Goal: Information Seeking & Learning: Learn about a topic

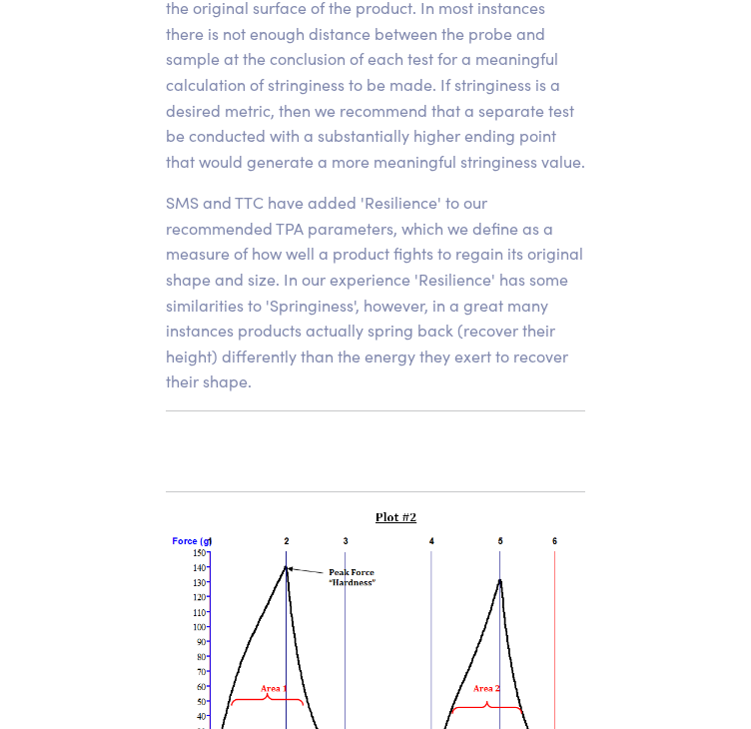
scroll to position [17528, 0]
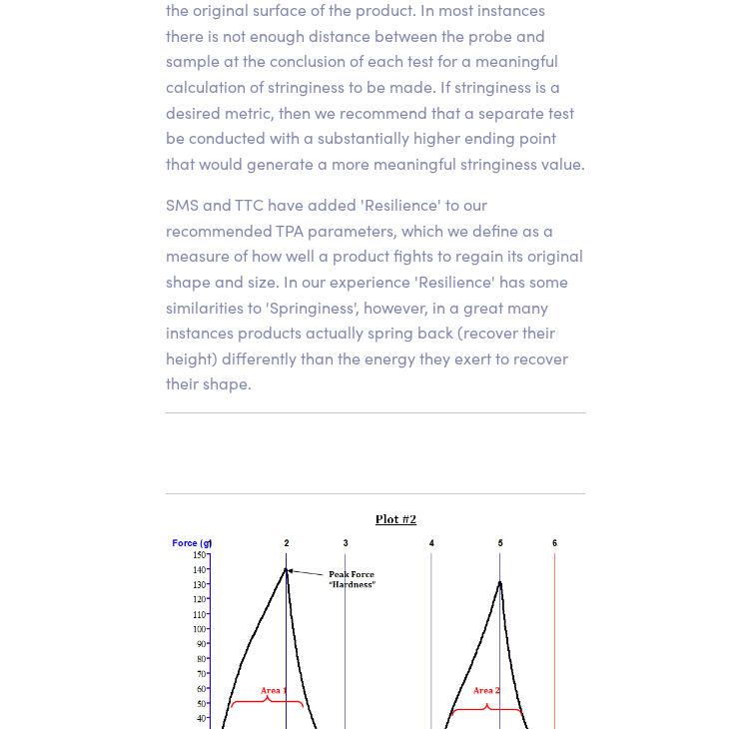
click at [360, 216] on p "SMS and TTC have added 'Resilience' to our recommended TPA parameters, which we…" at bounding box center [375, 294] width 419 height 205
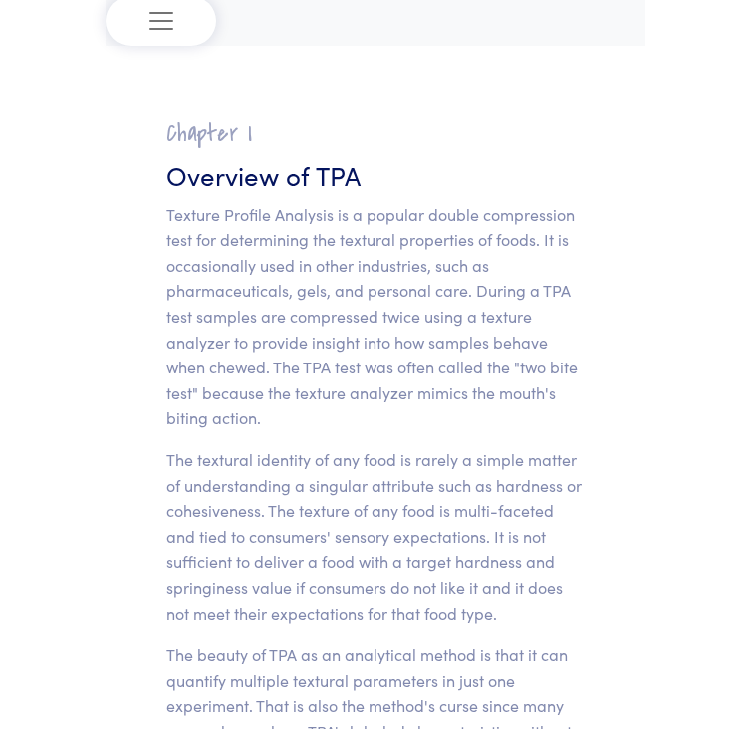
scroll to position [92, 0]
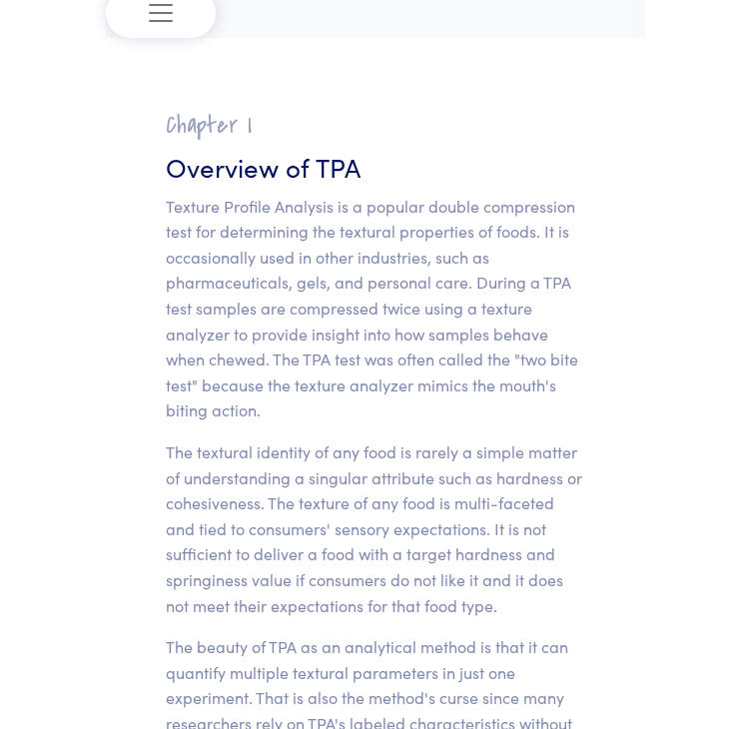
click at [360, 216] on p "Texture Profile Analysis is a popular double compression test for determining t…" at bounding box center [375, 309] width 419 height 230
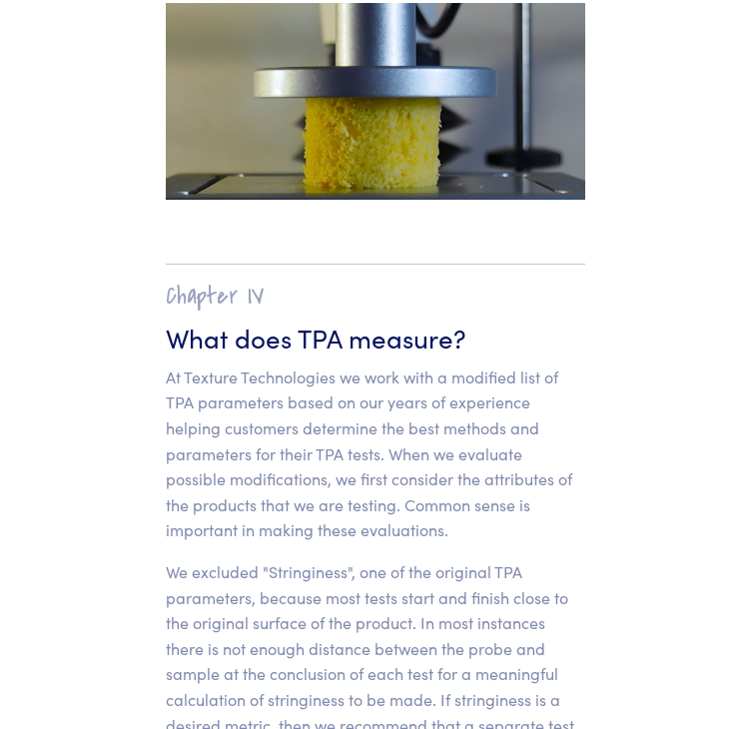
scroll to position [16913, 0]
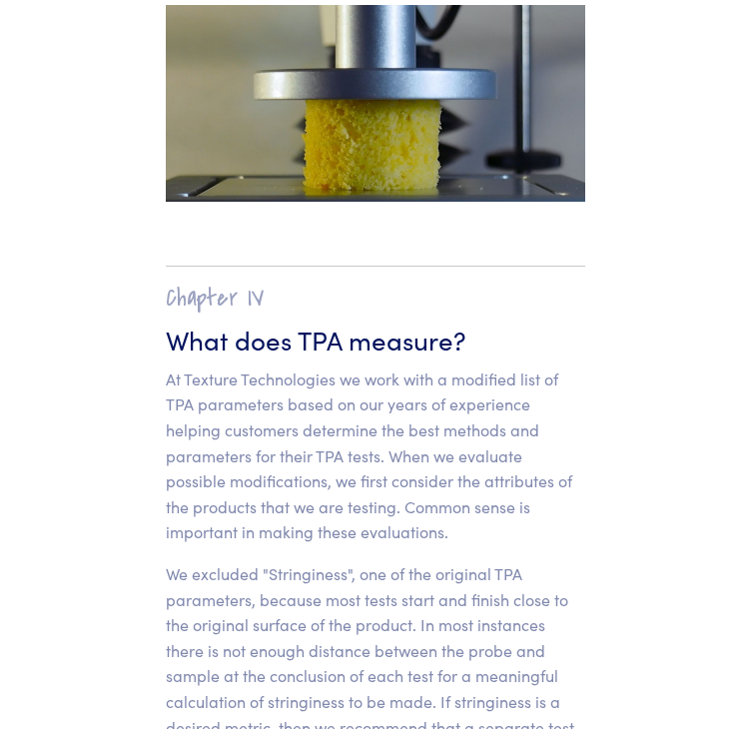
click at [160, 310] on section "Chapter IV What does TPA measure? At Texture Technologies we work with a modifi…" at bounding box center [375, 647] width 515 height 843
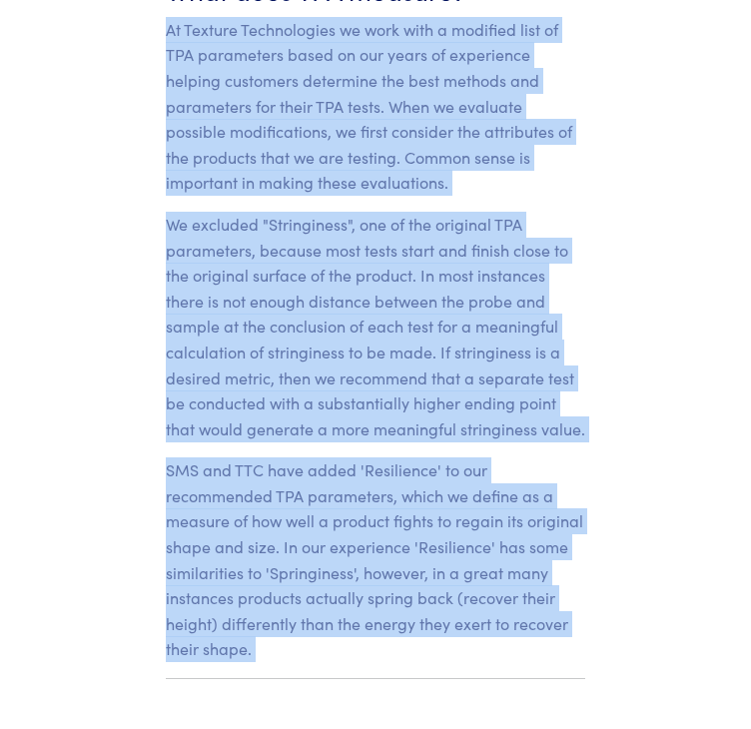
scroll to position [17492, 0]
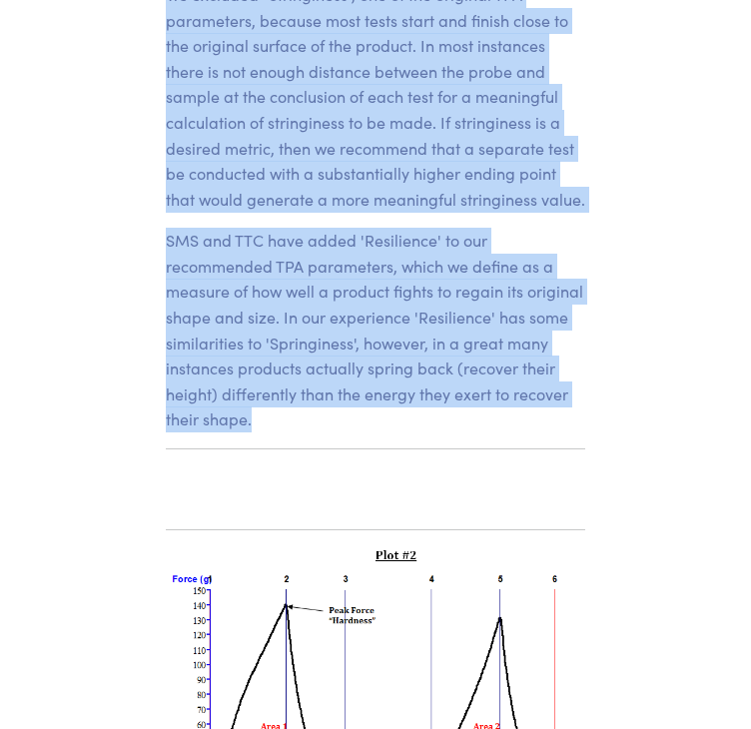
drag, startPoint x: 166, startPoint y: 305, endPoint x: 320, endPoint y: 354, distance: 162.6
click at [320, 354] on section "Chapter IV What does TPA measure? At Texture Technologies we work with a modifi…" at bounding box center [375, 68] width 515 height 843
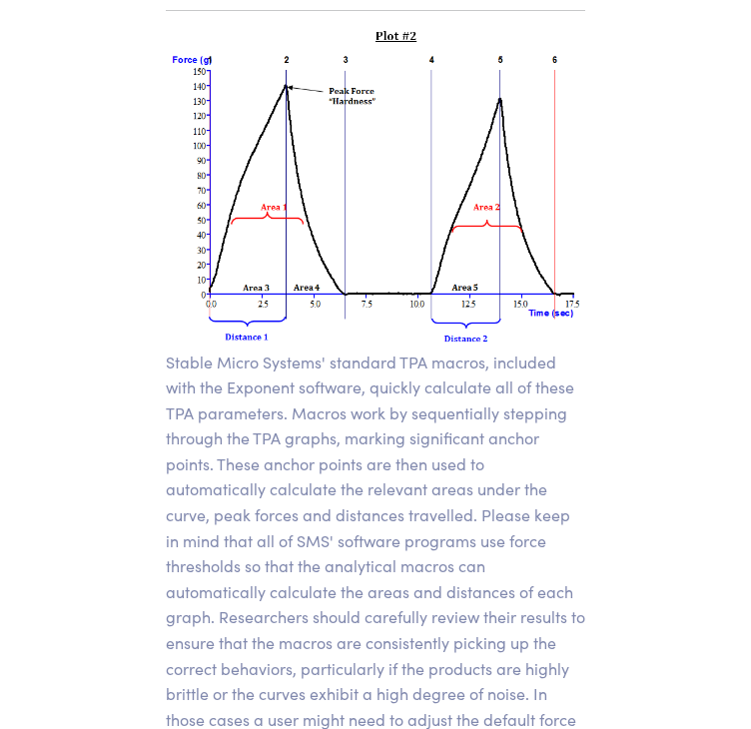
scroll to position [18015, 0]
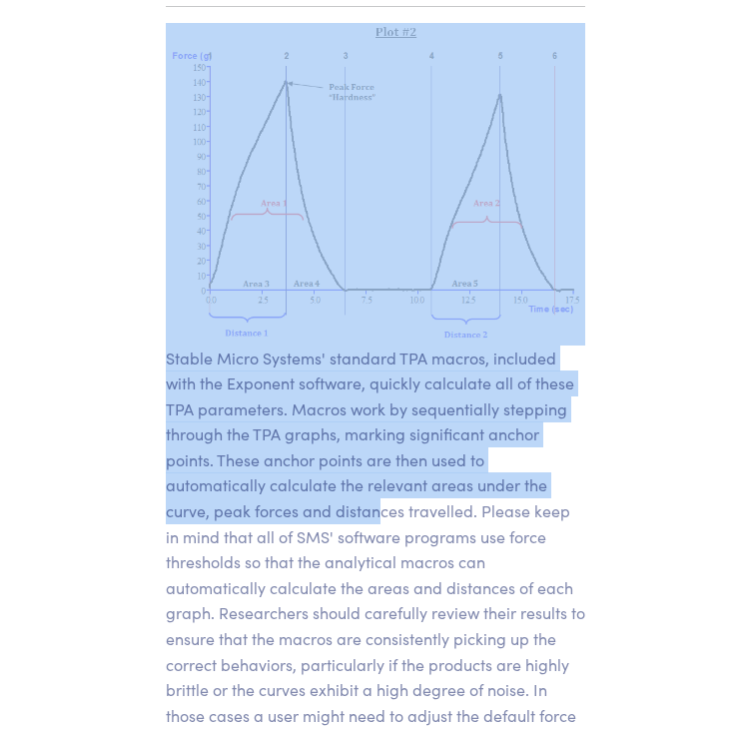
drag, startPoint x: 167, startPoint y: 281, endPoint x: 379, endPoint y: 432, distance: 261.3
click at [379, 432] on p "Stable Micro Systems' standard TPA macros, included with the Exponent software,…" at bounding box center [375, 575] width 419 height 460
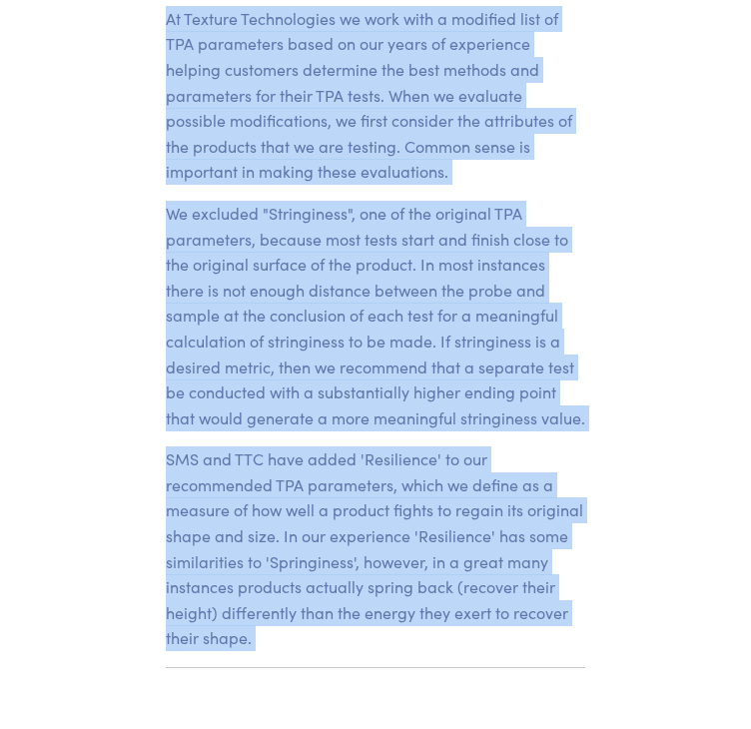
scroll to position [17336, 0]
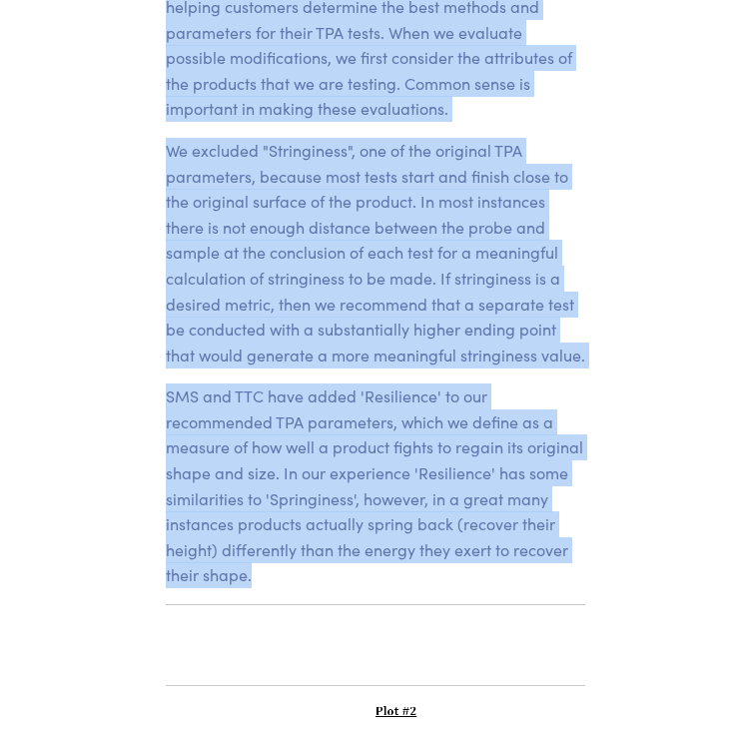
drag, startPoint x: 162, startPoint y: 312, endPoint x: 310, endPoint y: 495, distance: 235.8
click at [310, 495] on section "Chapter IV What does TPA measure? At Texture Technologies we work with a modifi…" at bounding box center [375, 223] width 515 height 843
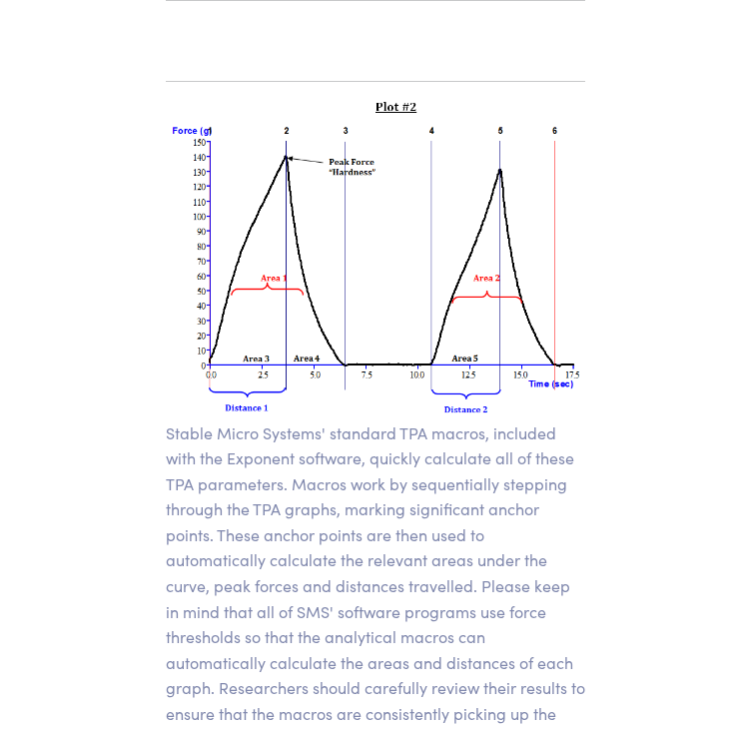
scroll to position [17886, 0]
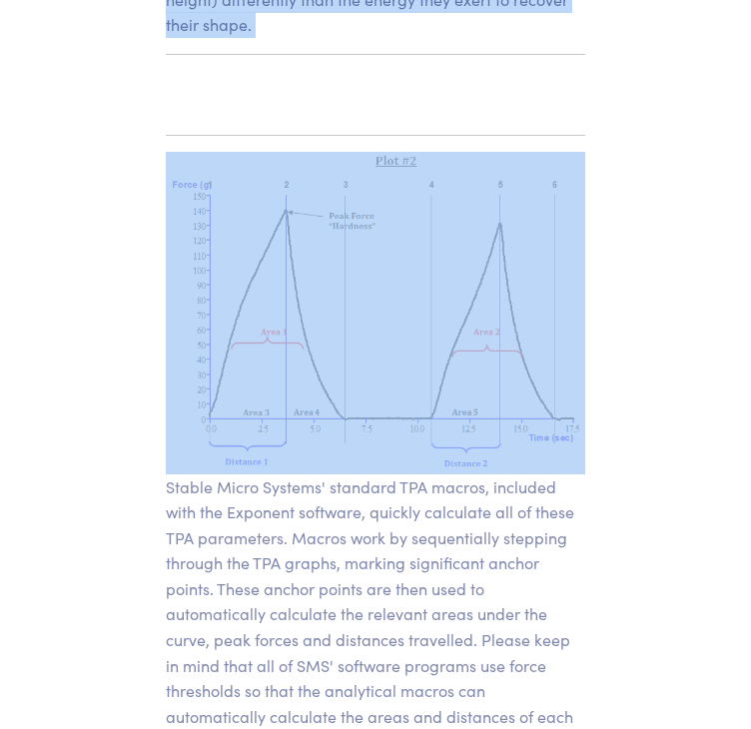
click at [166, 474] on p "Stable Micro Systems' standard TPA macros, included with the Exponent software,…" at bounding box center [375, 704] width 419 height 460
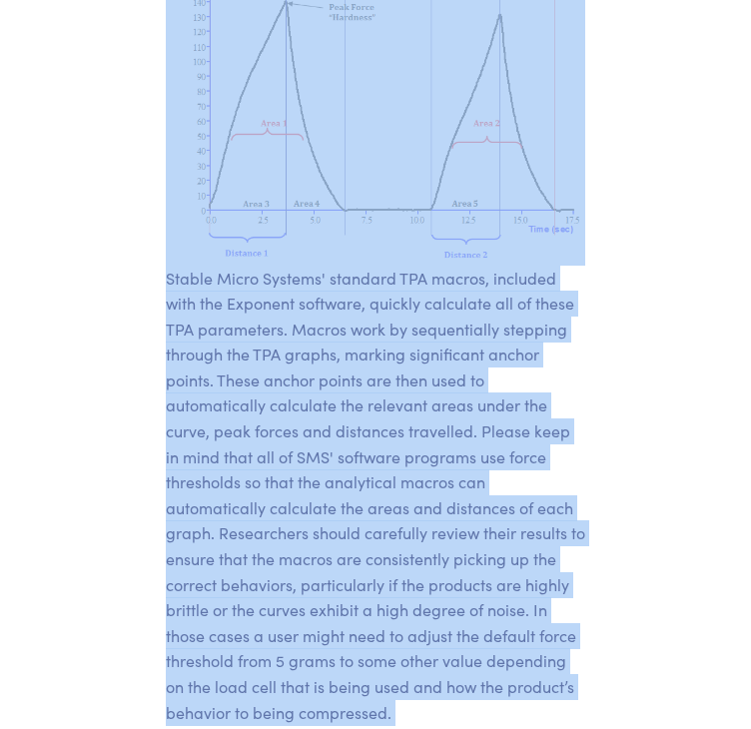
scroll to position [18662, 0]
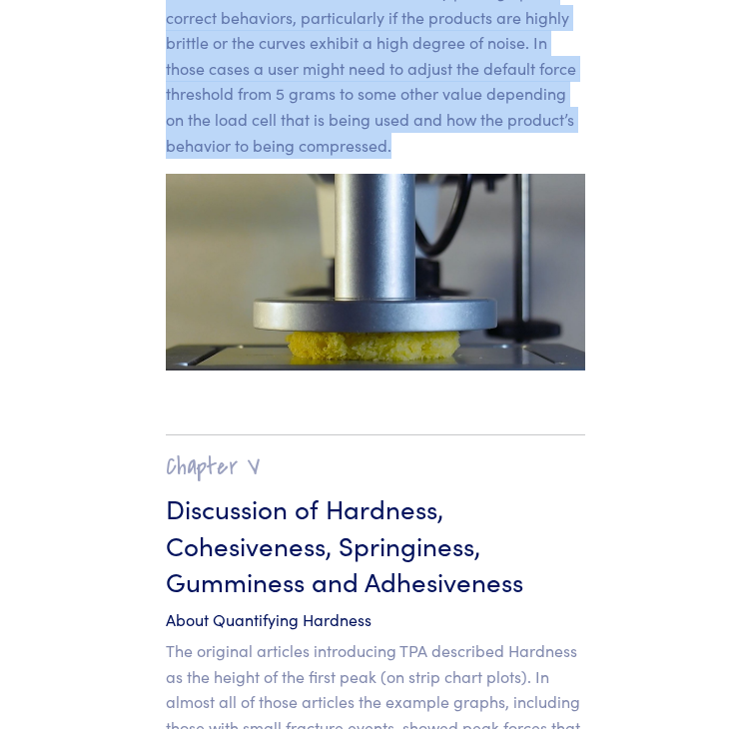
drag, startPoint x: 166, startPoint y: 416, endPoint x: 299, endPoint y: 192, distance: 261.0
copy div "At Texture Technologies we work with a modified list of TPA parameters based on…"
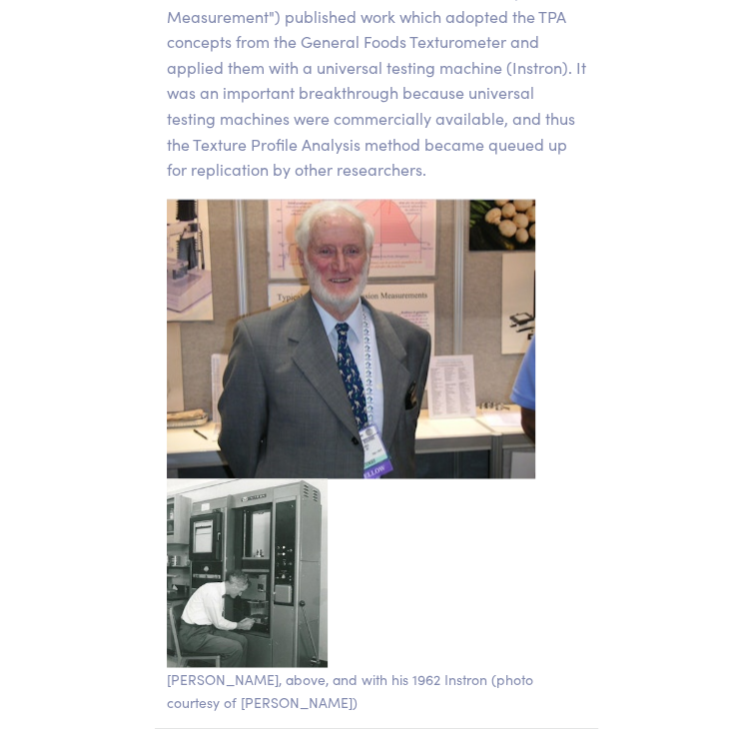
scroll to position [5034, 0]
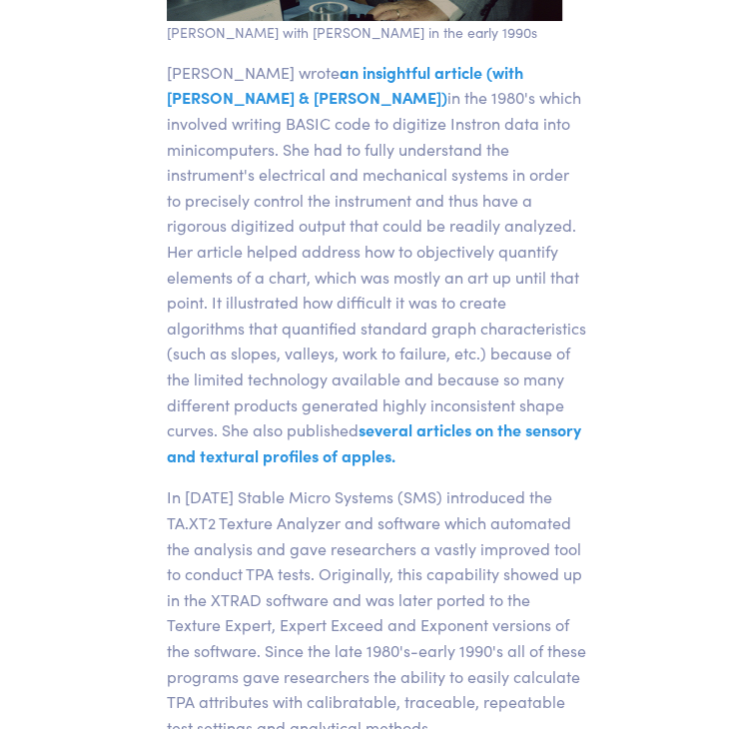
scroll to position [8083, 0]
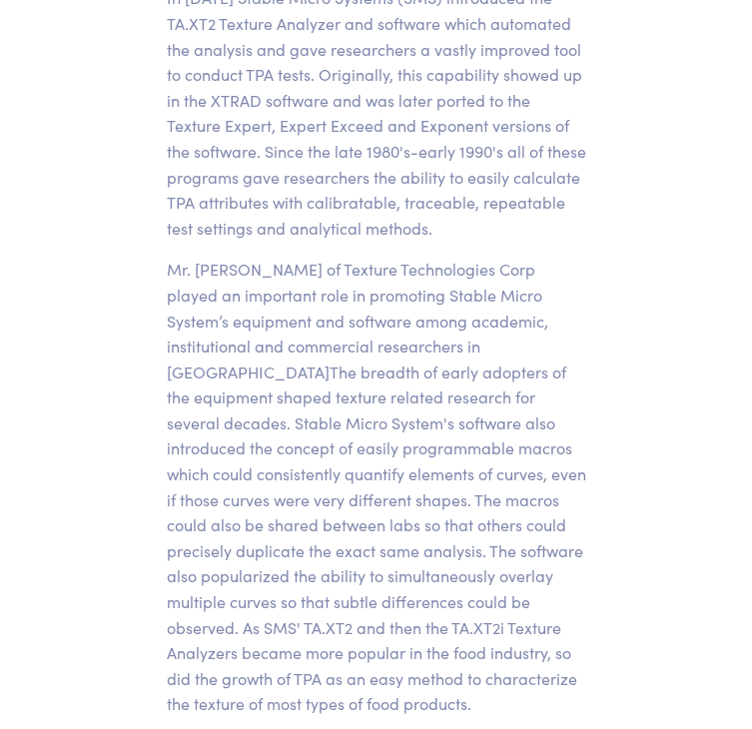
drag, startPoint x: 447, startPoint y: 130, endPoint x: 527, endPoint y: 263, distance: 155.0
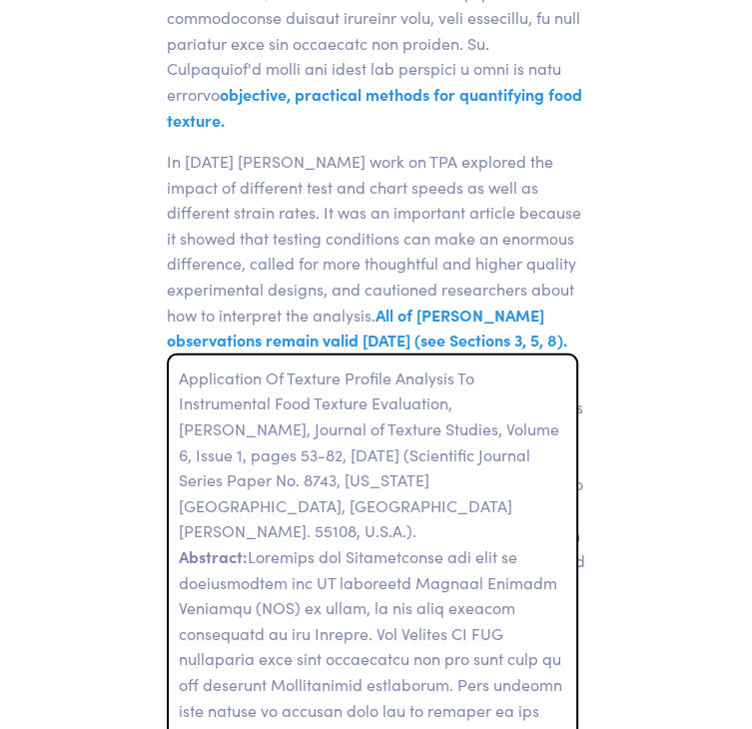
scroll to position [6534, 0]
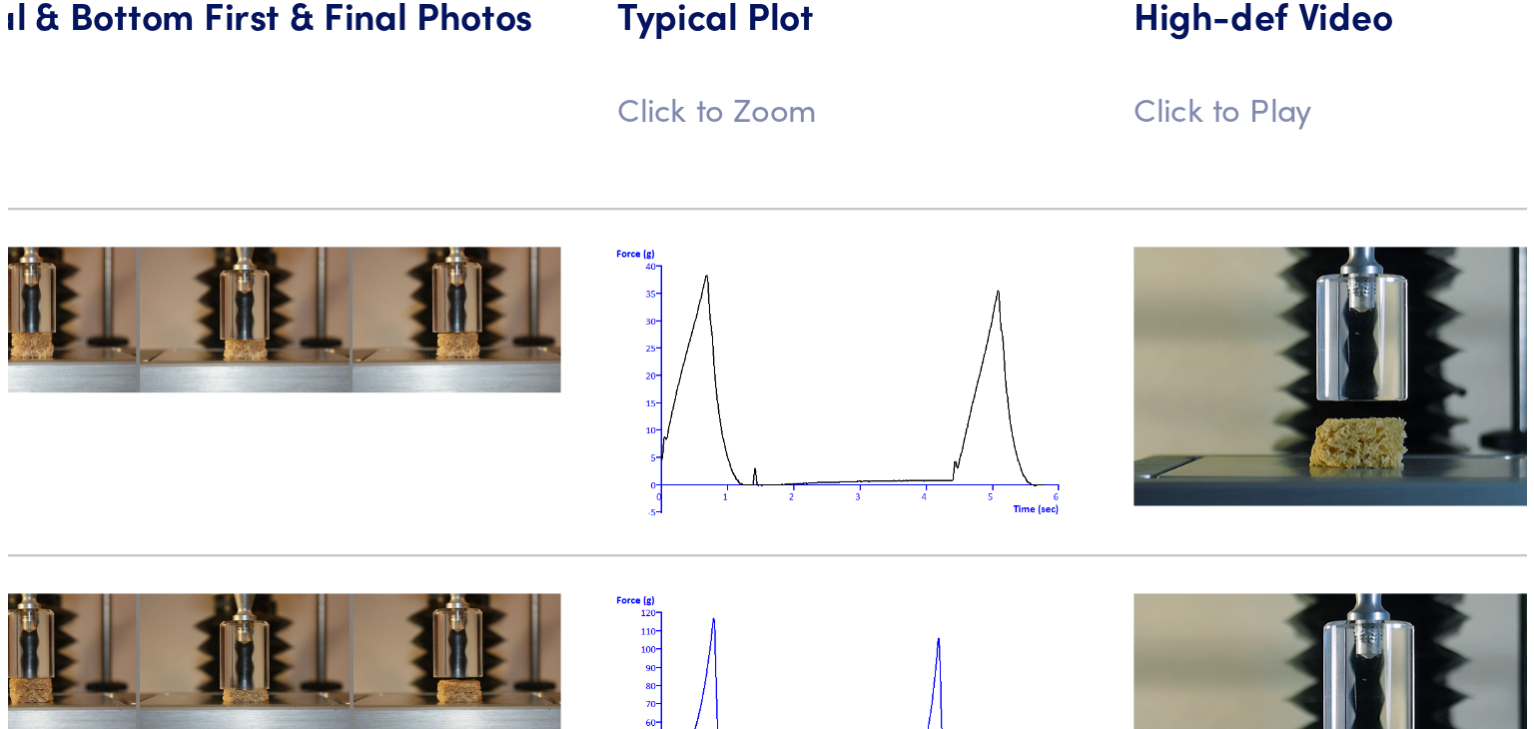
scroll to position [20609, 0]
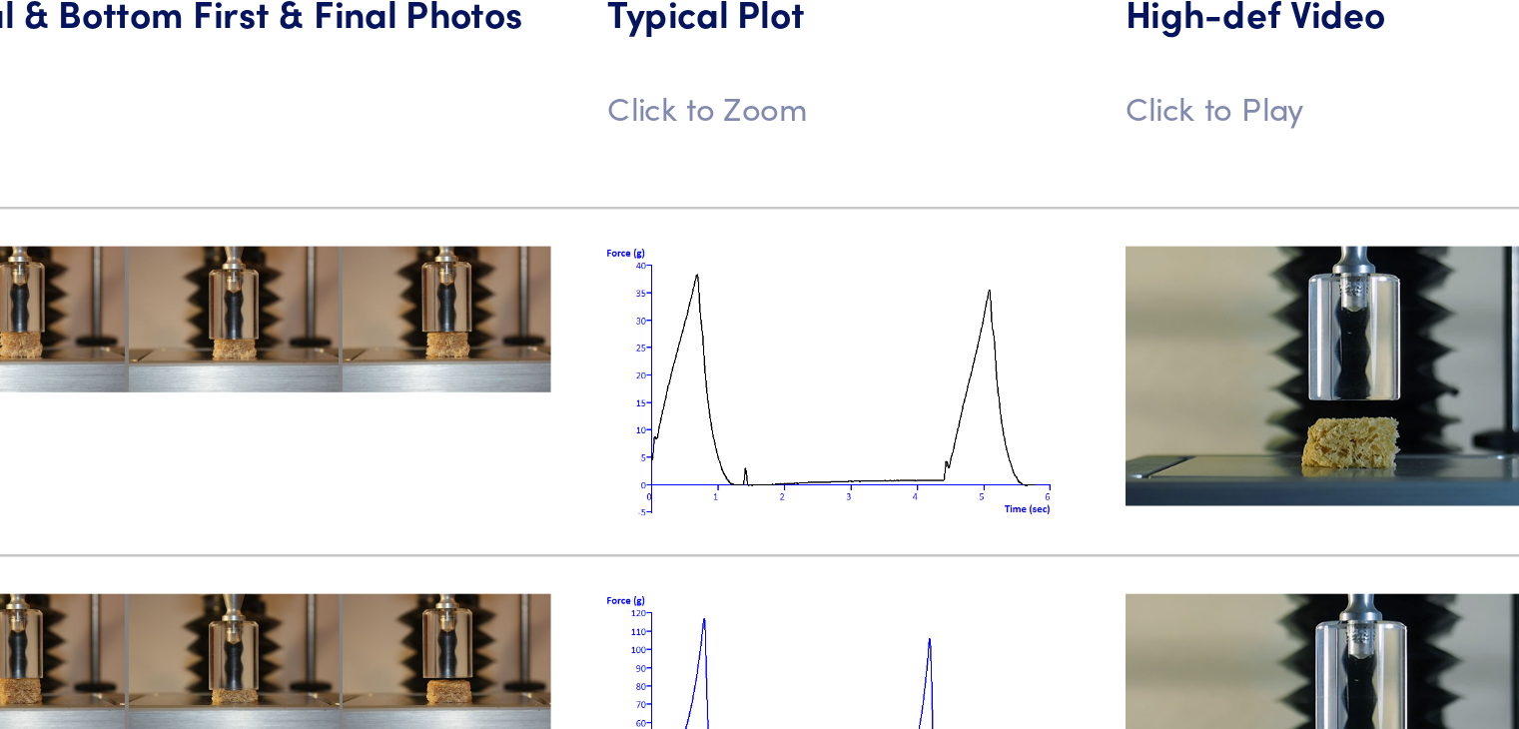
click at [751, 342] on img at bounding box center [1259, 359] width 200 height 112
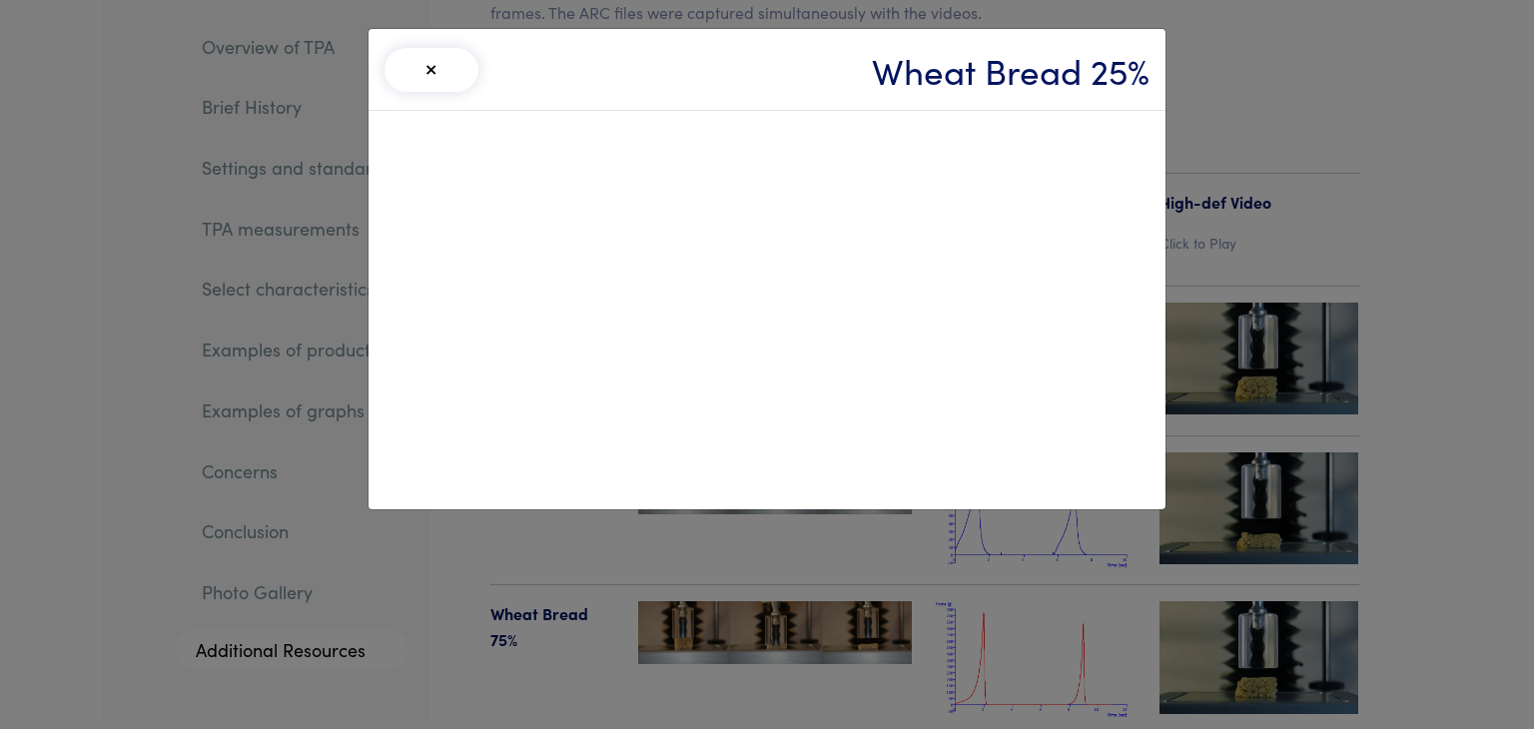
click at [751, 292] on div "× Wheat Bread 25%" at bounding box center [767, 364] width 1534 height 729
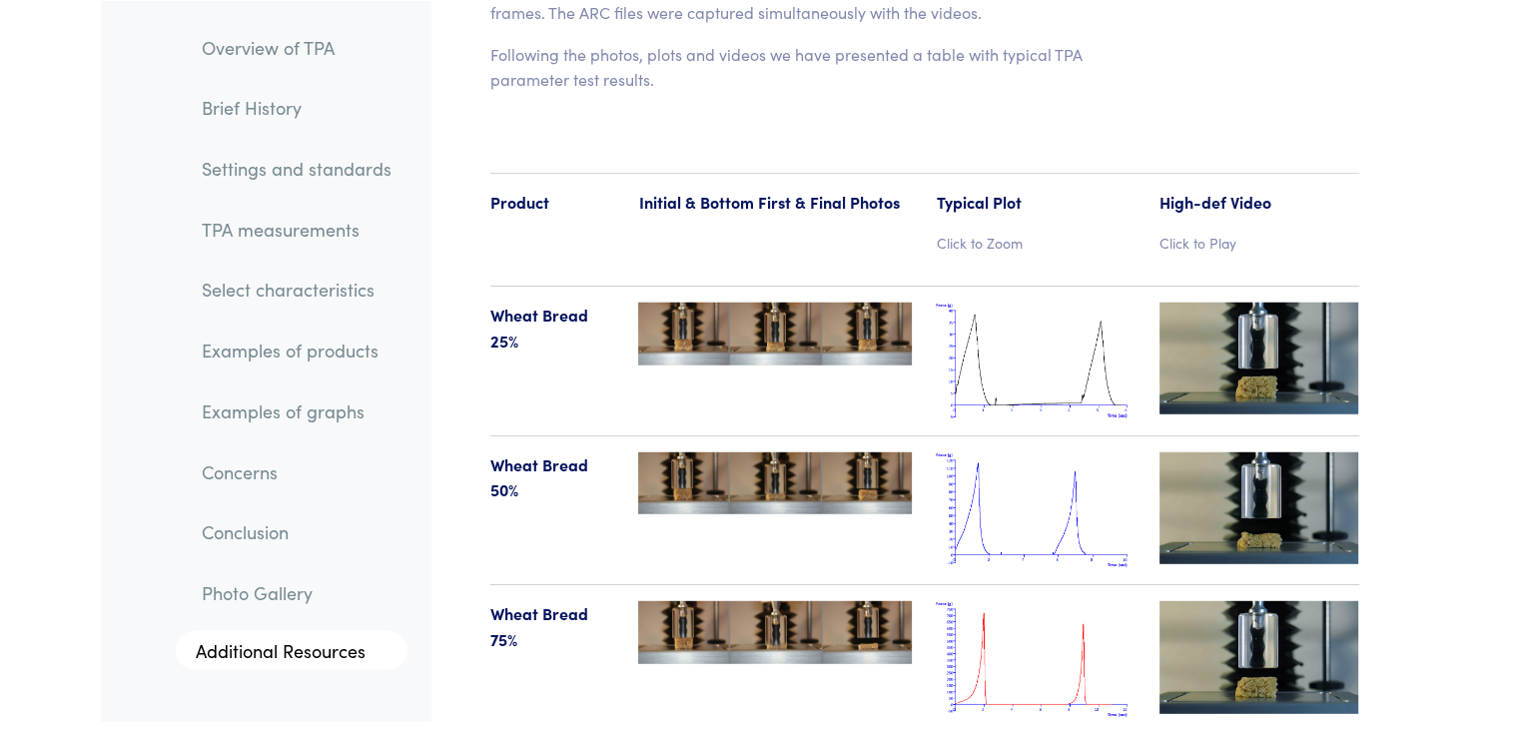
click at [751, 452] on img at bounding box center [1259, 508] width 200 height 112
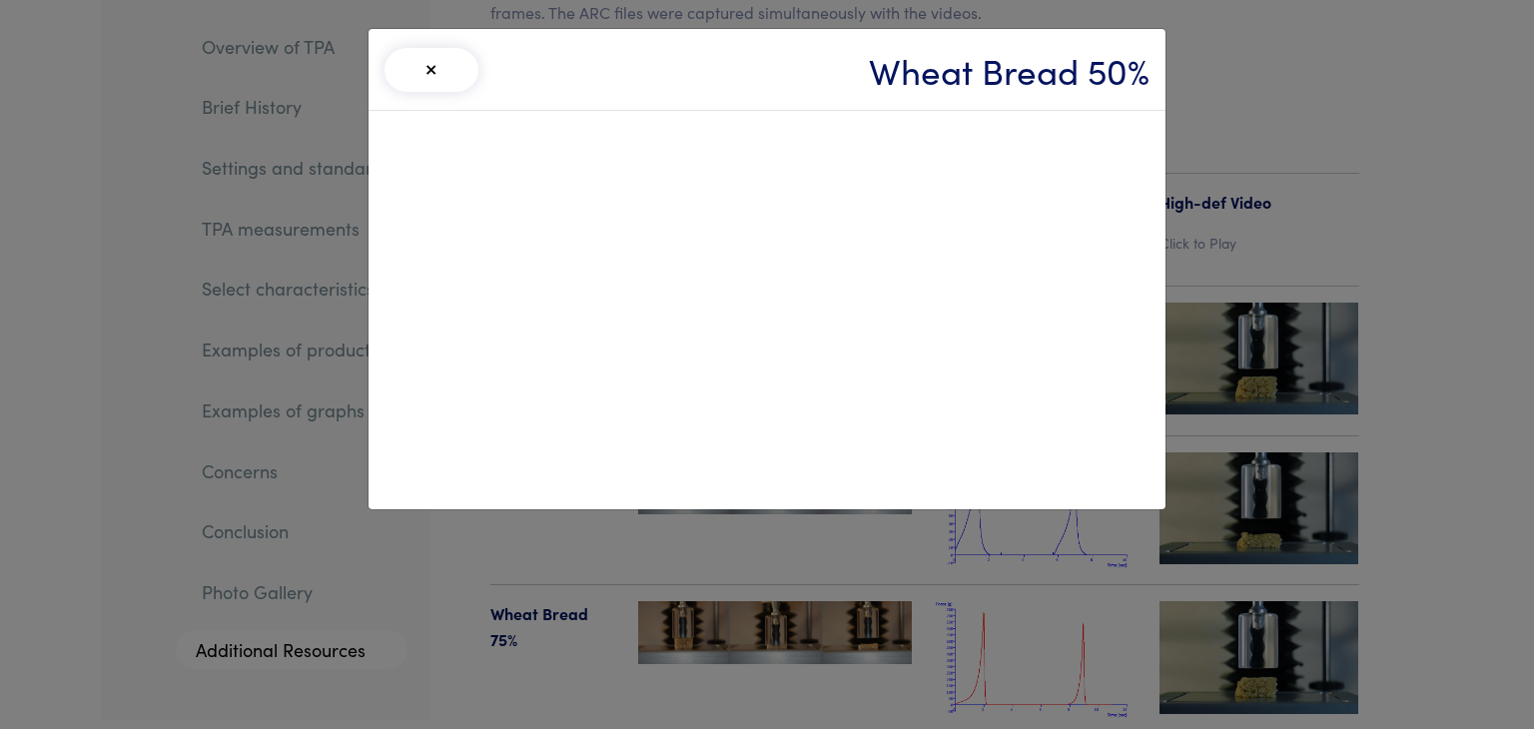
click at [751, 502] on div "× Wheat Bread 50%" at bounding box center [767, 364] width 1534 height 729
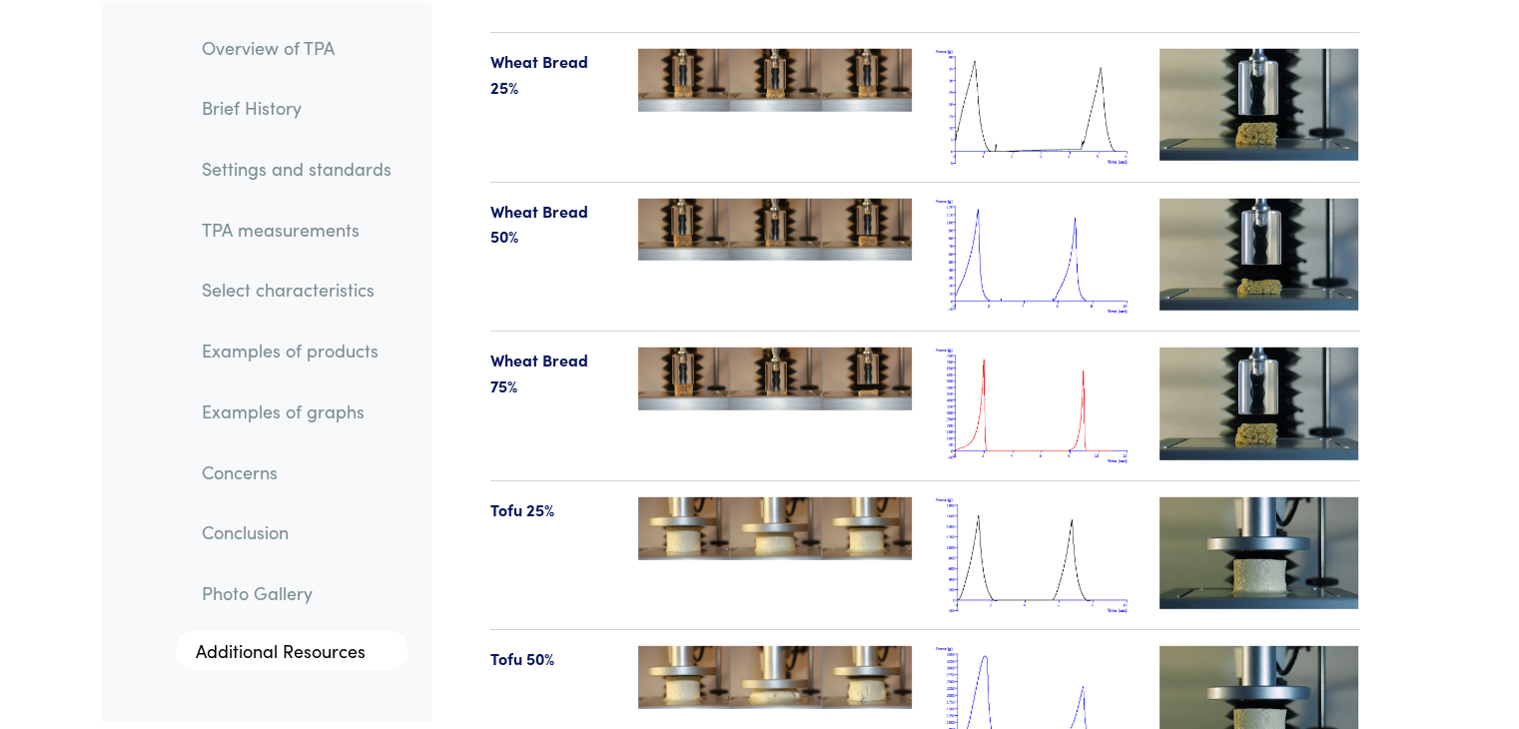
scroll to position [21025, 0]
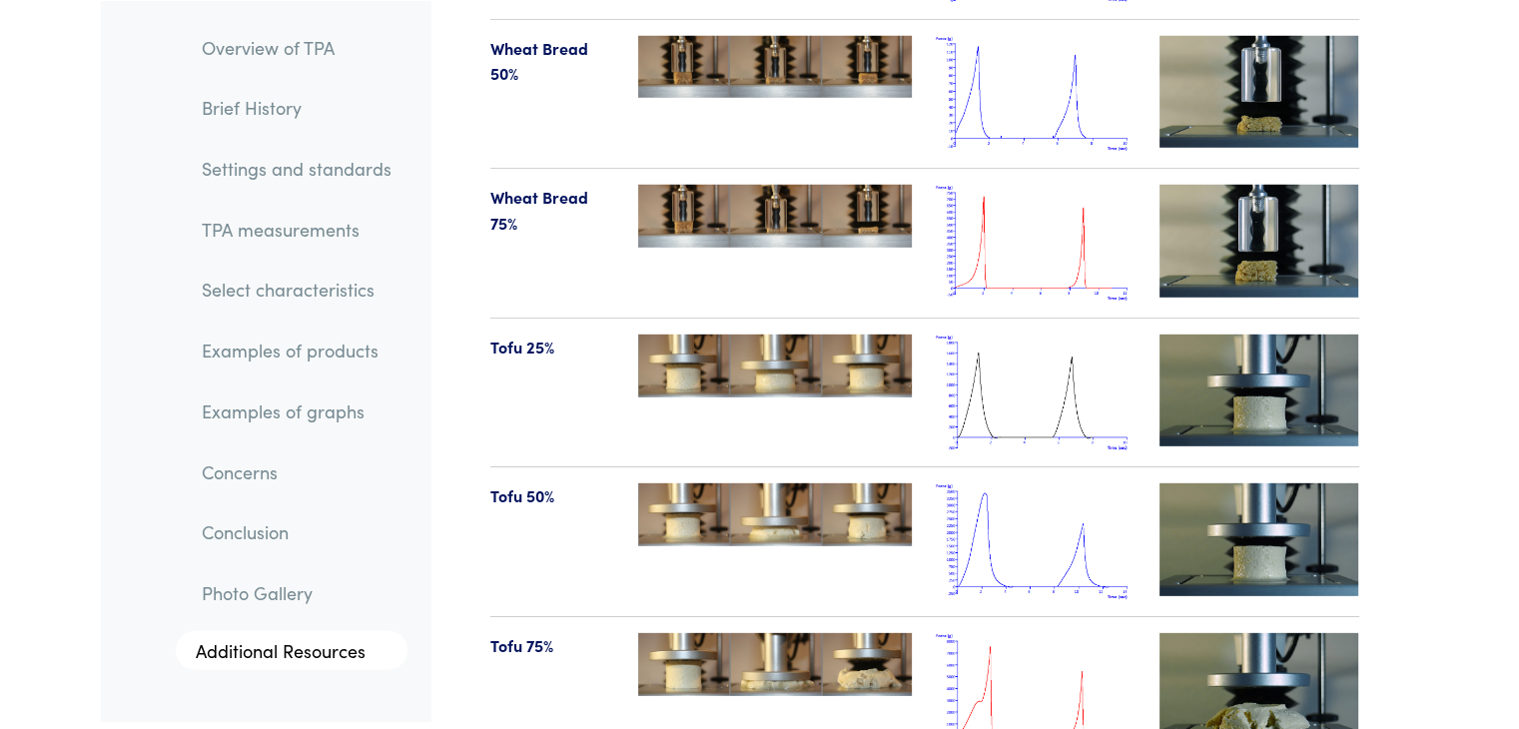
click at [751, 334] on img at bounding box center [1259, 390] width 200 height 112
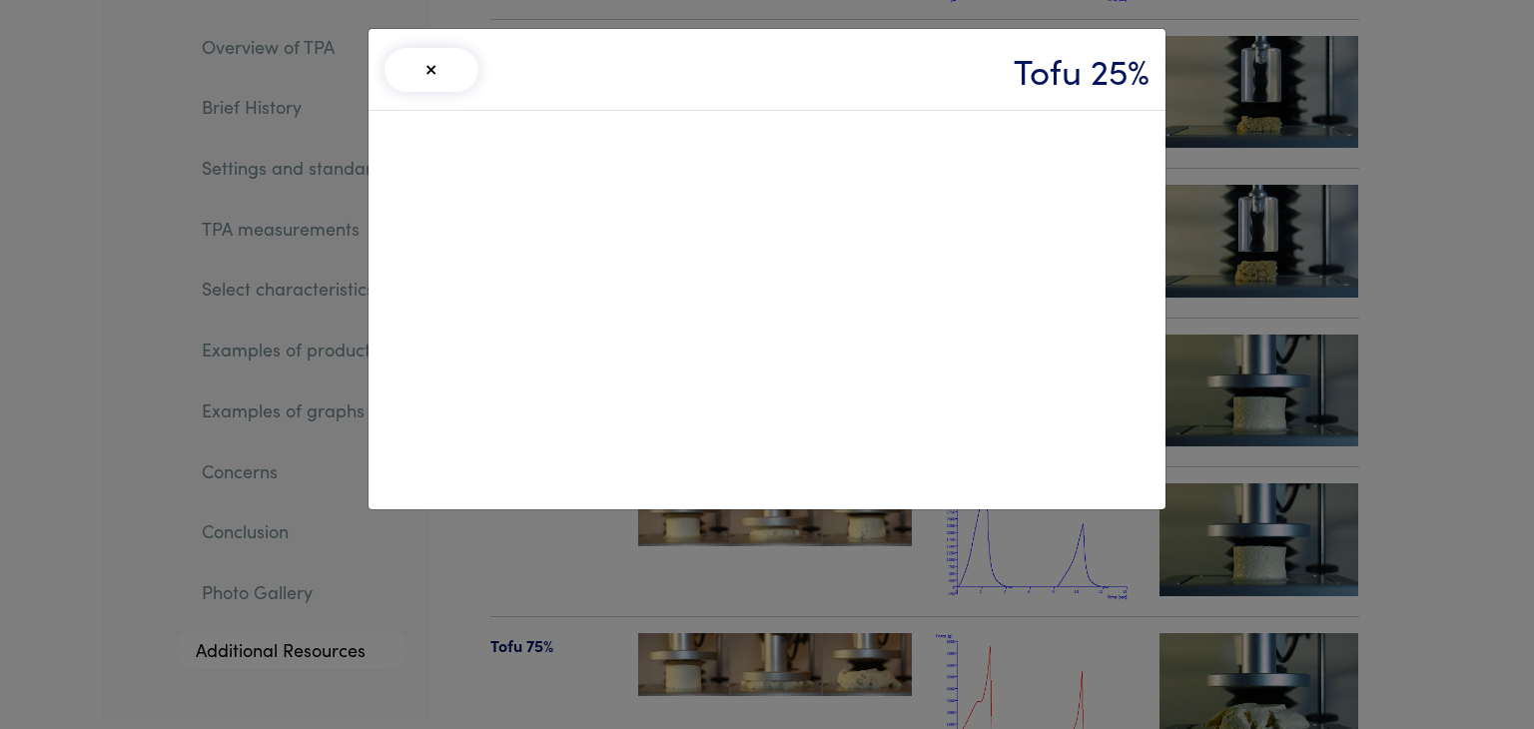
click at [751, 385] on div "× Tofu 25%" at bounding box center [767, 364] width 1534 height 729
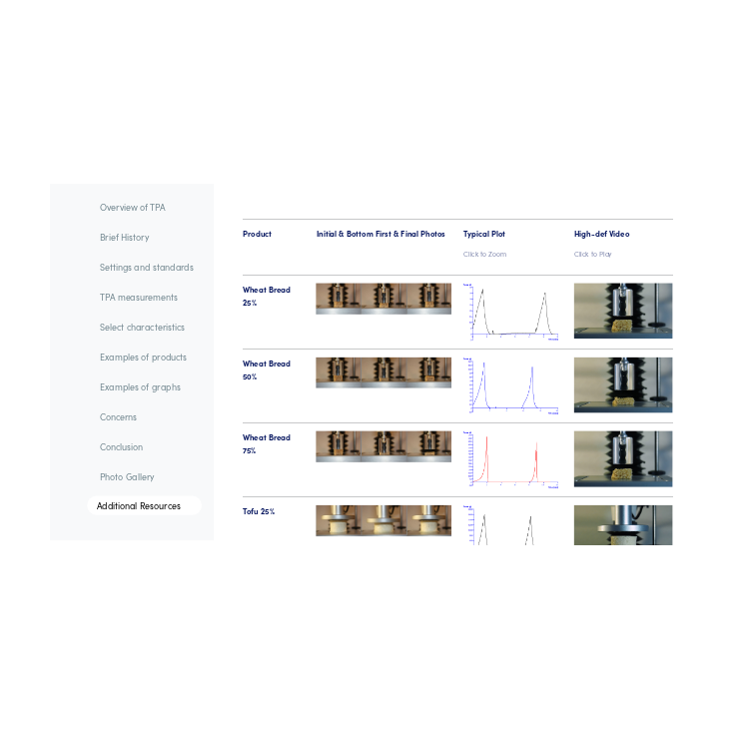
scroll to position [20721, 0]
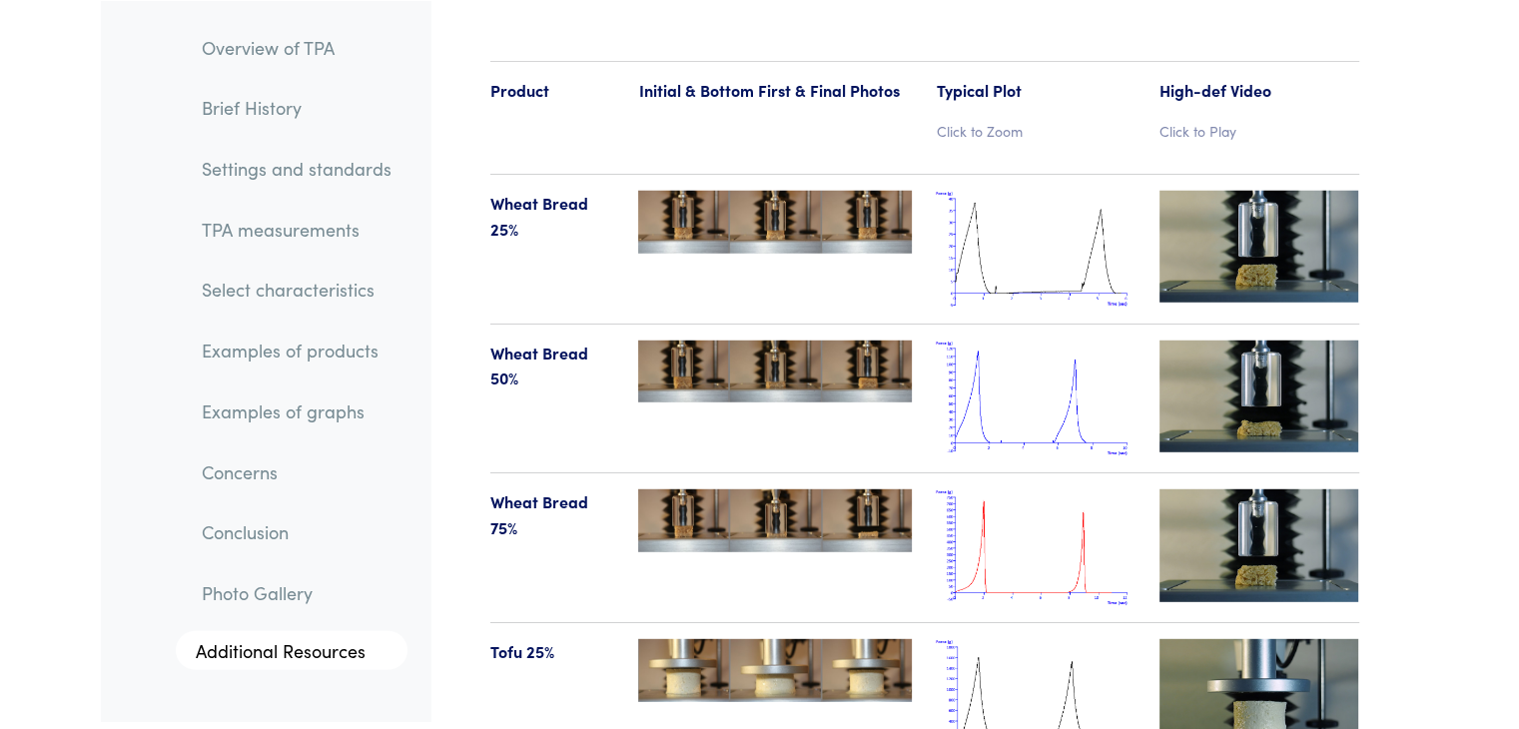
click at [751, 120] on p "Click to Zoom" at bounding box center [1036, 131] width 200 height 22
click at [751, 253] on img at bounding box center [1036, 249] width 200 height 117
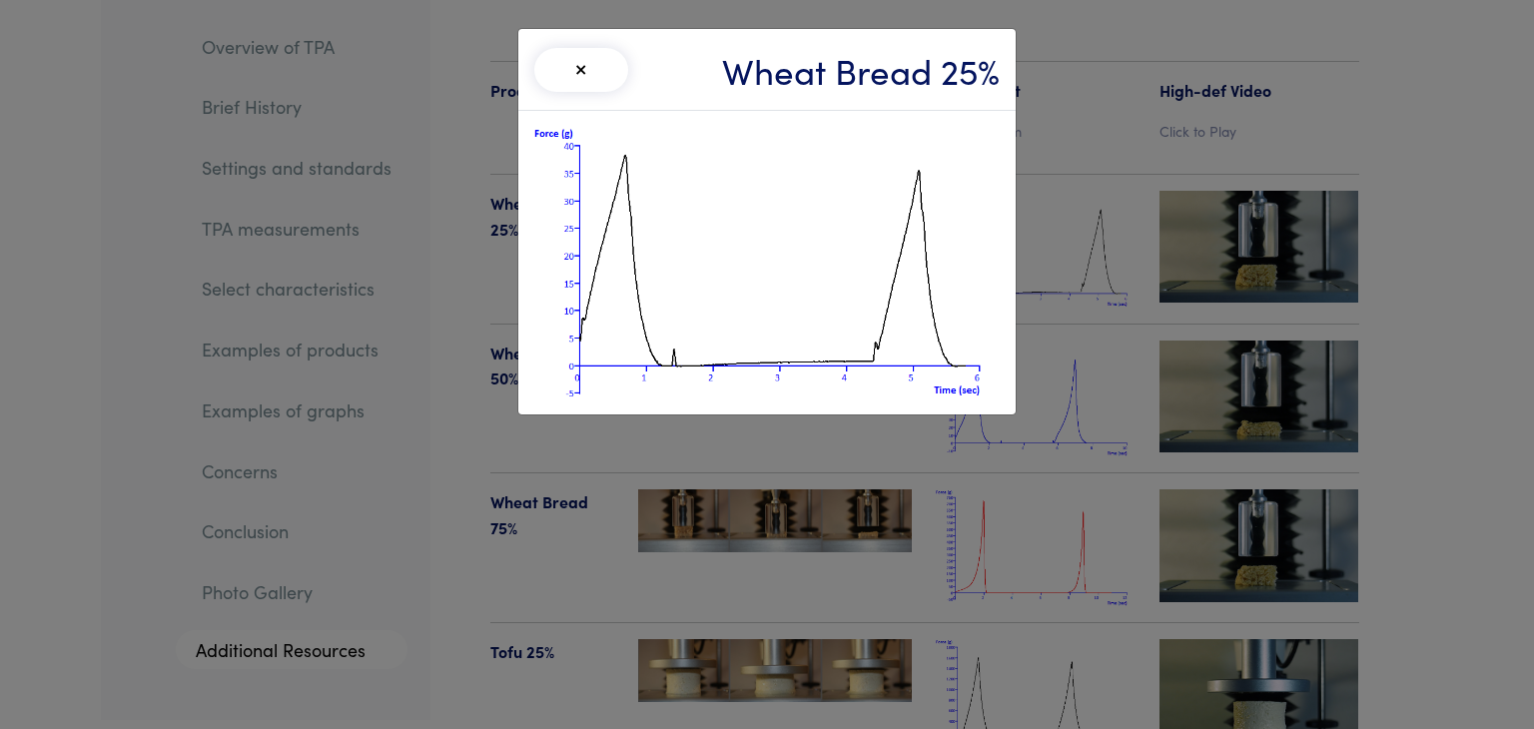
click at [751, 330] on div "× Wheat Bread 25%" at bounding box center [767, 364] width 1534 height 729
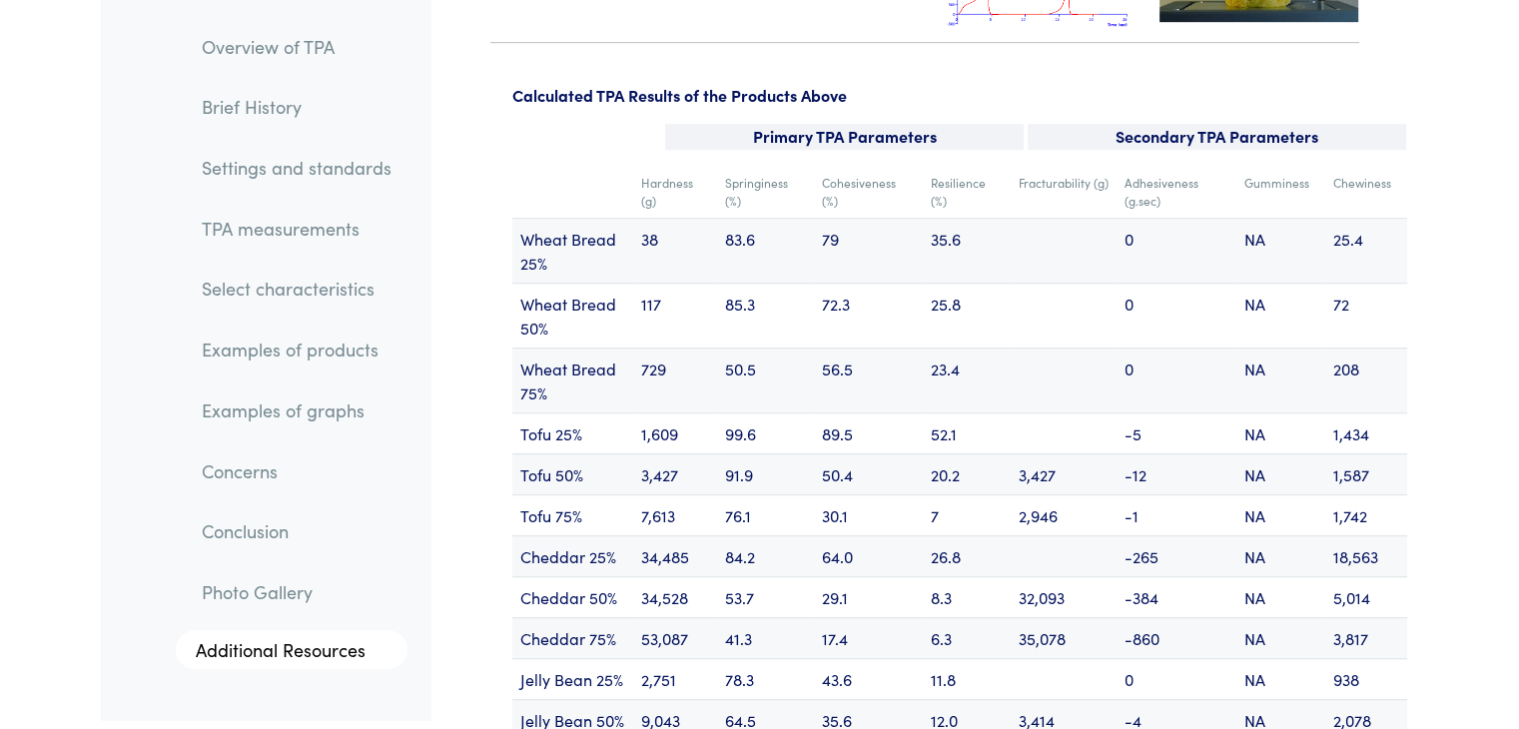
scroll to position [23993, 0]
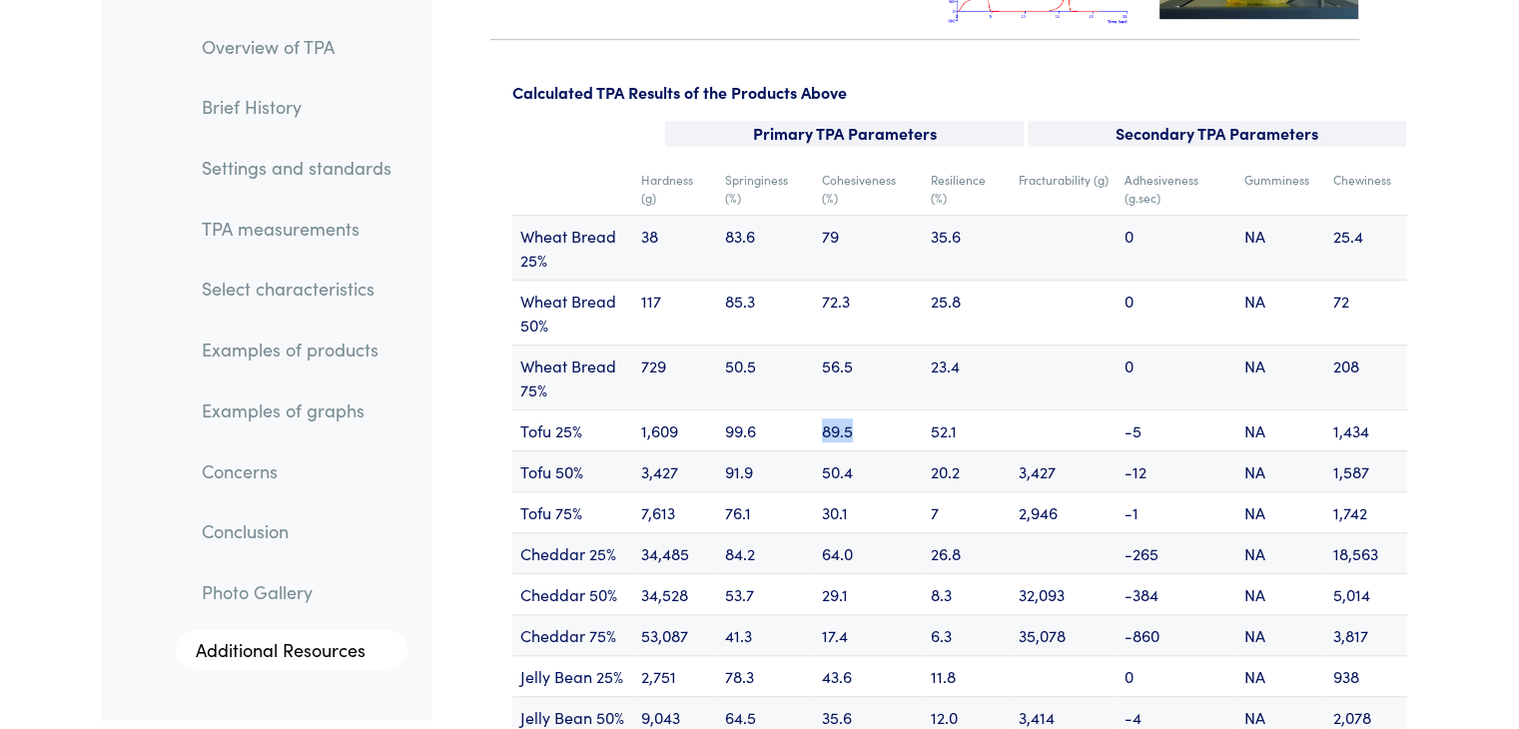
drag, startPoint x: 820, startPoint y: 381, endPoint x: 857, endPoint y: 389, distance: 37.8
click at [751, 409] on td "89.5" at bounding box center [868, 429] width 109 height 41
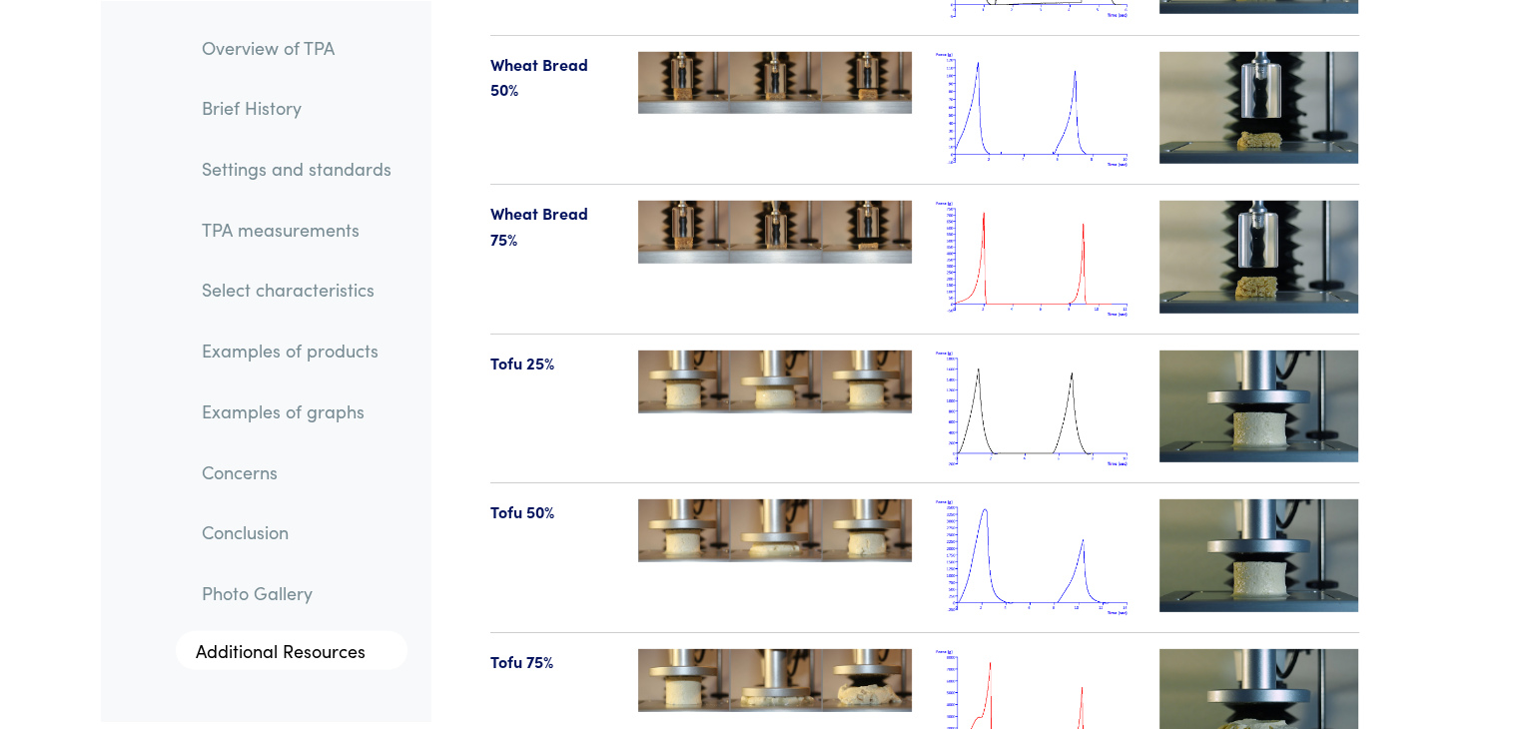
scroll to position [21005, 0]
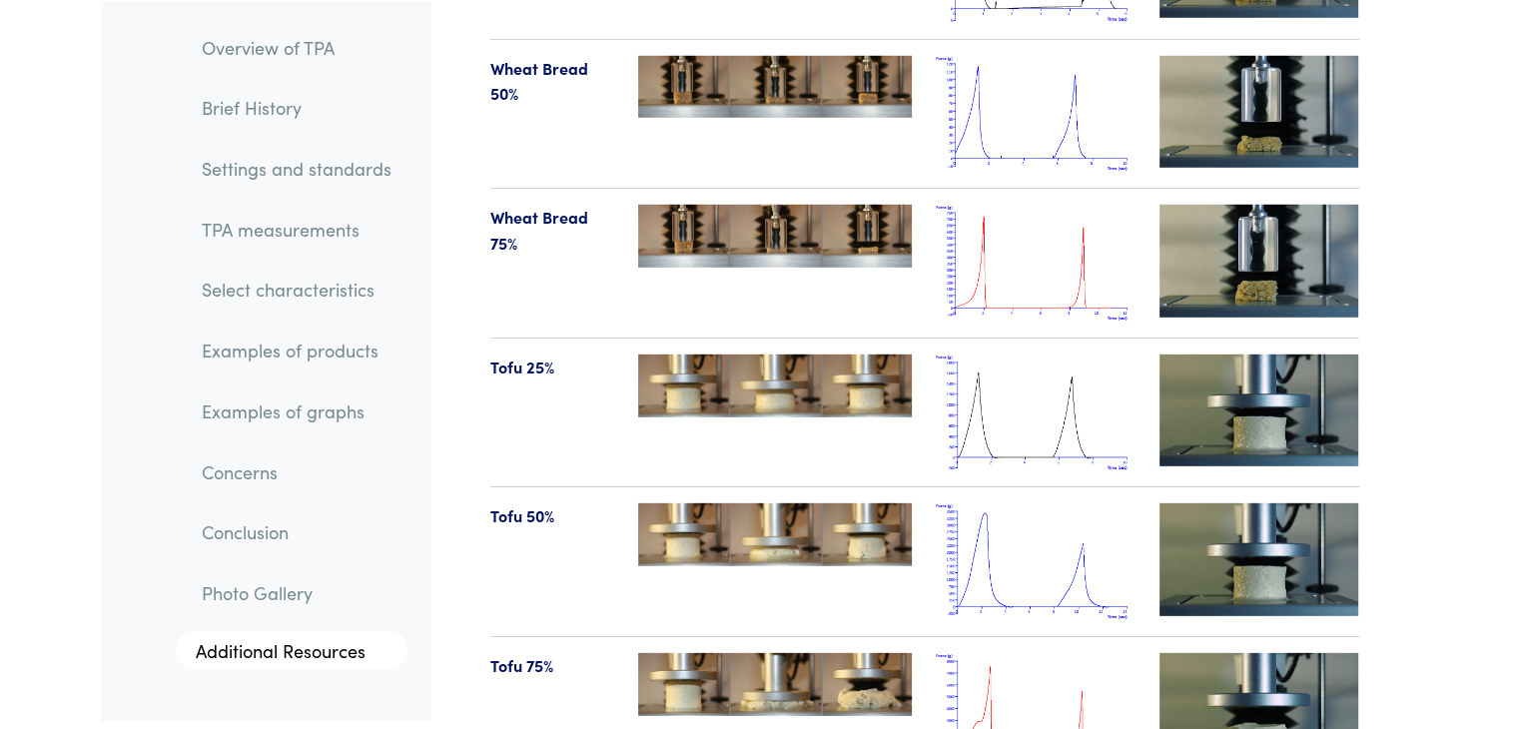
click at [751, 354] on img at bounding box center [1036, 412] width 200 height 117
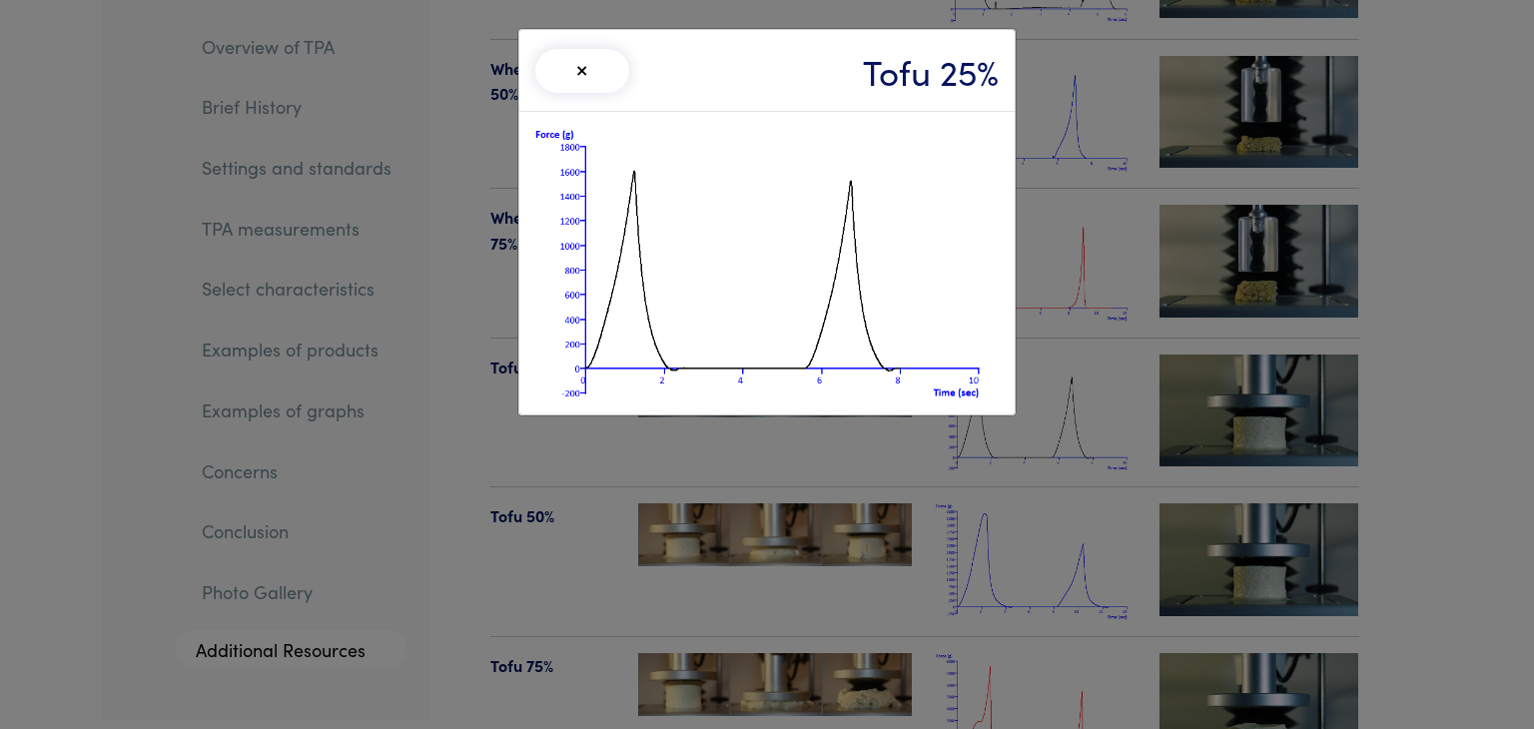
click at [452, 158] on div "× Tofu 25%" at bounding box center [767, 364] width 1534 height 729
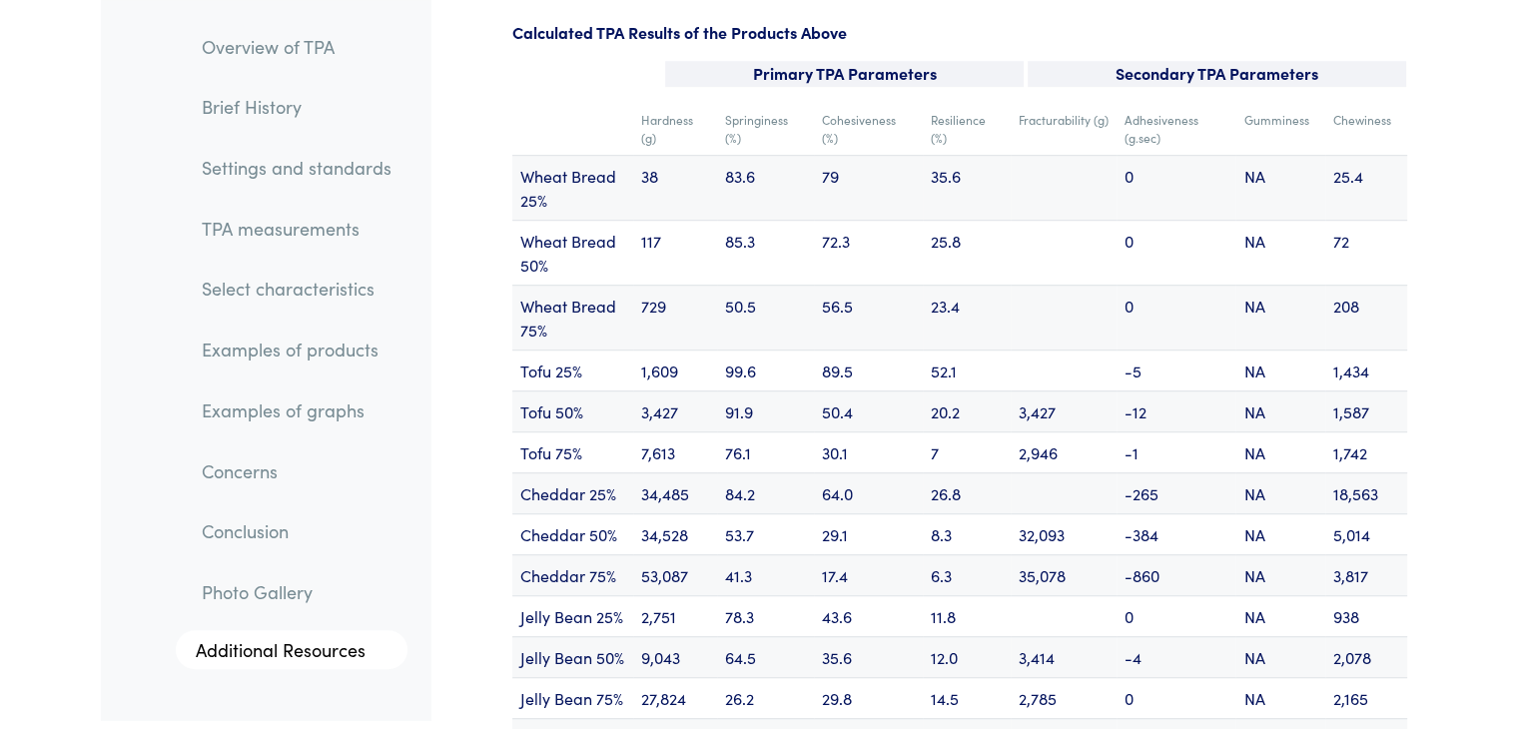
scroll to position [24051, 0]
click at [751, 21] on div "Calculated TPA Results of the Products Above" at bounding box center [959, 42] width 919 height 42
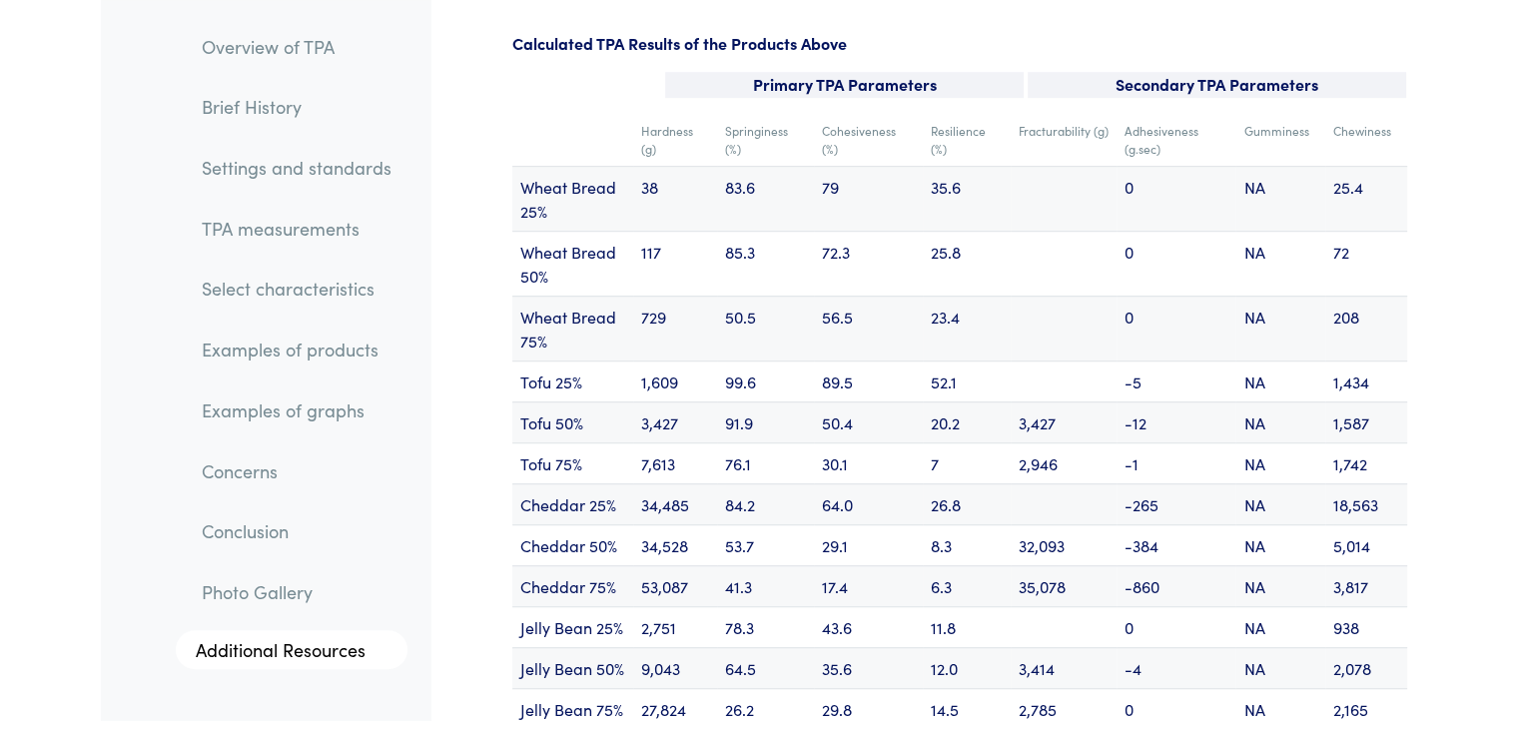
click at [751, 31] on div "Calculated TPA Results of the Products Above" at bounding box center [959, 52] width 919 height 42
click at [751, 72] on p "Primary TPA Parameters" at bounding box center [844, 85] width 358 height 26
click at [751, 166] on td "79" at bounding box center [868, 198] width 109 height 65
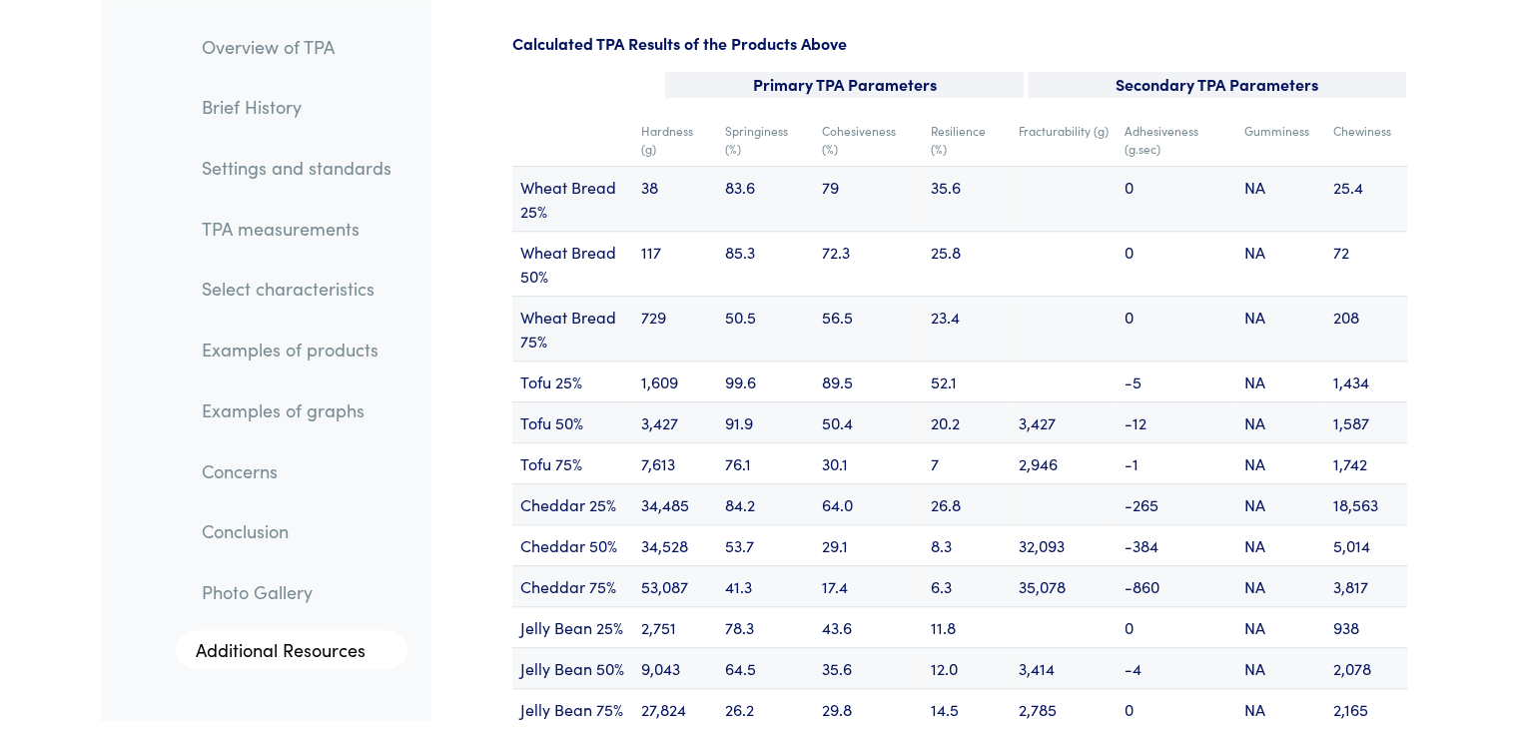
click at [751, 360] on td "89.5" at bounding box center [868, 380] width 109 height 41
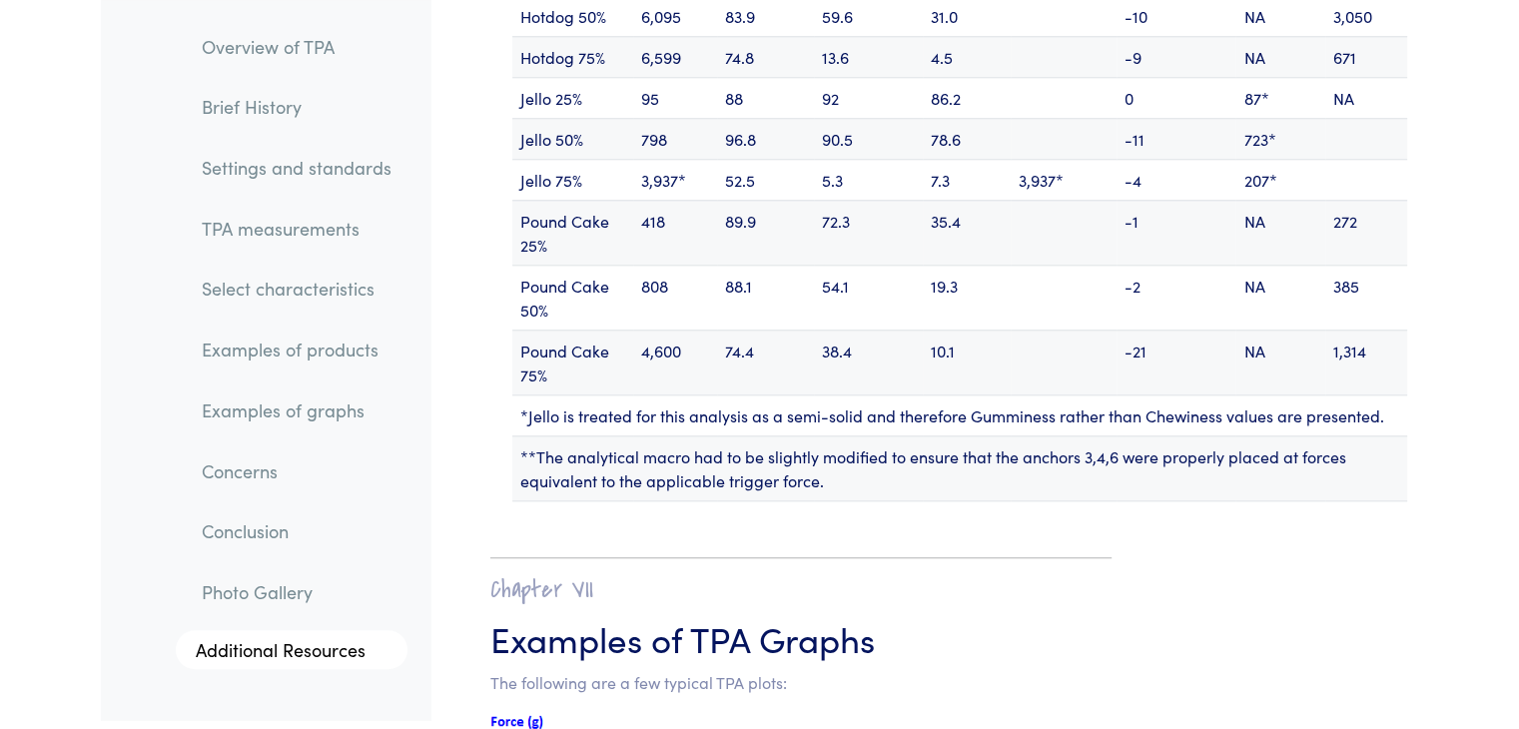
scroll to position [24815, 0]
click at [751, 395] on td "*Jello is treated for this analysis as a semi-solid and therefore Gumminess rat…" at bounding box center [959, 415] width 895 height 41
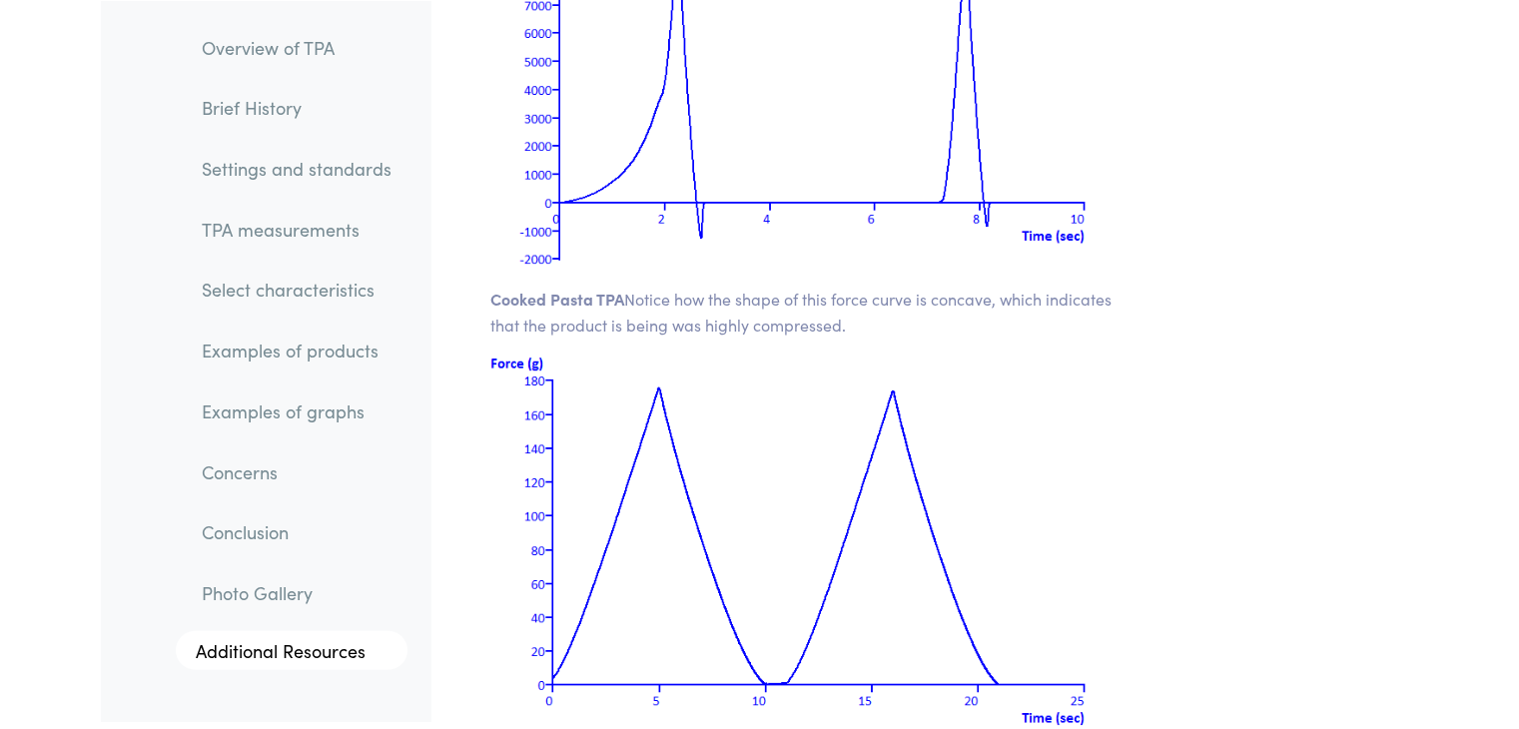
scroll to position [28248, 0]
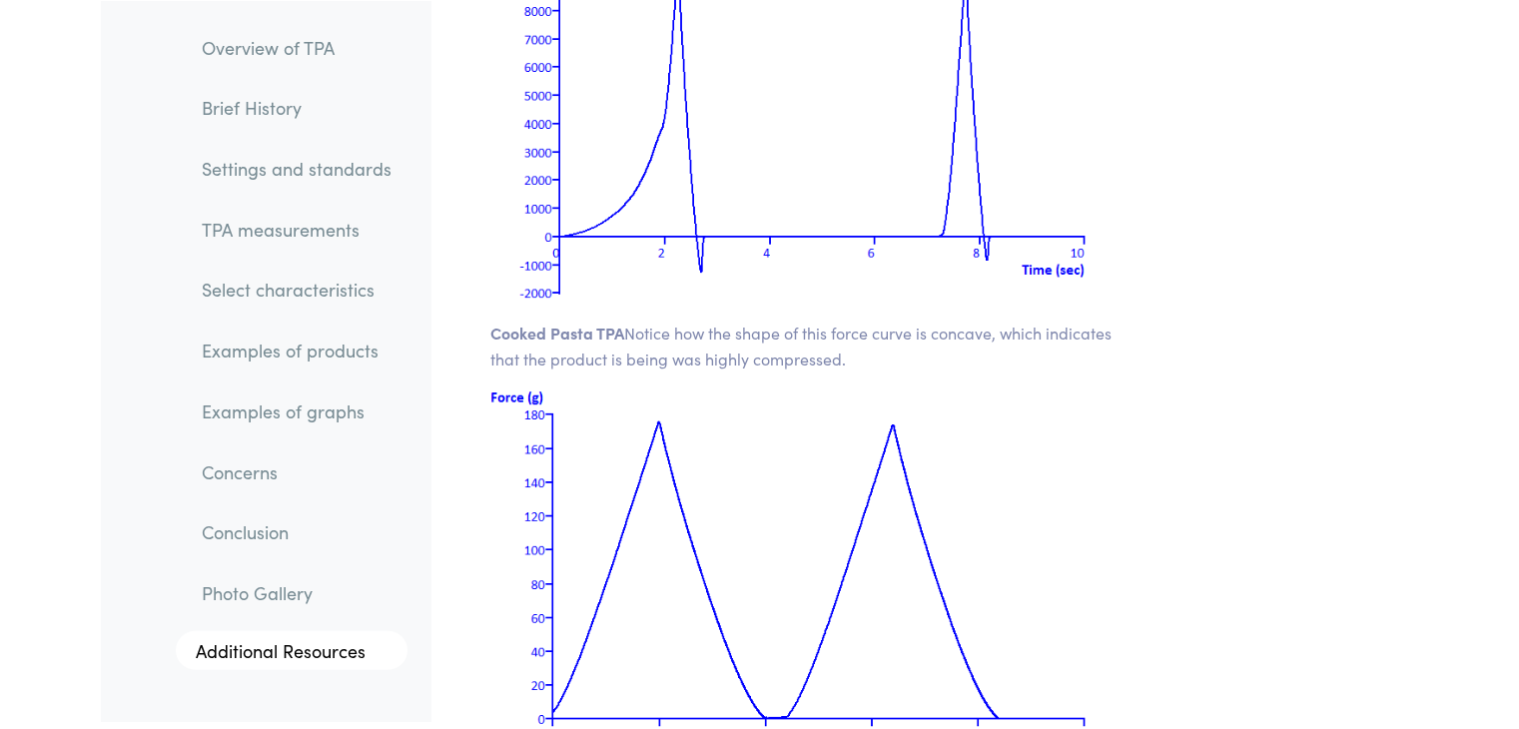
click at [327, 241] on link "TPA measurements" at bounding box center [297, 229] width 222 height 46
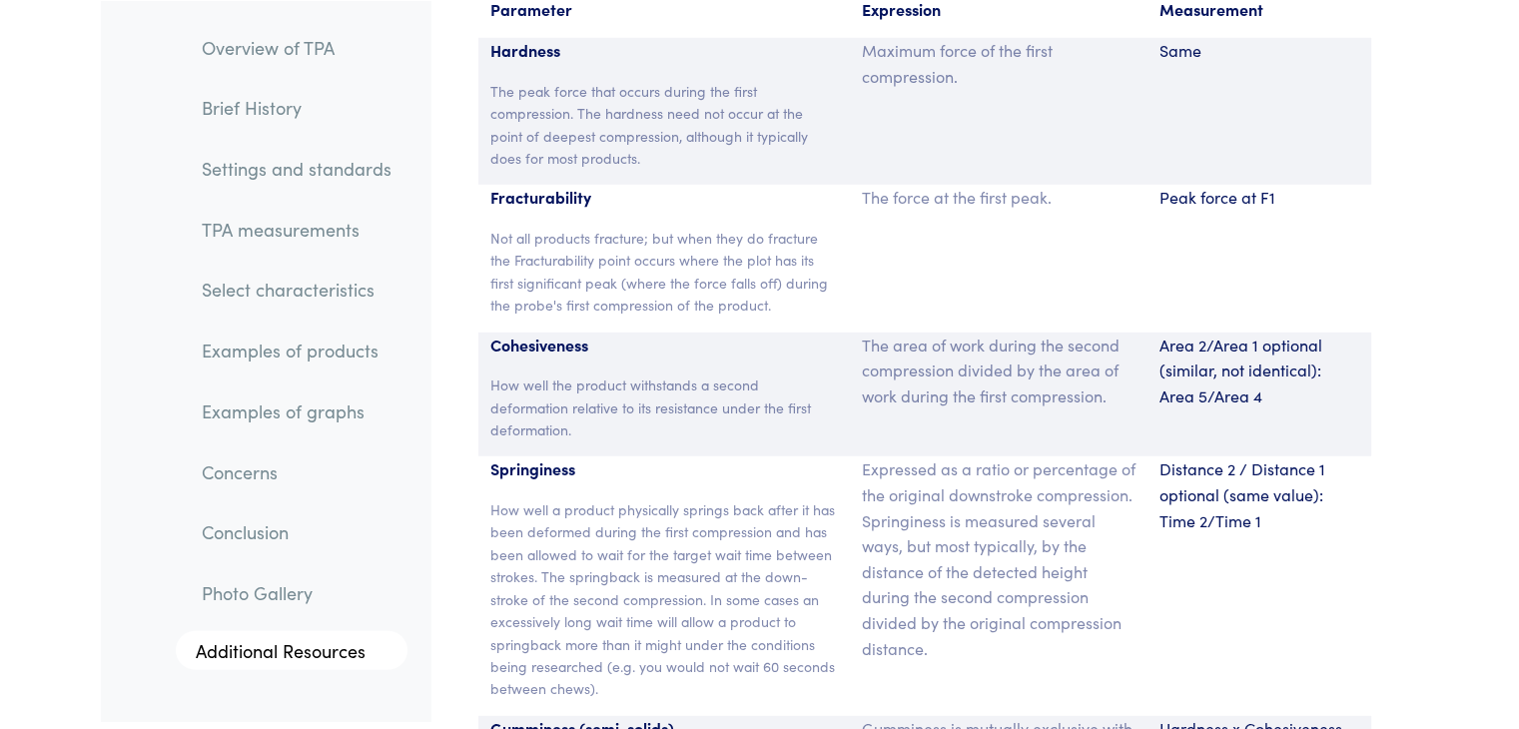
scroll to position [13223, 0]
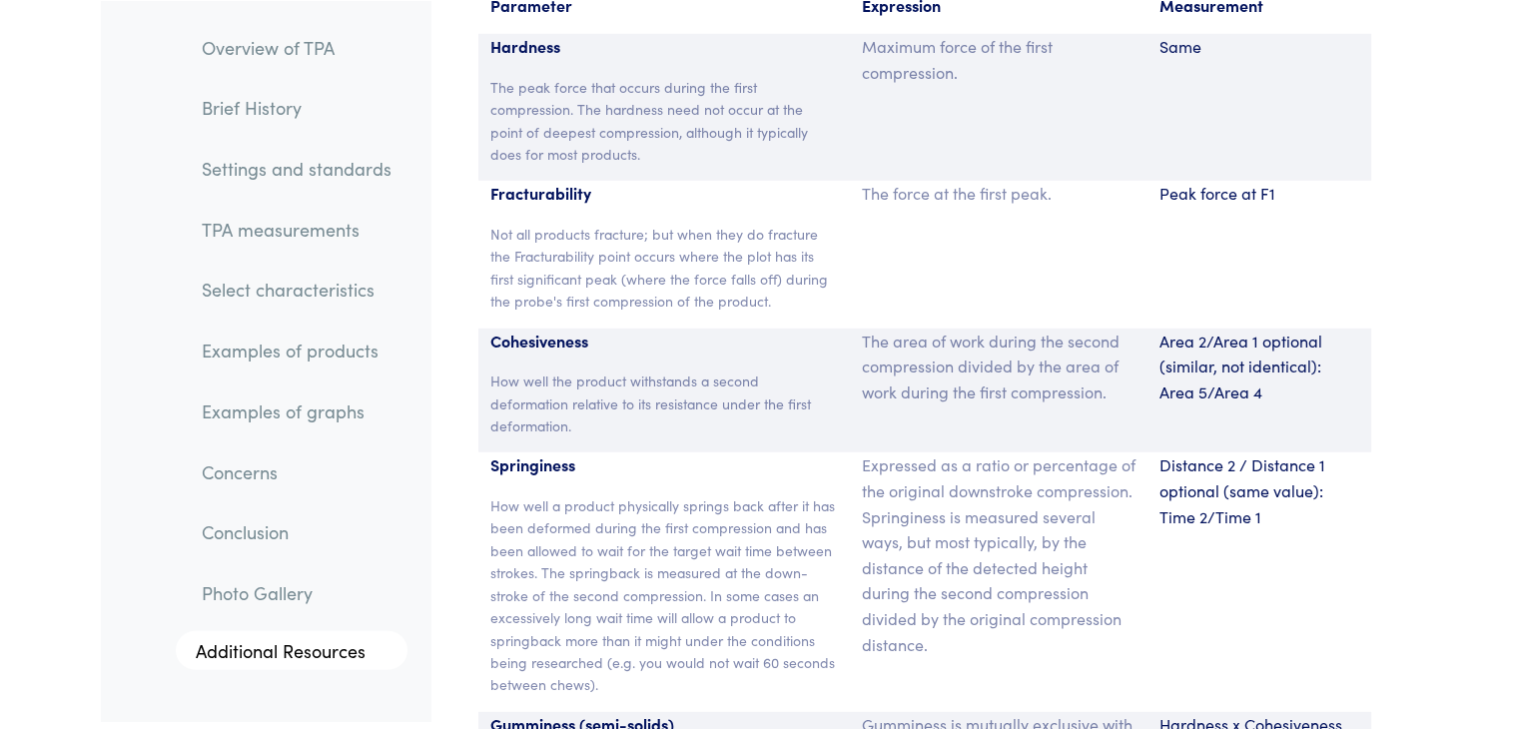
click at [556, 369] on p "How well the product withstands a second deformation relative to its resistance…" at bounding box center [664, 402] width 348 height 67
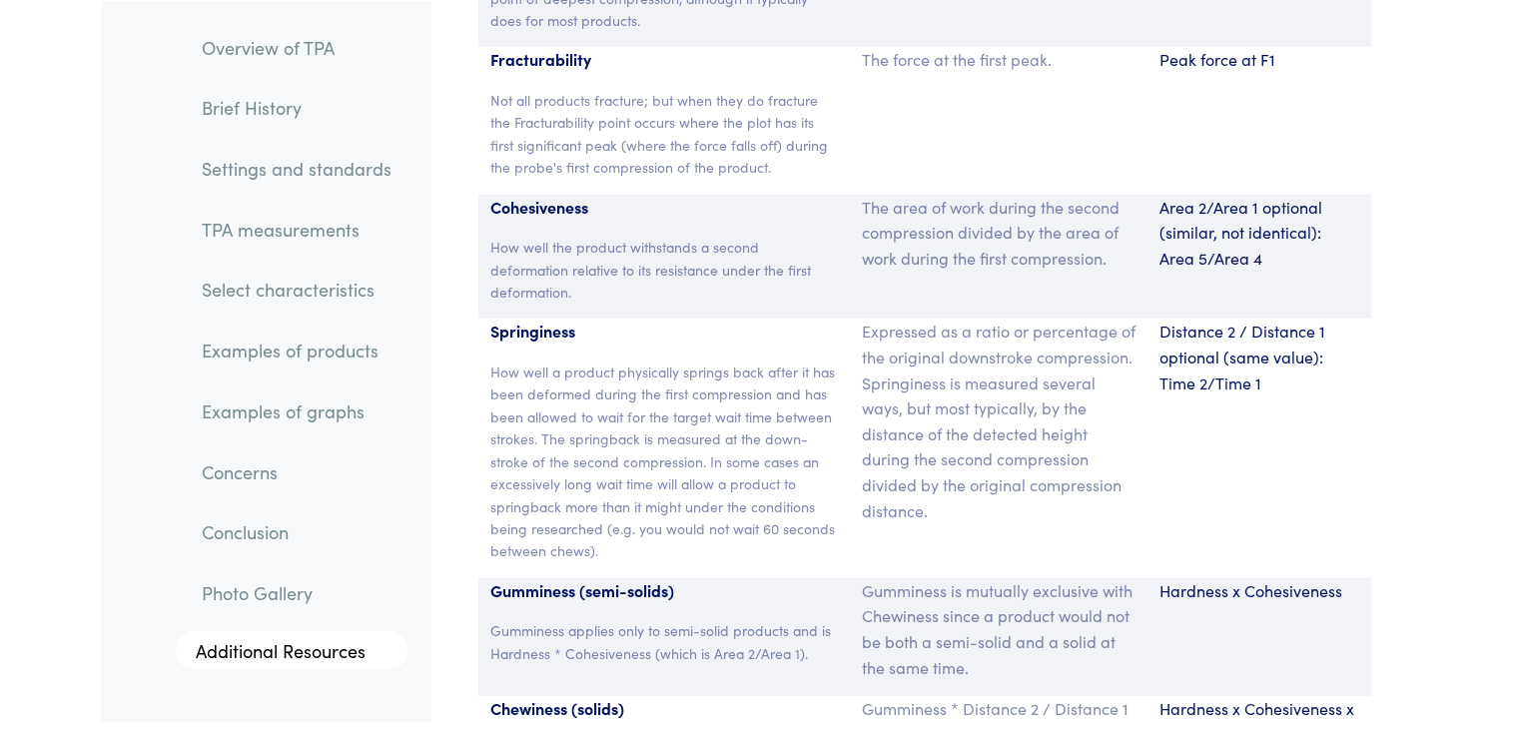
scroll to position [13356, 0]
drag, startPoint x: 1163, startPoint y: 183, endPoint x: 1231, endPoint y: 249, distance: 94.6
click at [751, 249] on div "Area 2/Area 1 optional (similar, not identical): Area 5/Area 4" at bounding box center [1259, 258] width 224 height 125
copy p "Area 2/Area 1 optional (similar, not identical): Area 5/Area 4"
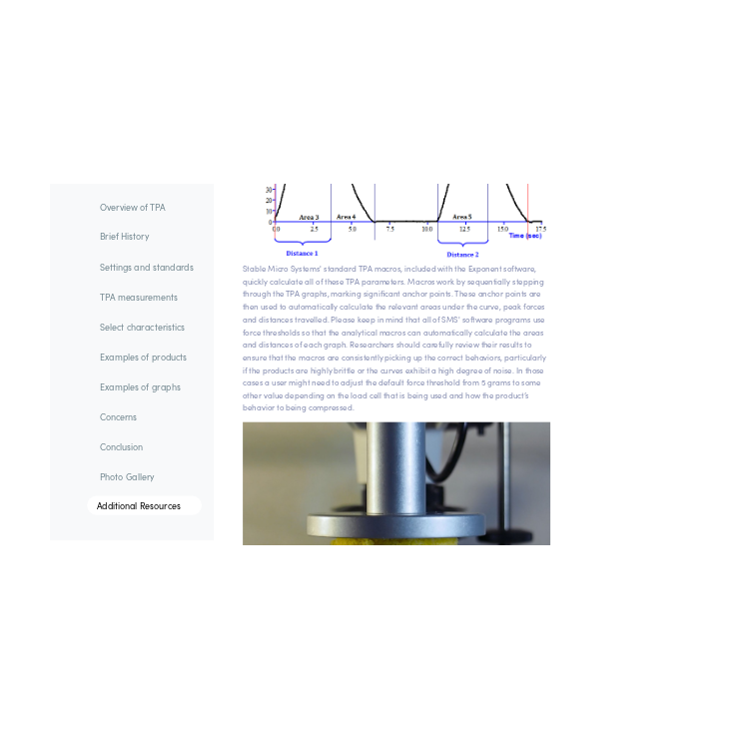
scroll to position [14400, 0]
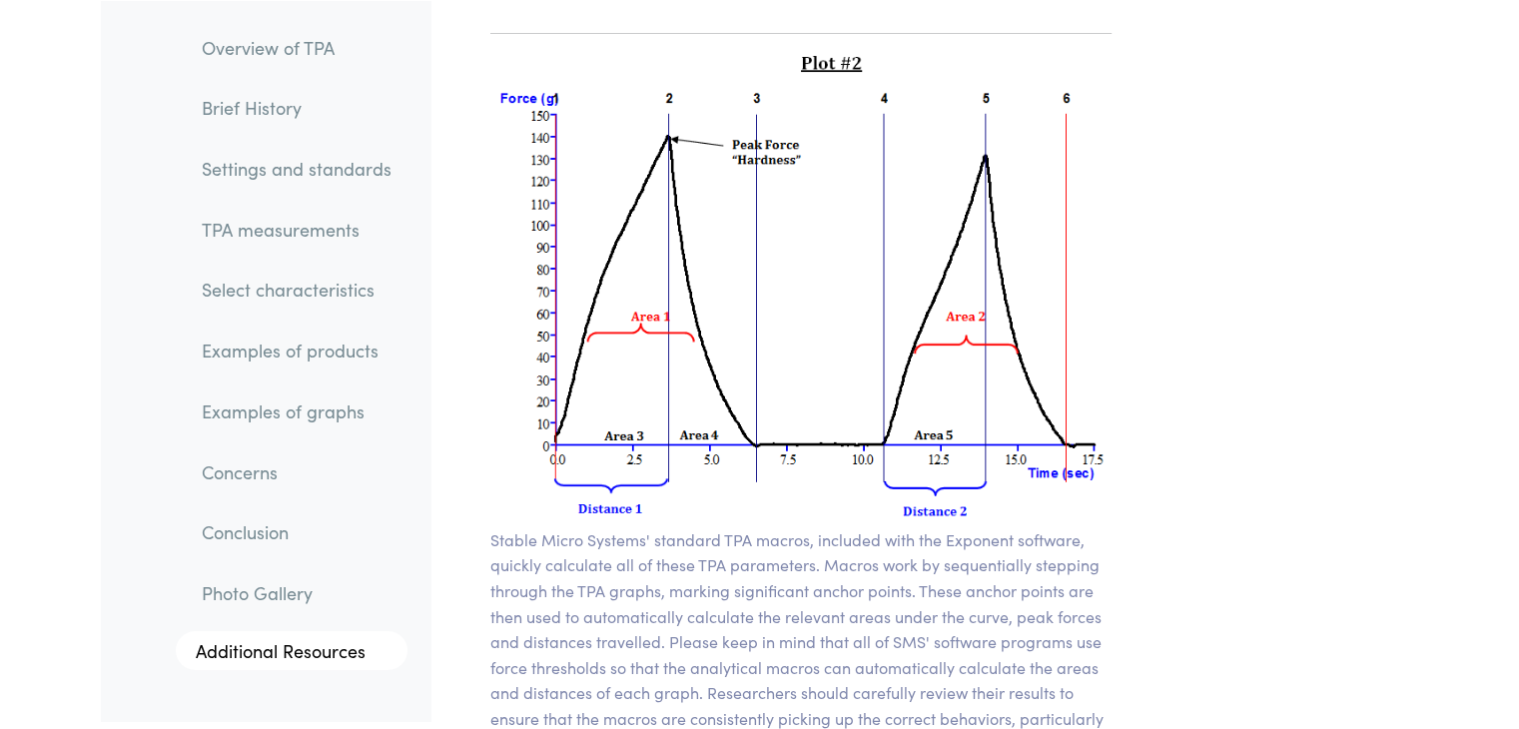
click at [751, 263] on img at bounding box center [801, 288] width 622 height 477
click at [751, 121] on img at bounding box center [801, 288] width 622 height 477
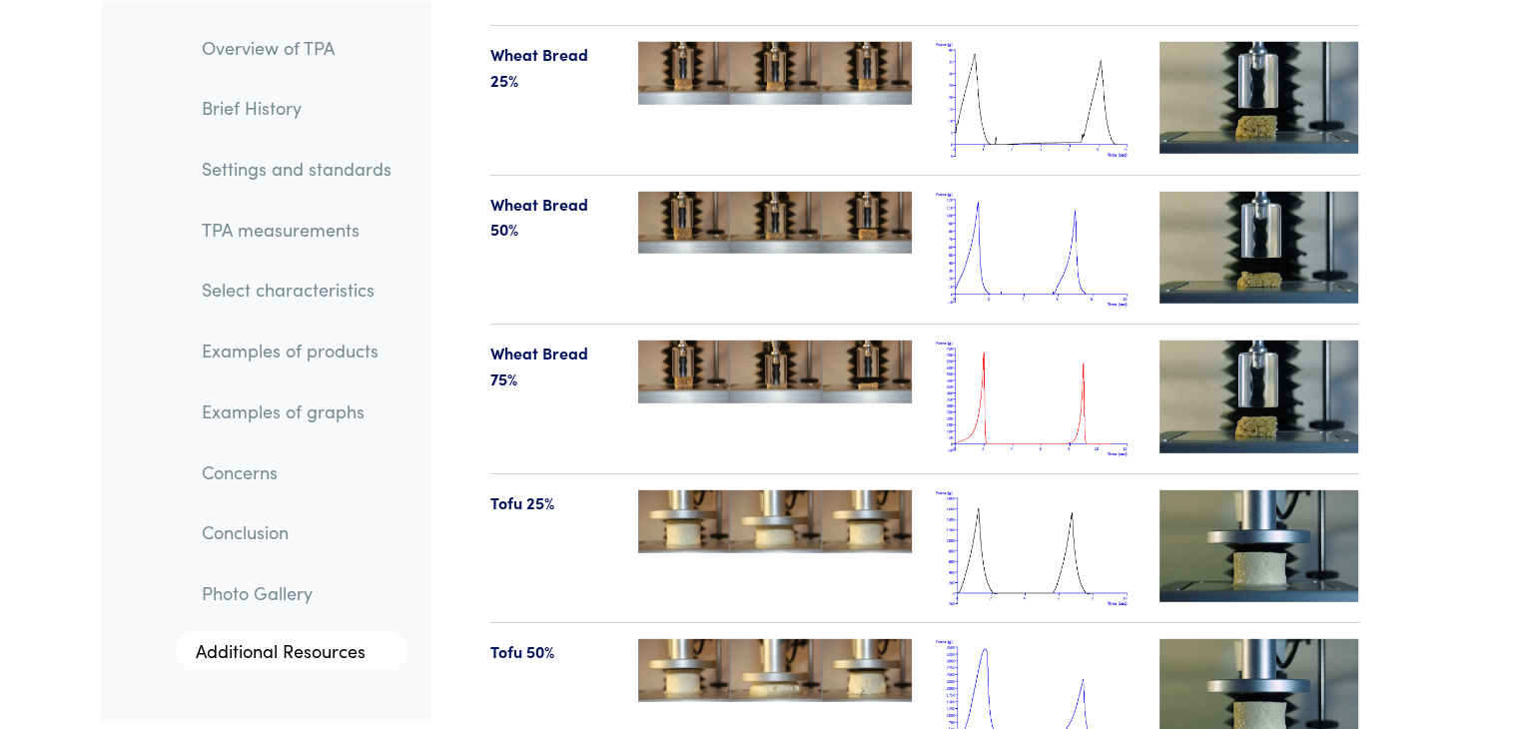
scroll to position [20971, 0]
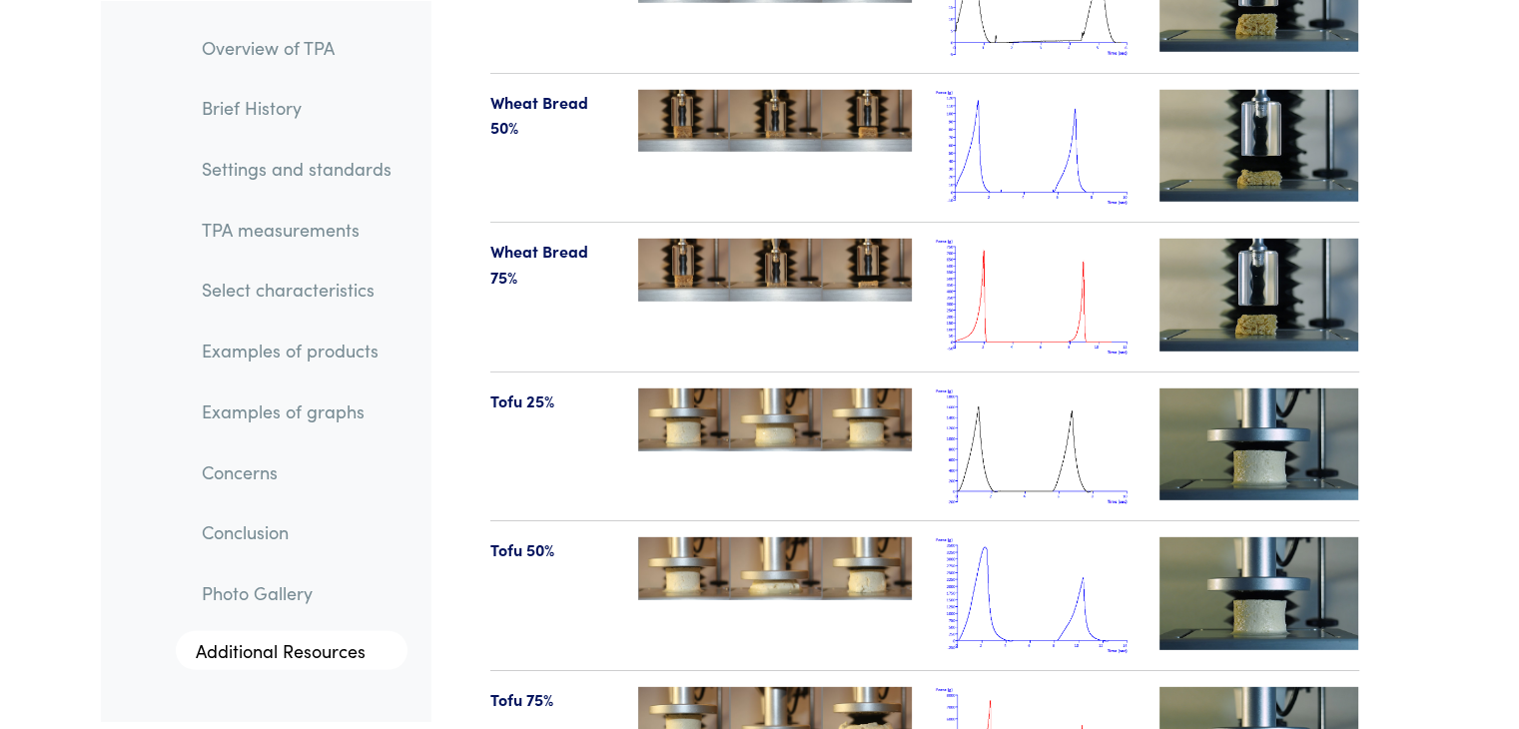
click at [751, 416] on img at bounding box center [1036, 446] width 200 height 117
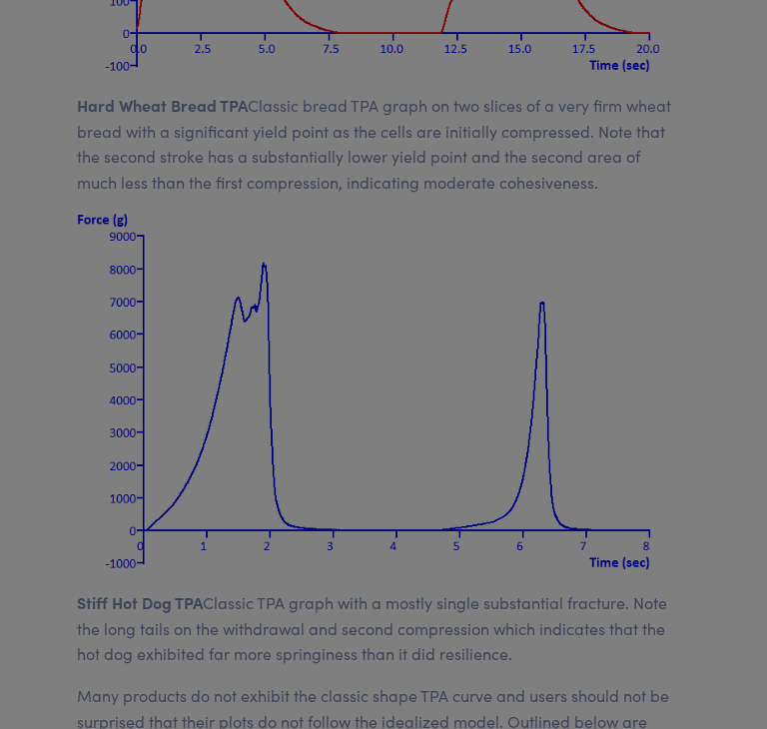
click at [670, 235] on div at bounding box center [383, 364] width 767 height 729
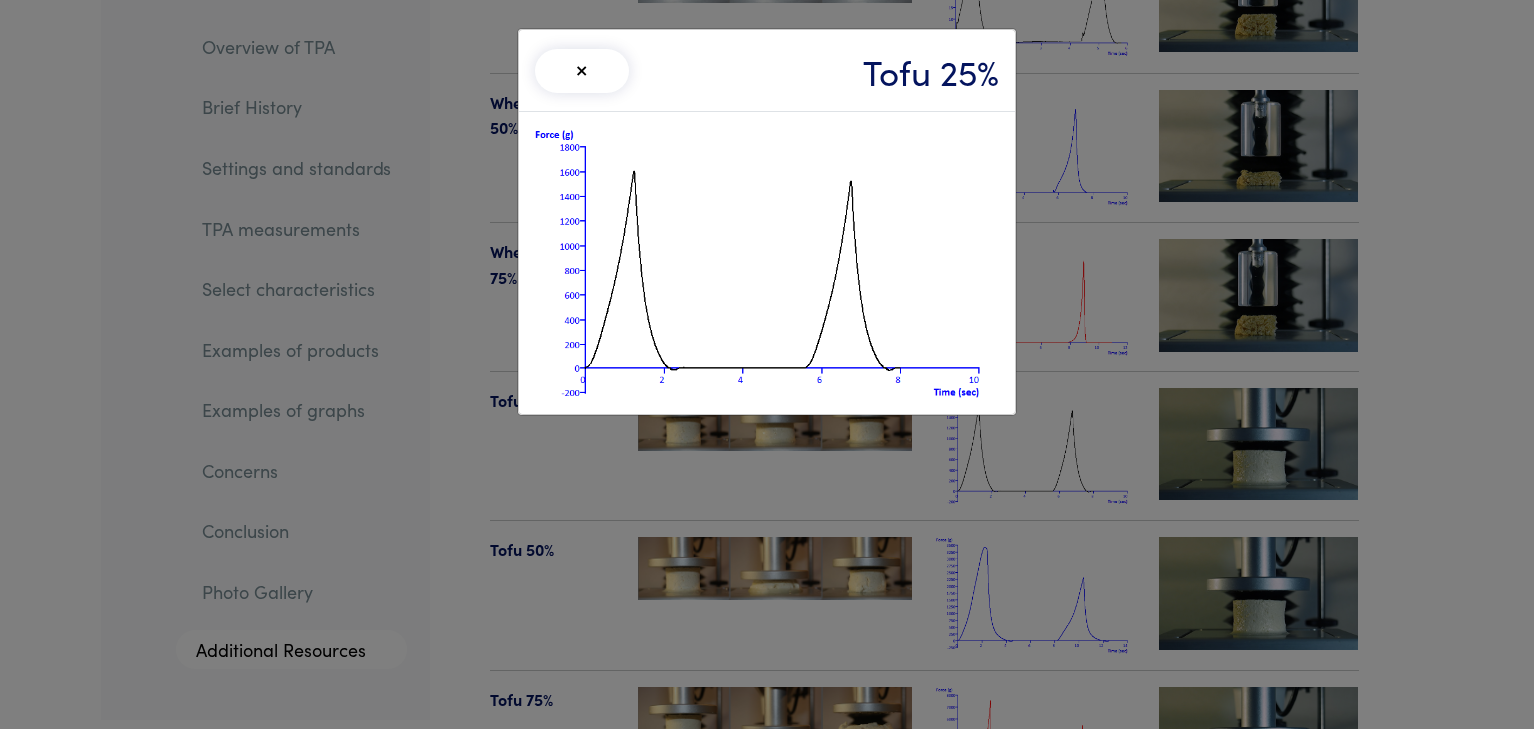
click at [751, 157] on div "× Tofu 25%" at bounding box center [767, 364] width 1534 height 729
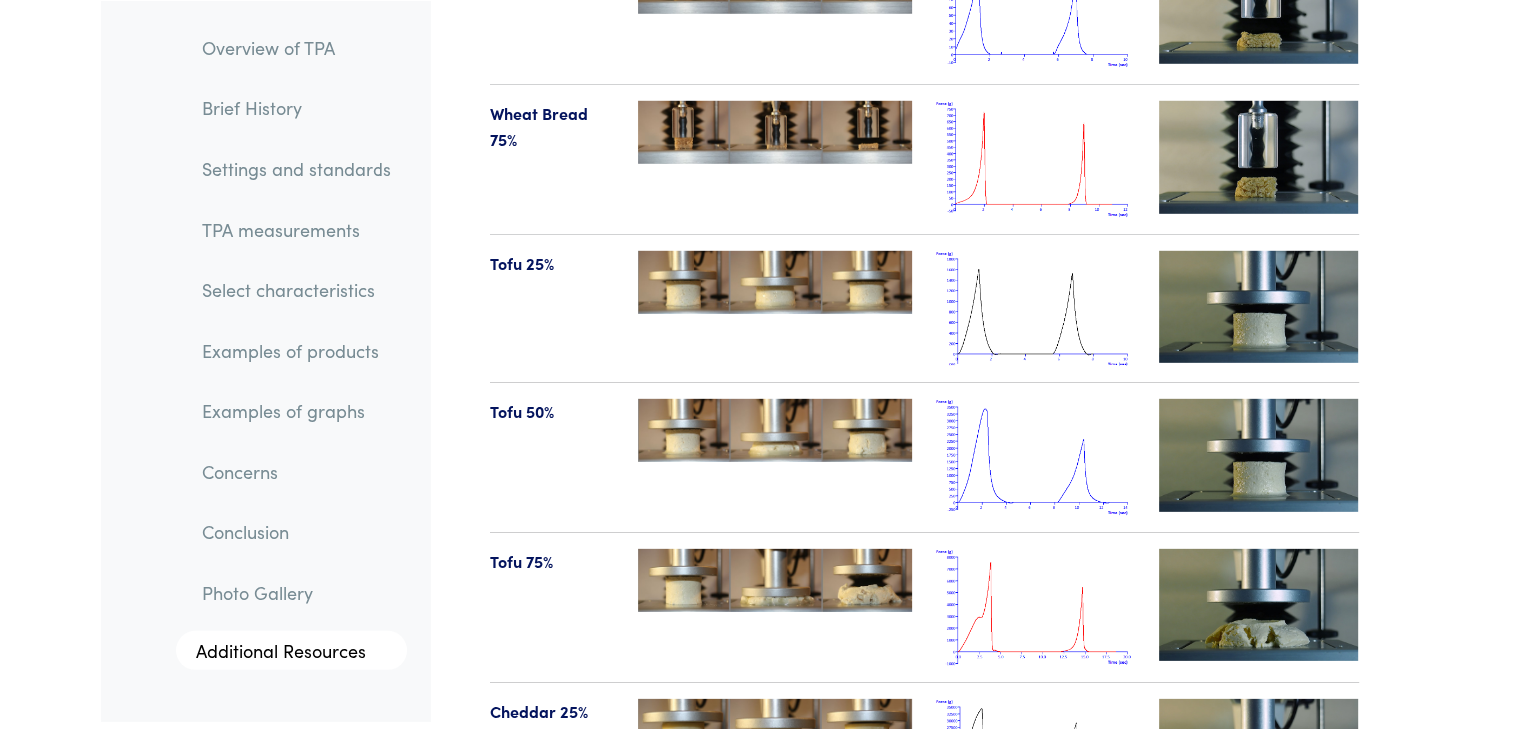
scroll to position [21158, 0]
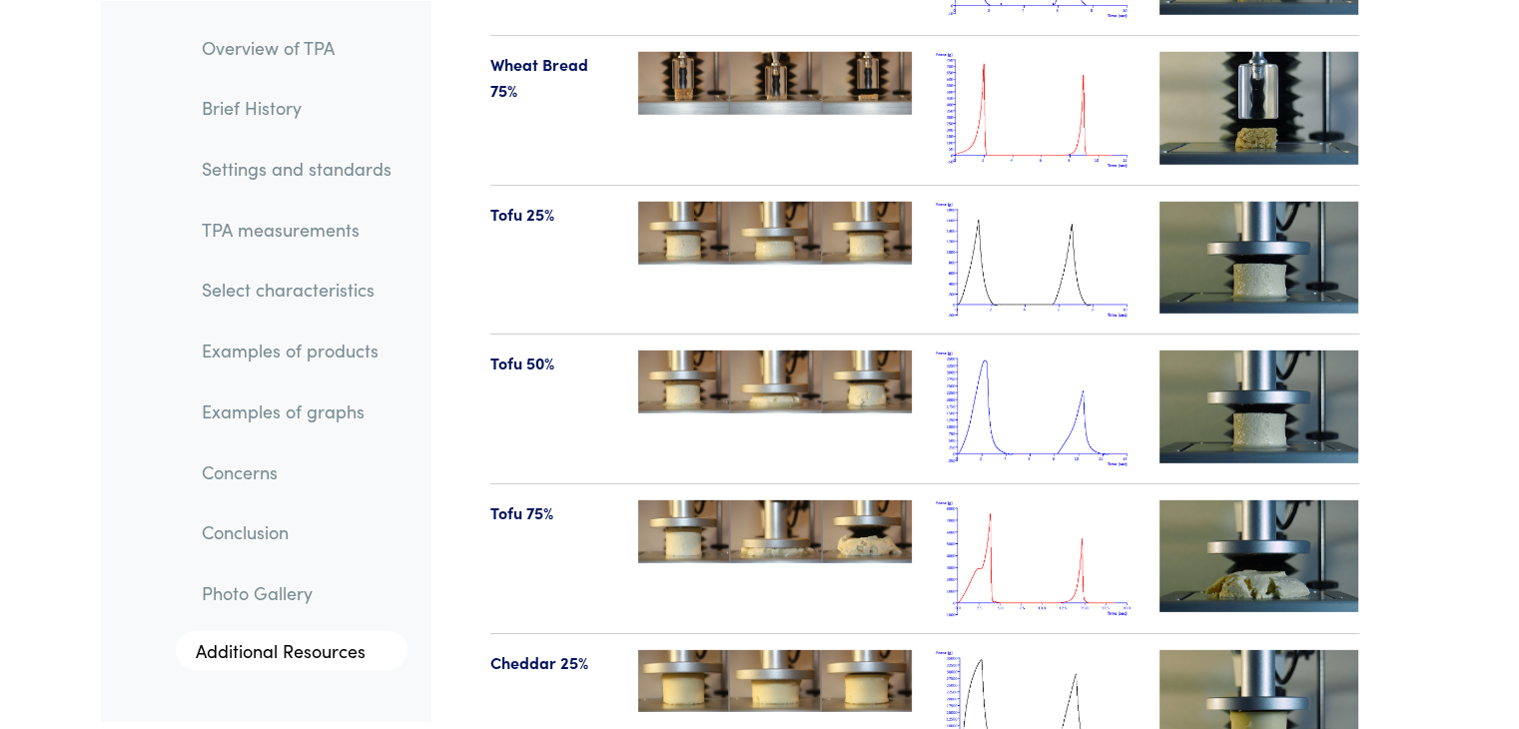
click at [751, 350] on img at bounding box center [1036, 408] width 200 height 117
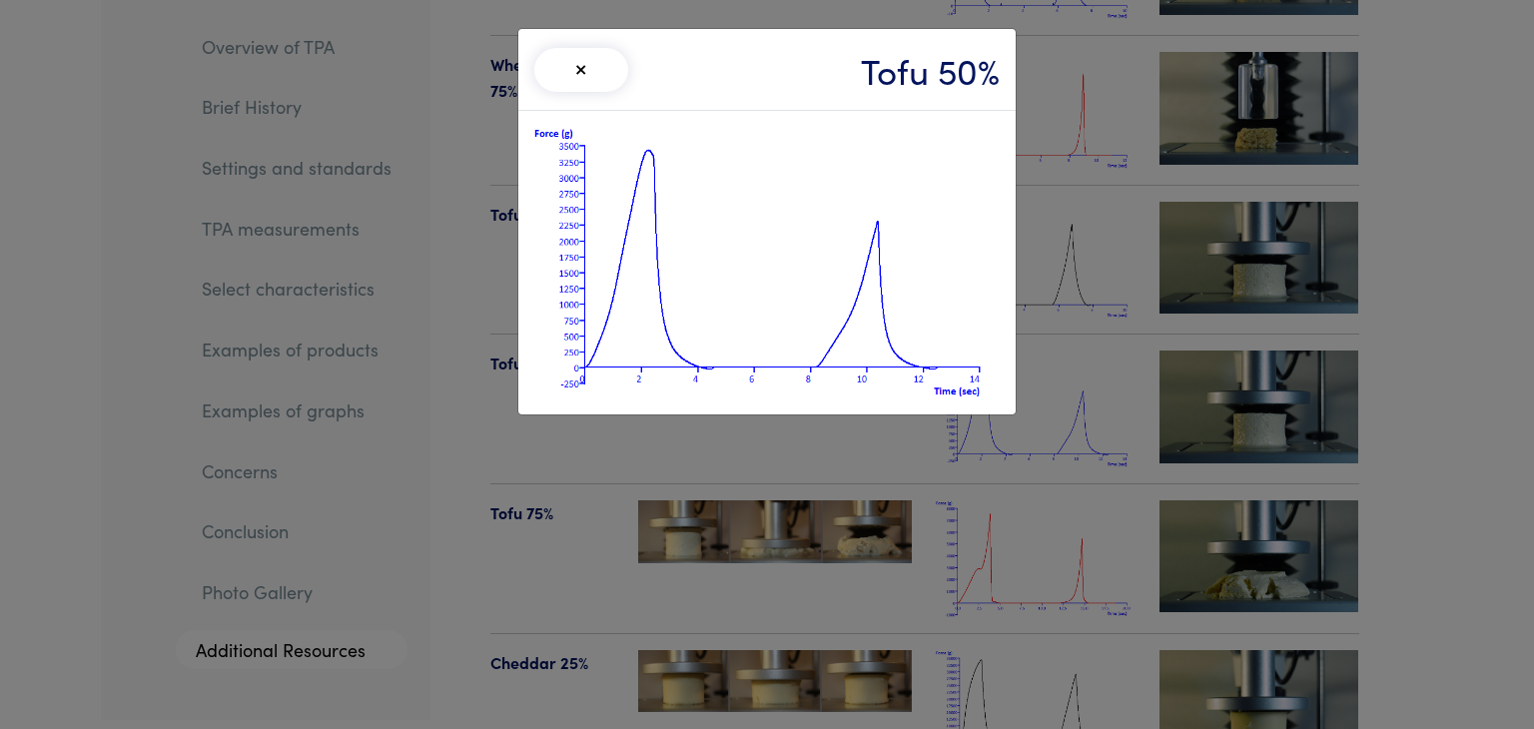
click at [751, 171] on div "× Tofu 50%" at bounding box center [767, 364] width 1534 height 729
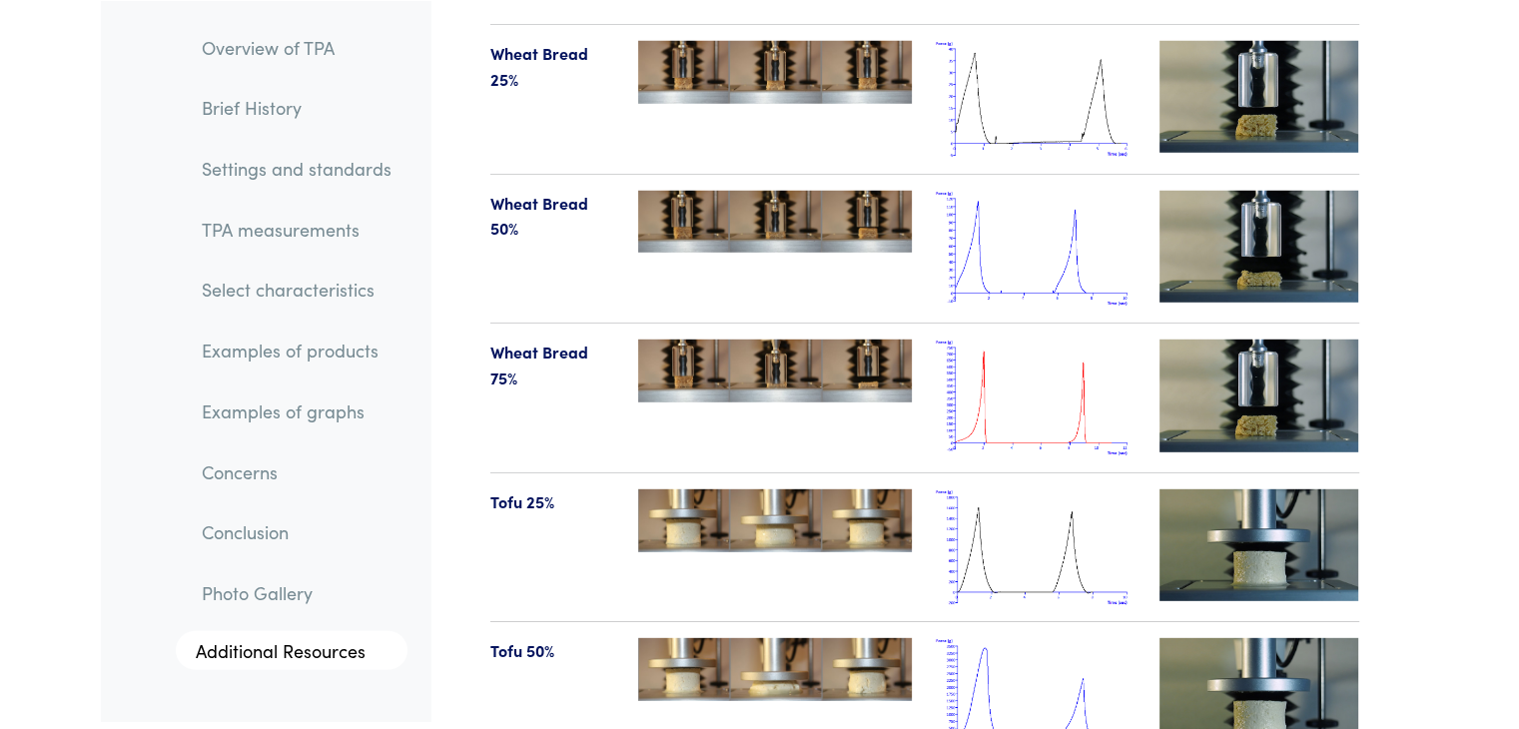
scroll to position [20870, 0]
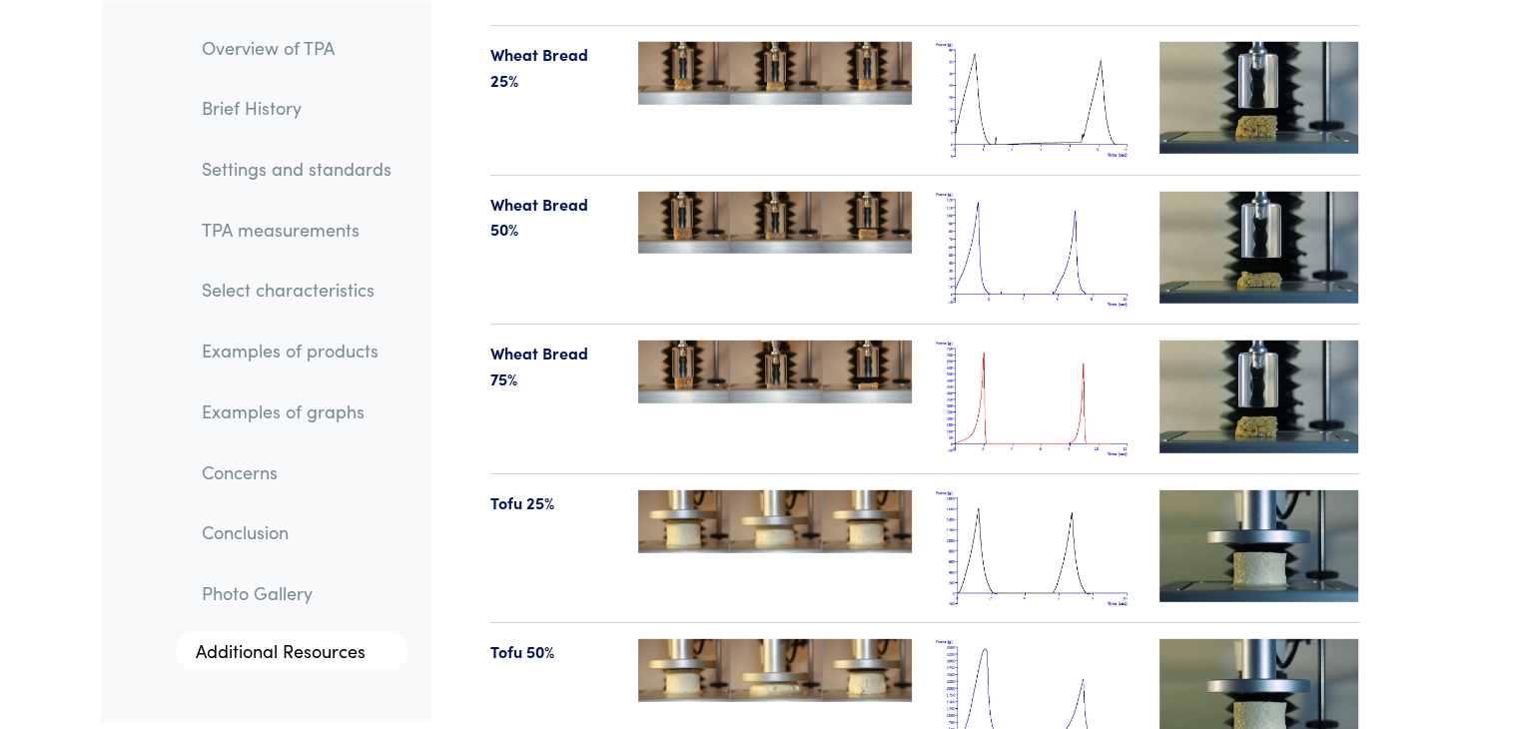
click at [751, 490] on img at bounding box center [1036, 548] width 200 height 117
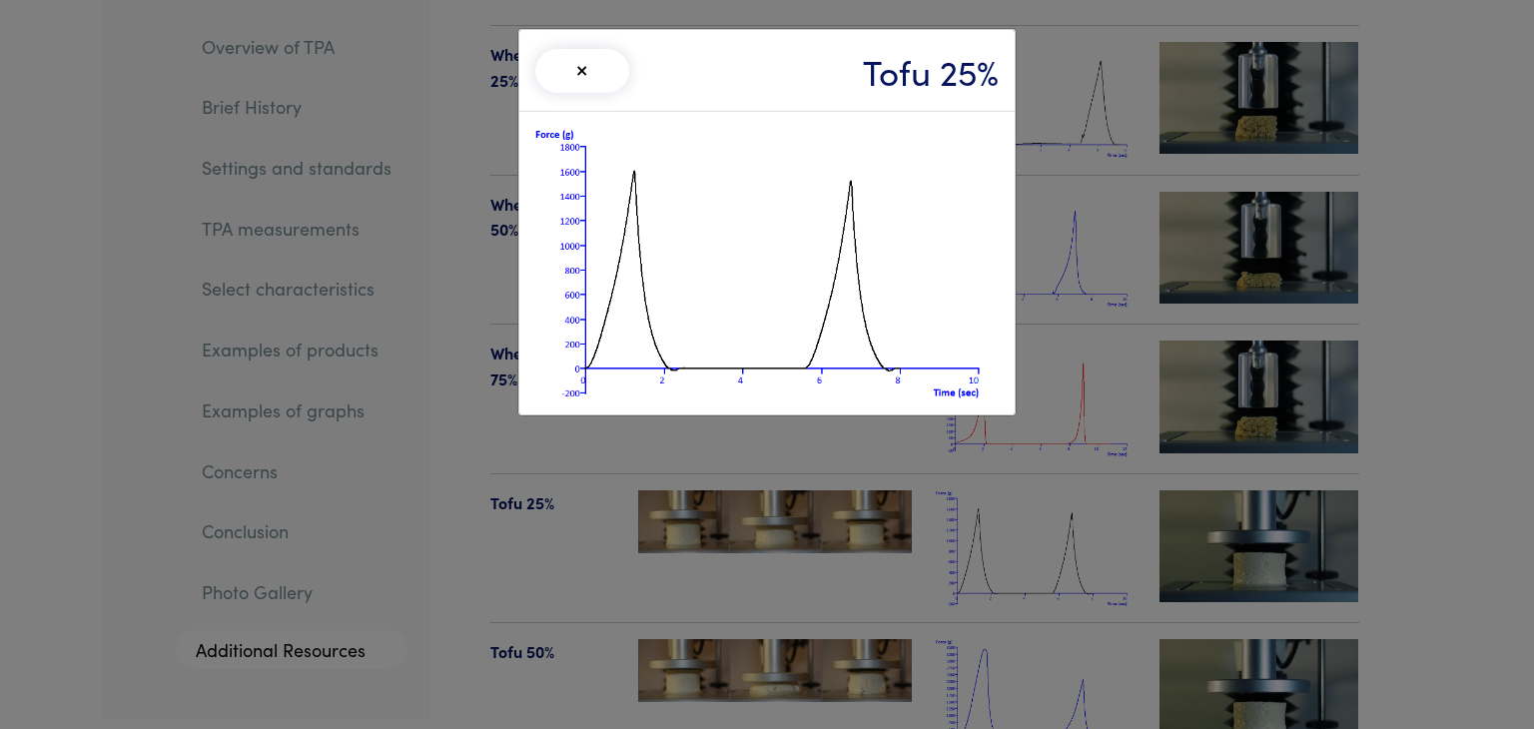
click at [751, 263] on img at bounding box center [766, 263] width 463 height 271
click at [751, 404] on div "× Tofu 25%" at bounding box center [767, 364] width 1534 height 729
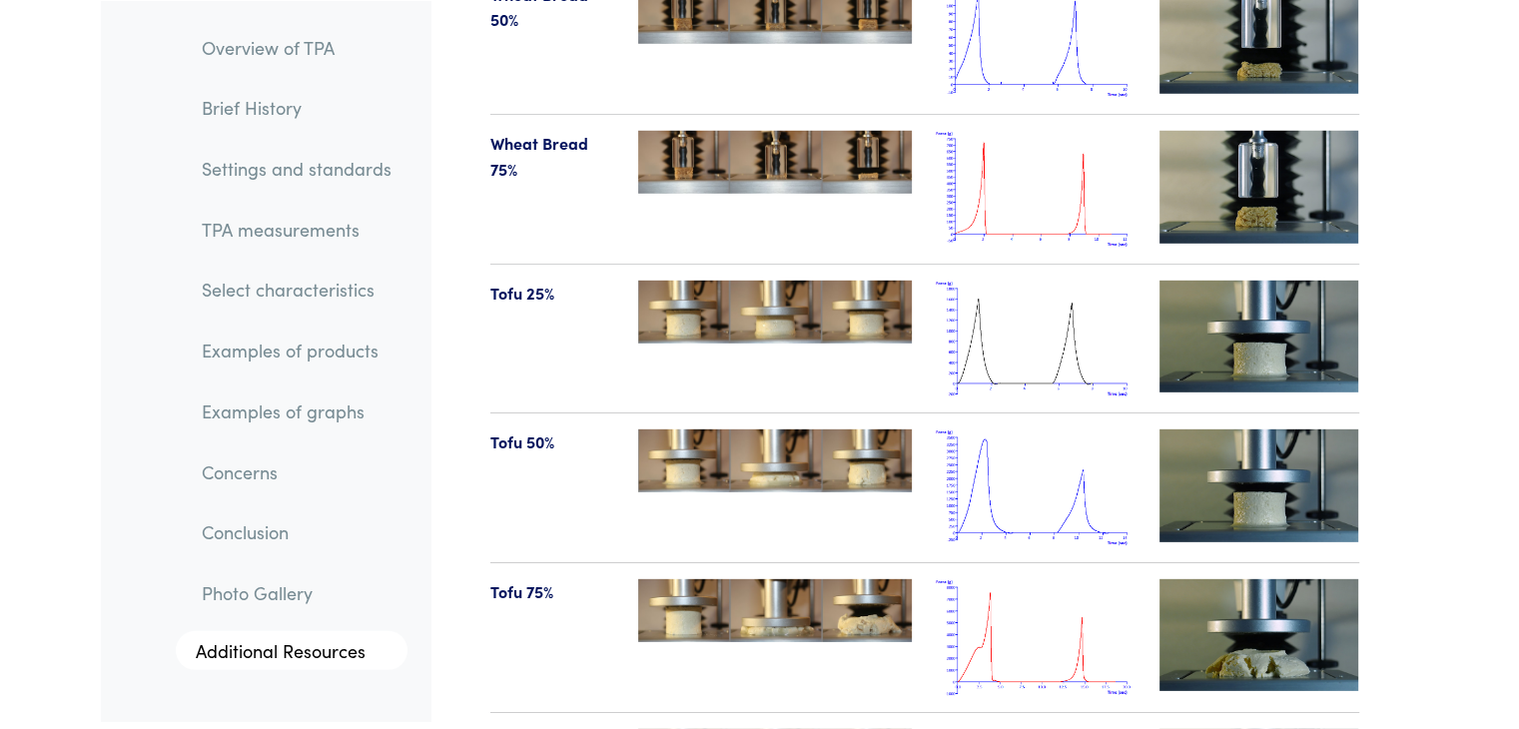
scroll to position [21085, 0]
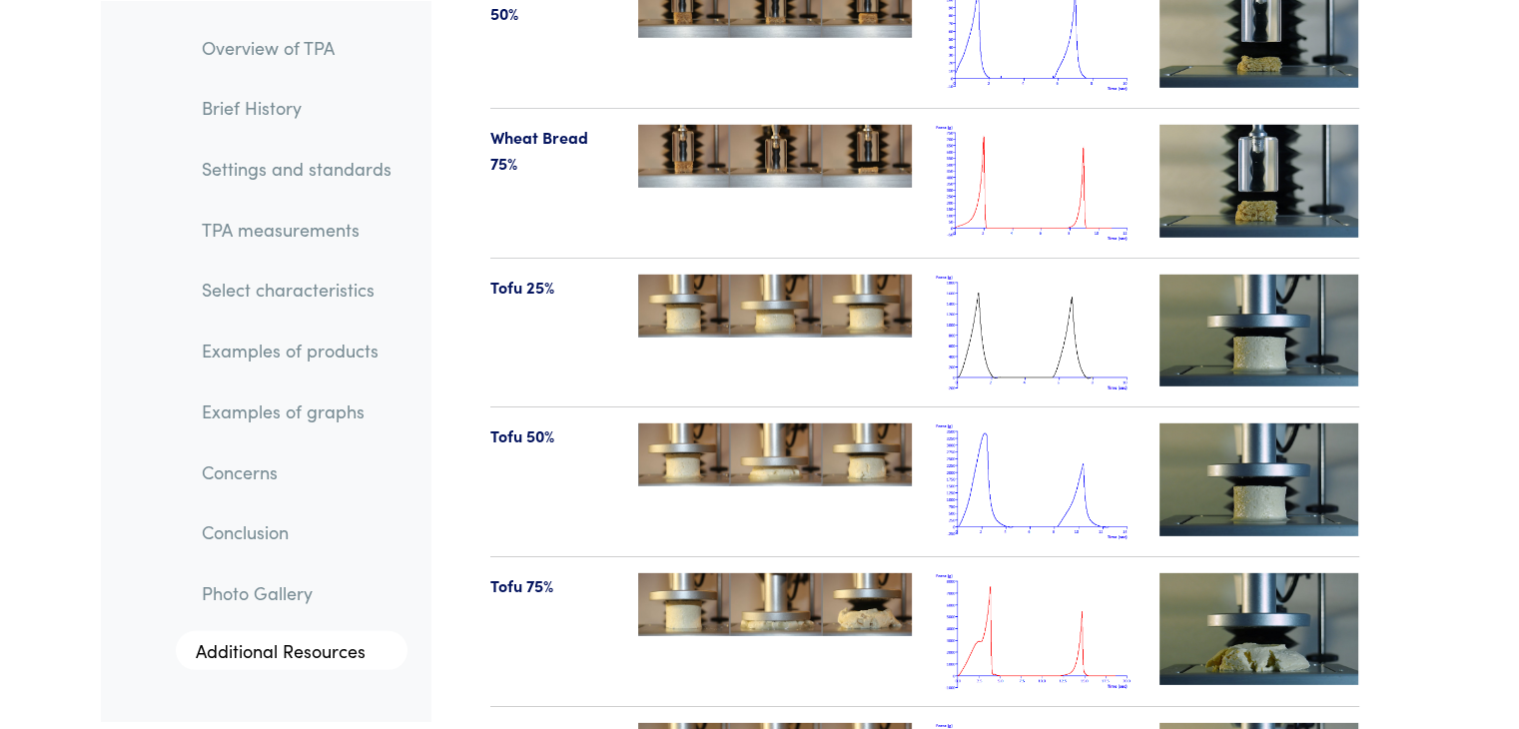
click at [751, 423] on img at bounding box center [1036, 481] width 200 height 117
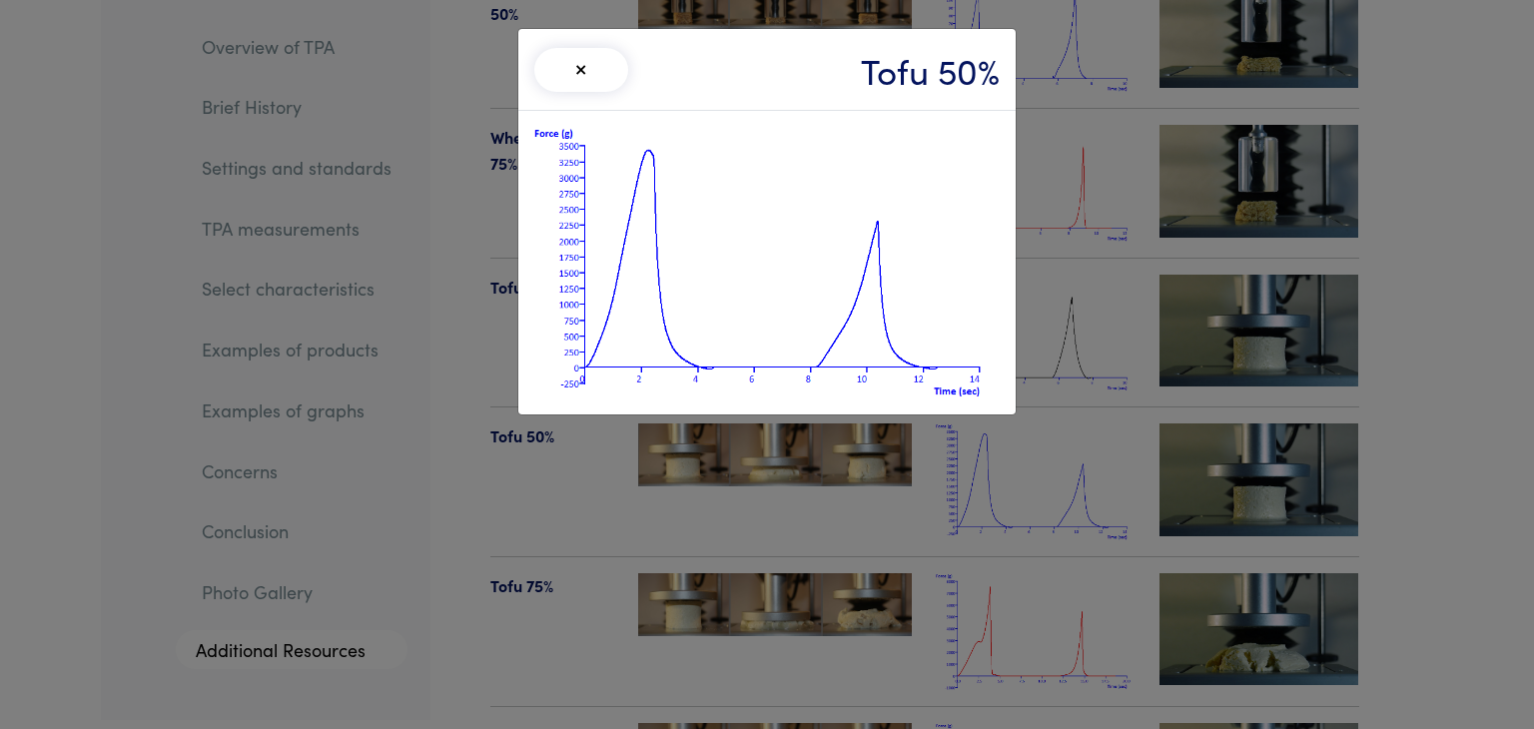
click at [751, 588] on div "× Tofu 50%" at bounding box center [767, 364] width 1534 height 729
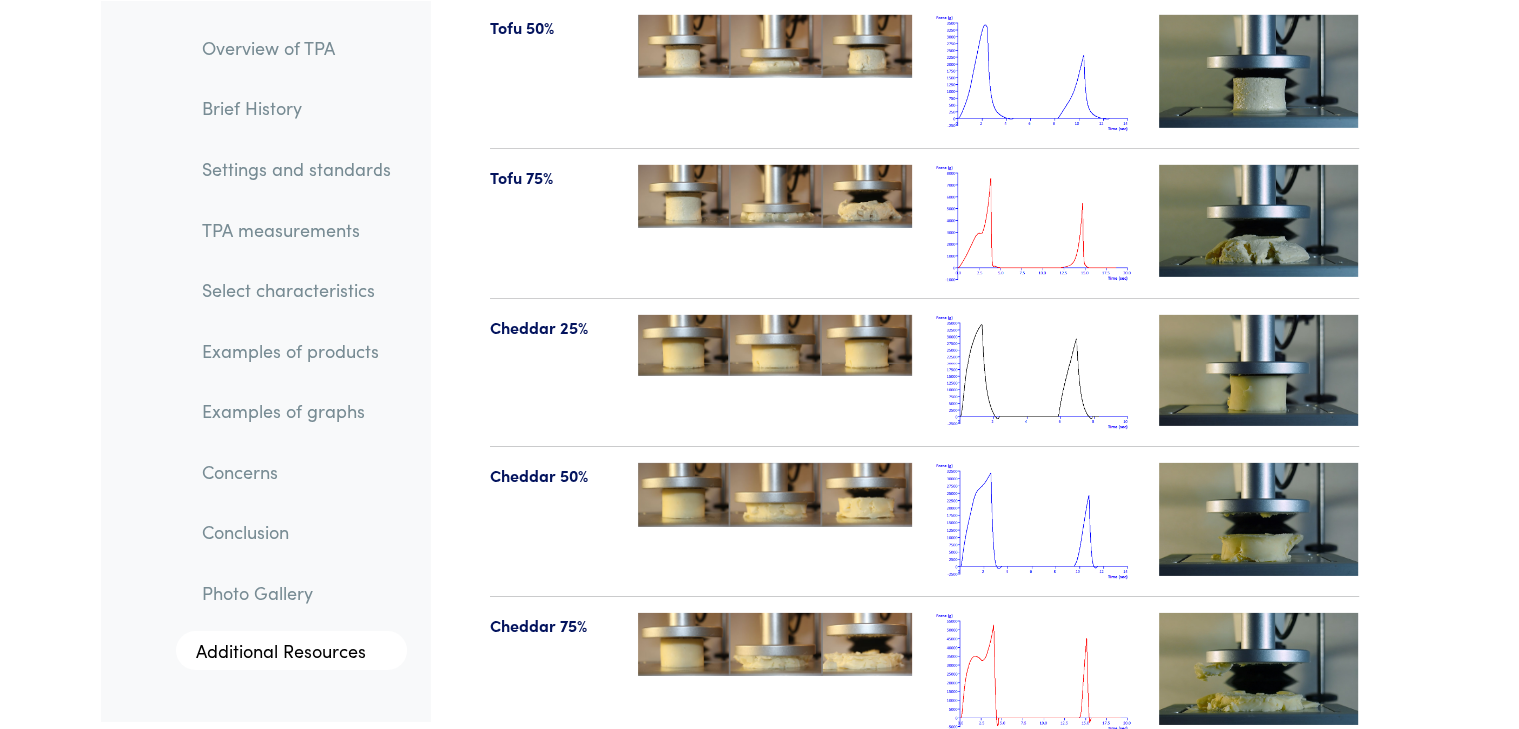
scroll to position [21493, 0]
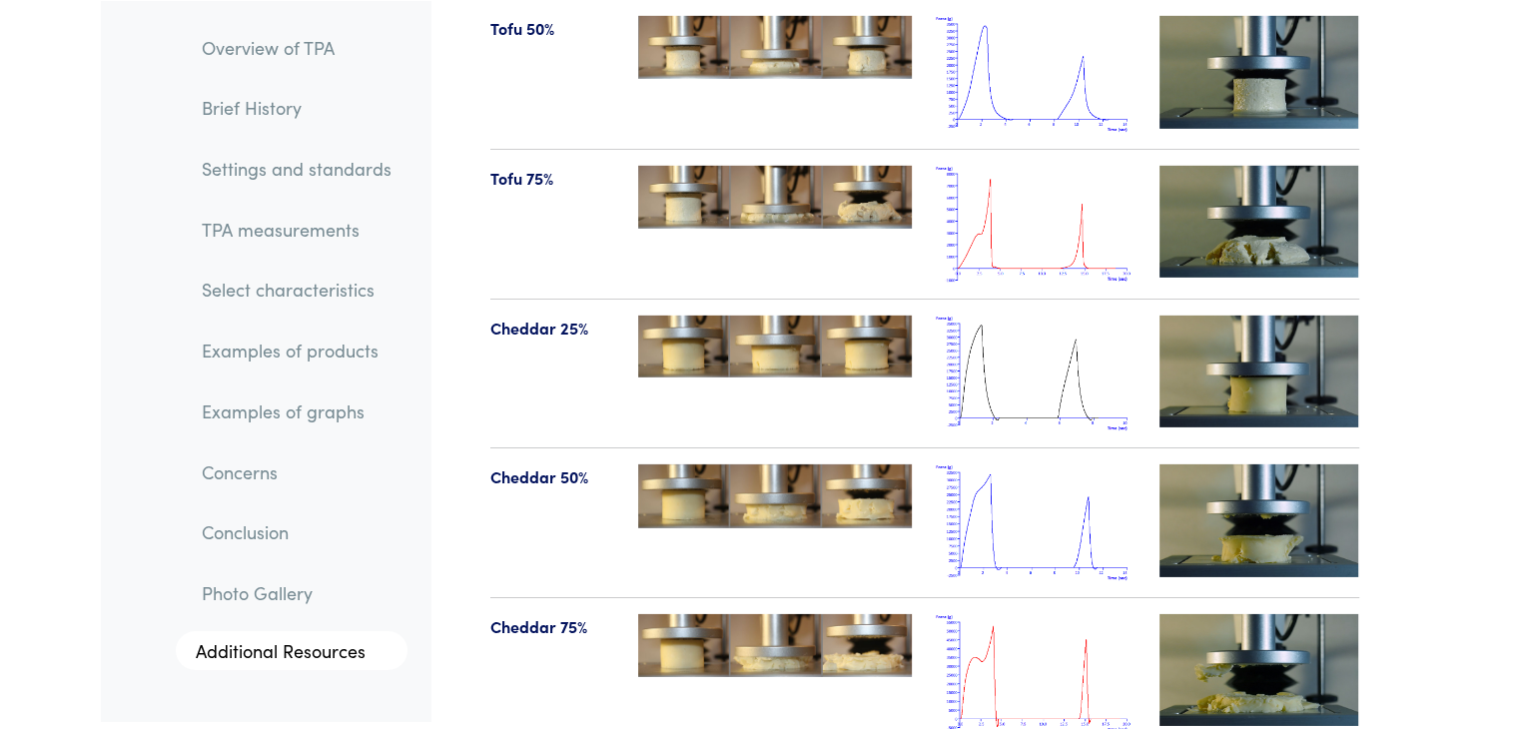
click at [751, 315] on img at bounding box center [1036, 373] width 200 height 117
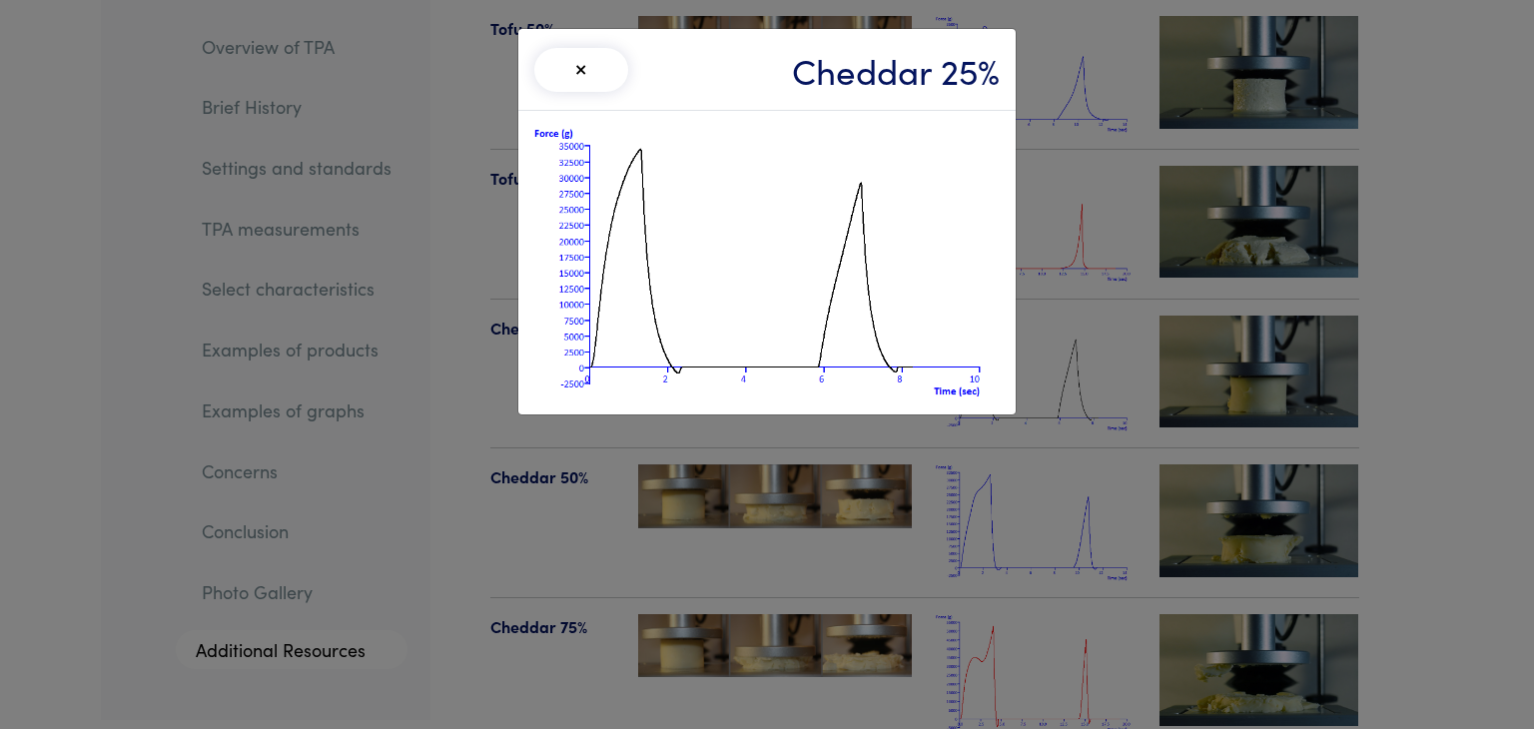
click at [663, 233] on img at bounding box center [766, 263] width 465 height 272
click at [751, 560] on div "× Cheddar 25%" at bounding box center [767, 364] width 1534 height 729
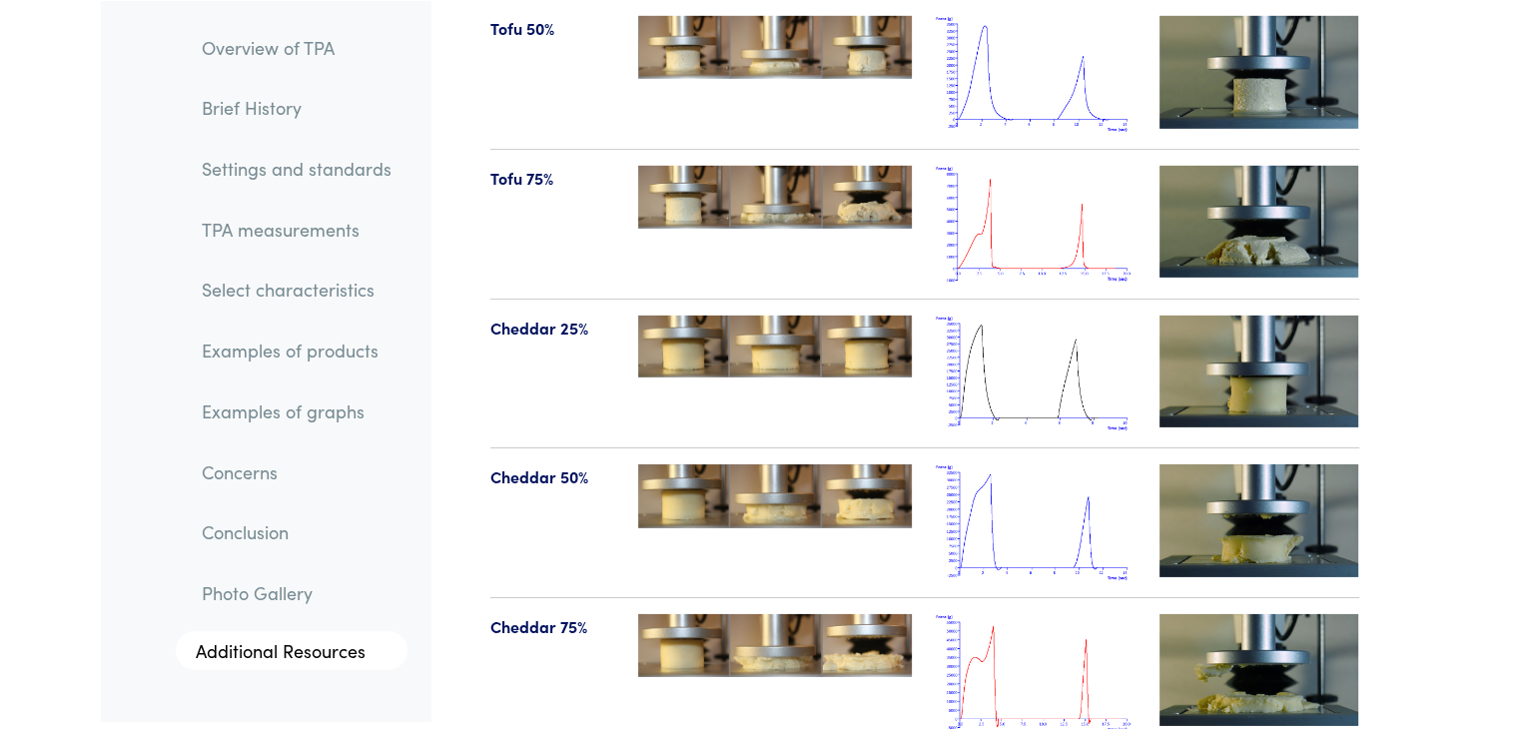
click at [751, 464] on img at bounding box center [1036, 522] width 200 height 117
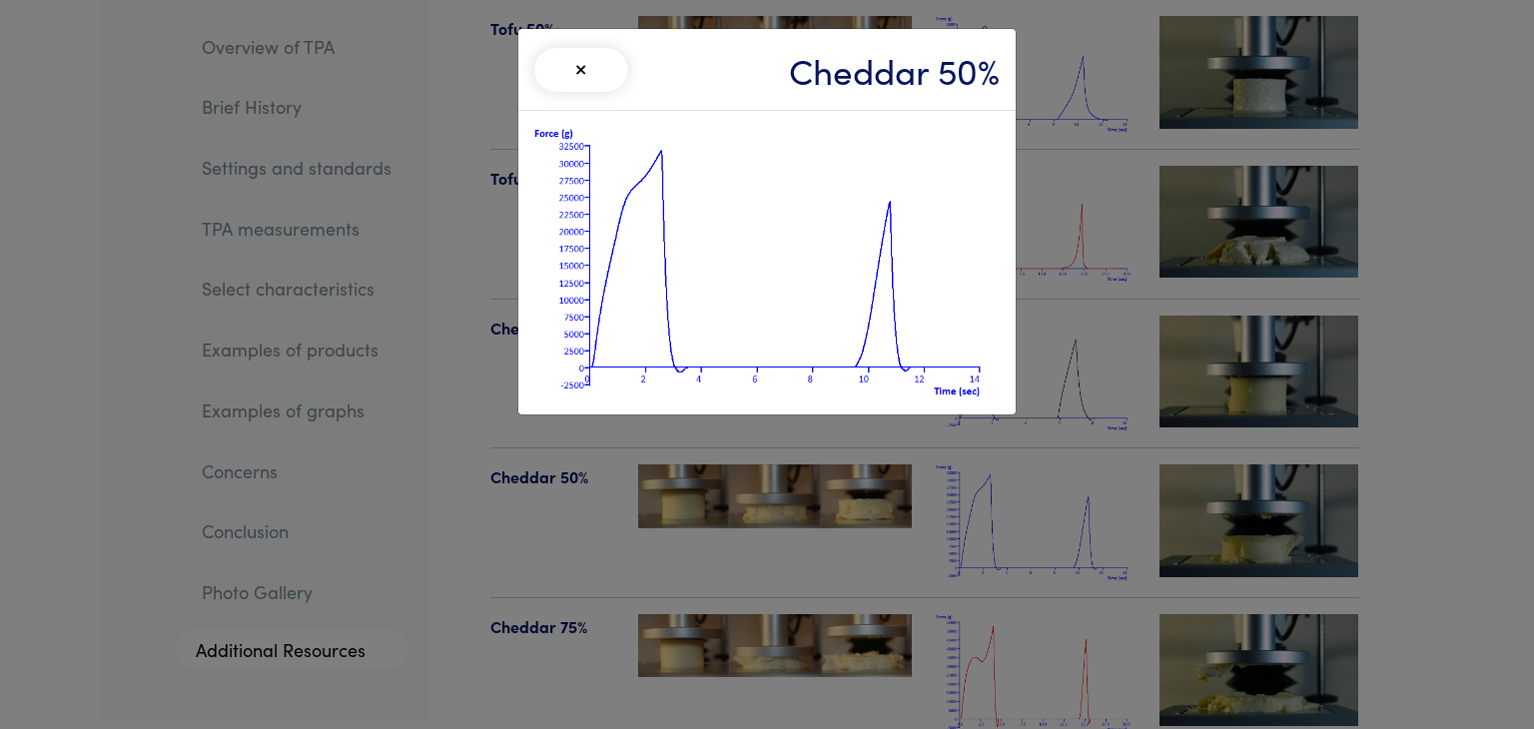
click at [751, 320] on div "× Cheddar 50%" at bounding box center [767, 364] width 1534 height 729
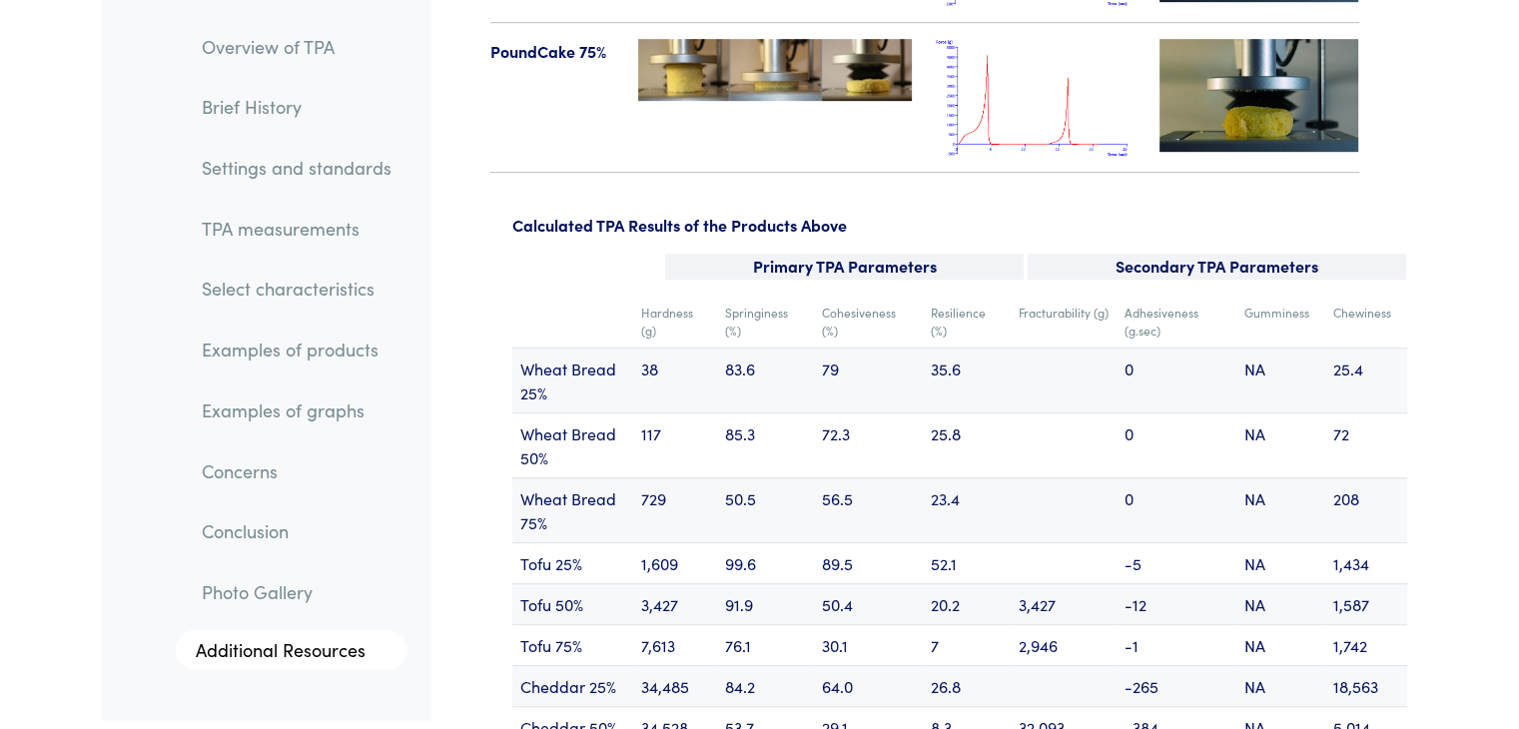
scroll to position [23861, 0]
click at [751, 295] on td "Cohesiveness (%)" at bounding box center [868, 321] width 109 height 53
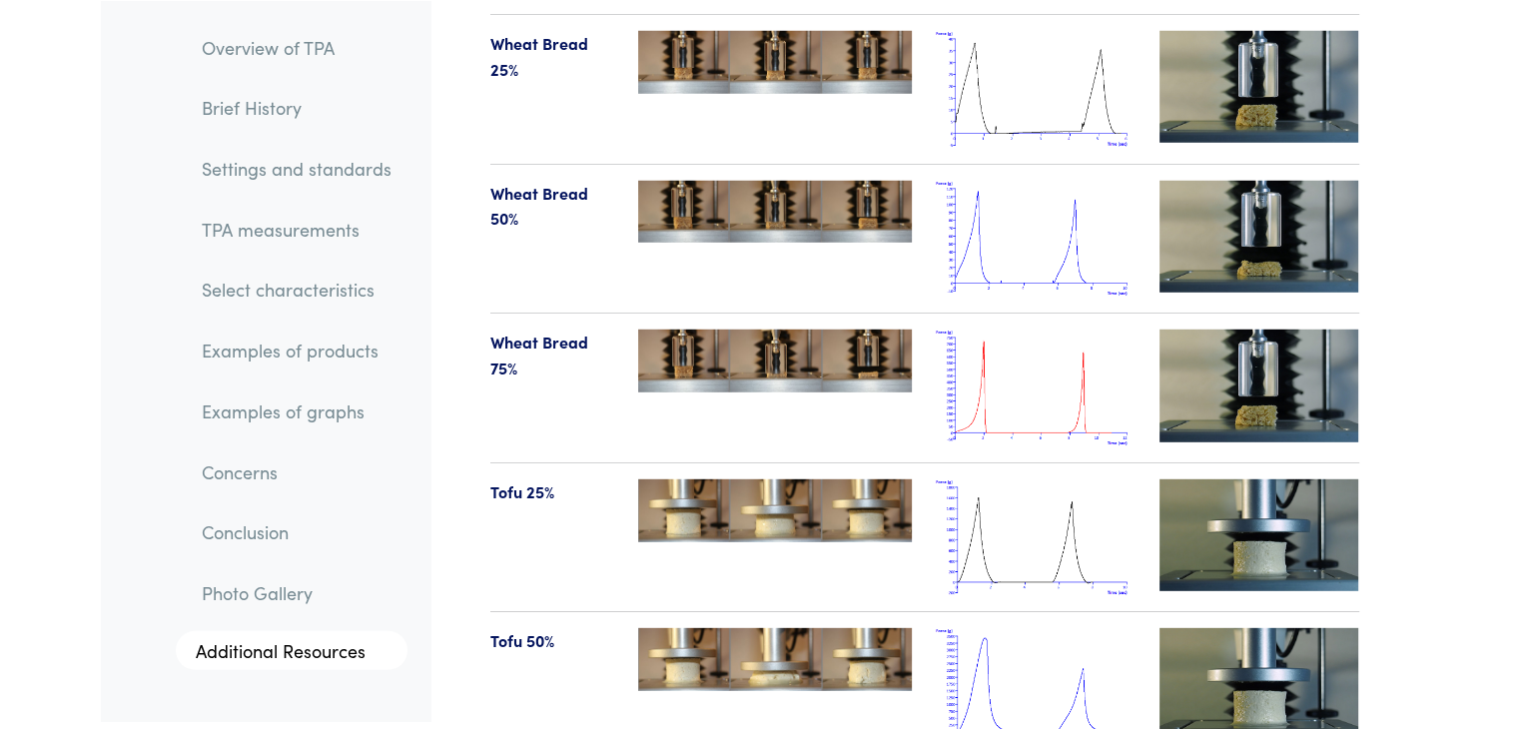
scroll to position [20989, 0]
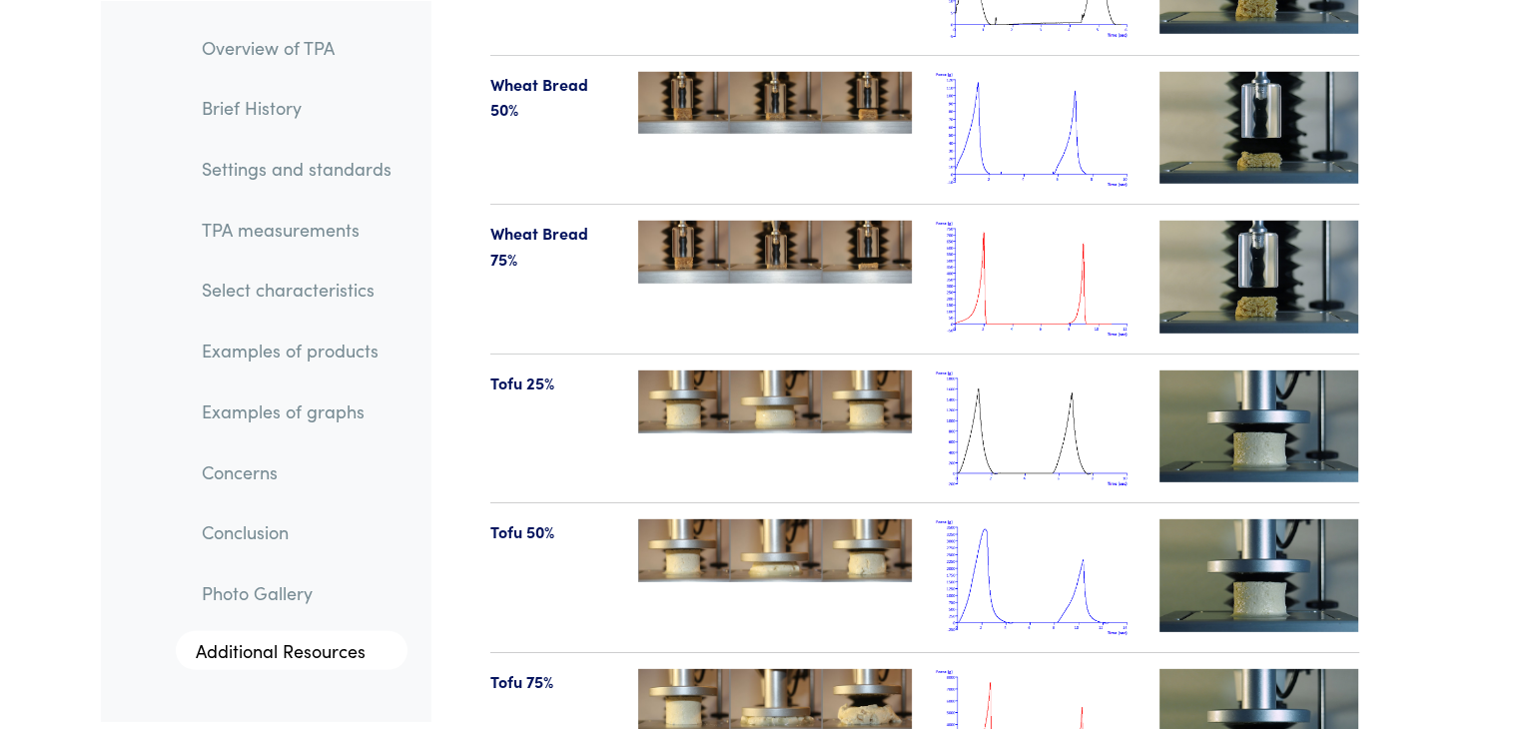
click at [751, 370] on img at bounding box center [1036, 428] width 200 height 117
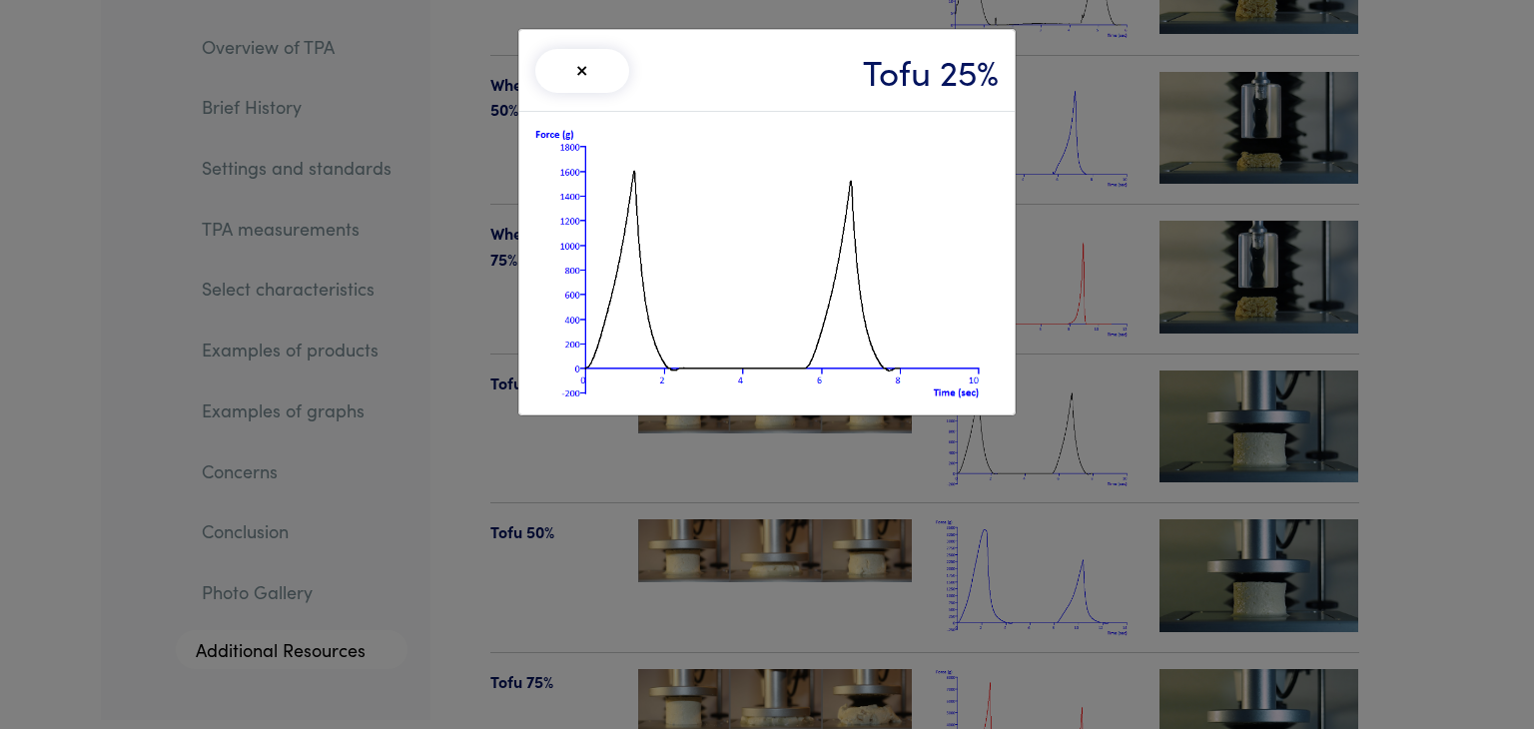
click at [751, 253] on div "× Tofu 25%" at bounding box center [767, 364] width 1534 height 729
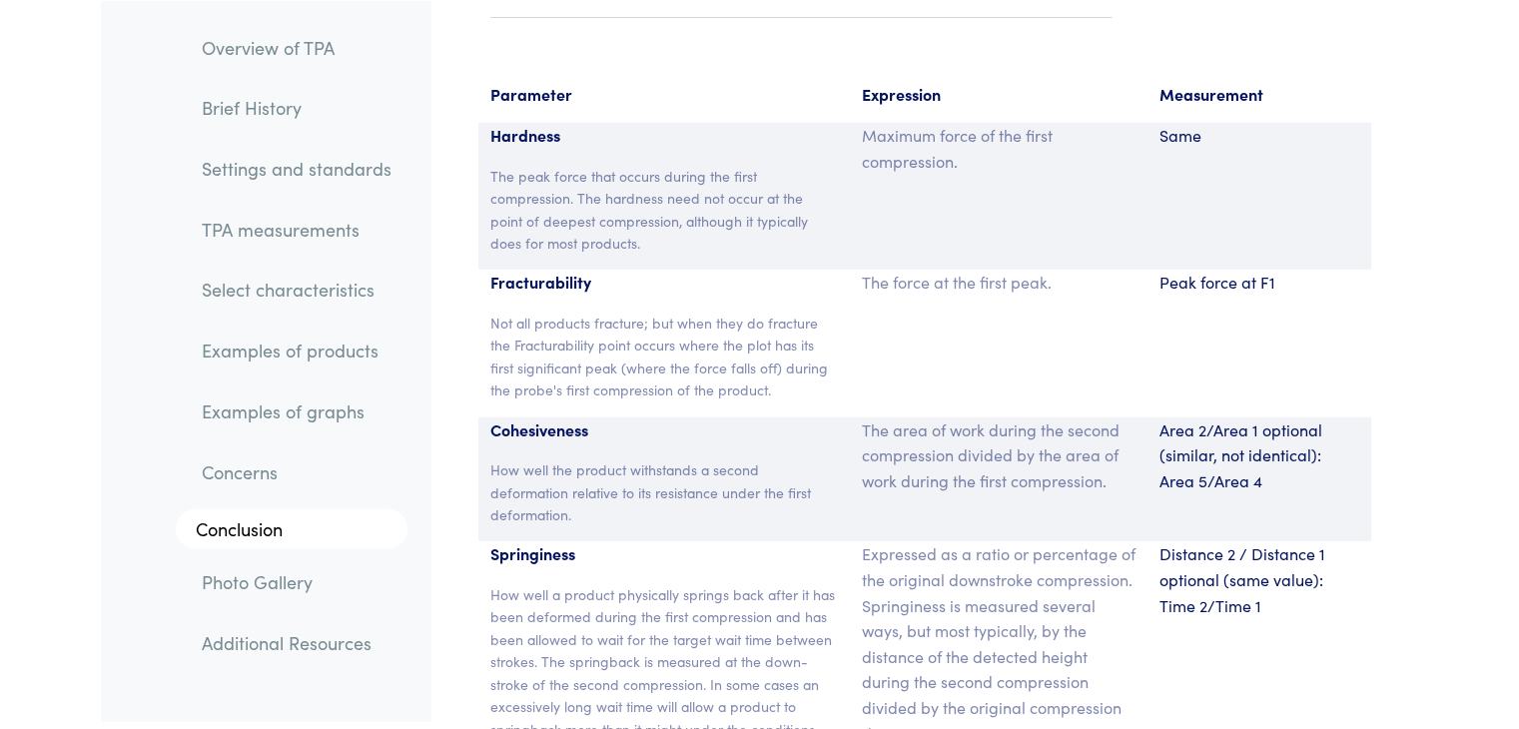
scroll to position [13135, 0]
drag, startPoint x: 1325, startPoint y: 432, endPoint x: 1339, endPoint y: 445, distance: 19.1
click at [751, 445] on p "Area 2/Area 1 optional (similar, not identical): Area 5/Area 4" at bounding box center [1259, 454] width 200 height 77
copy p "Area 5/Area 4"
click at [751, 445] on p "Area 2/Area 1 optional (similar, not identical): Area 5/Area 4" at bounding box center [1259, 454] width 200 height 77
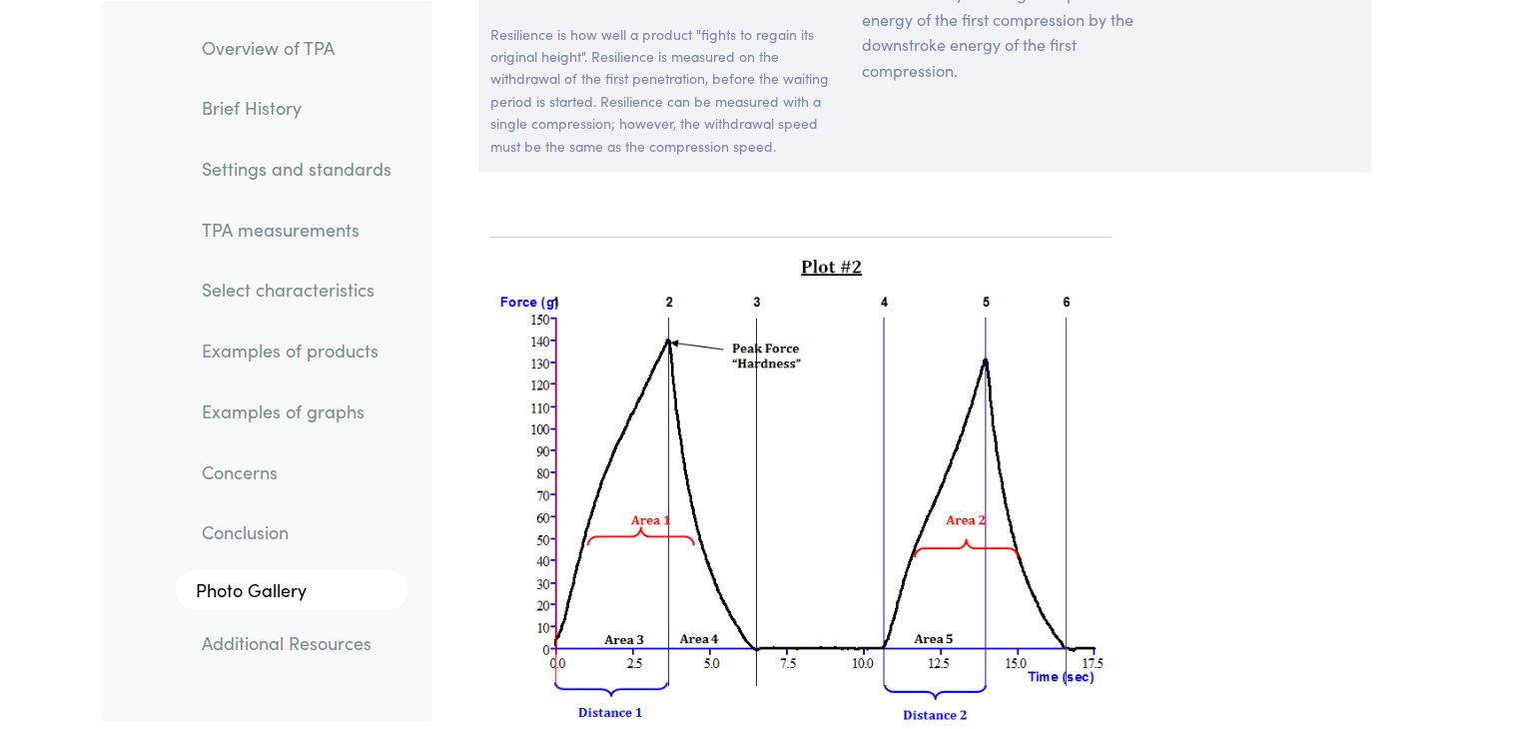
scroll to position [14209, 0]
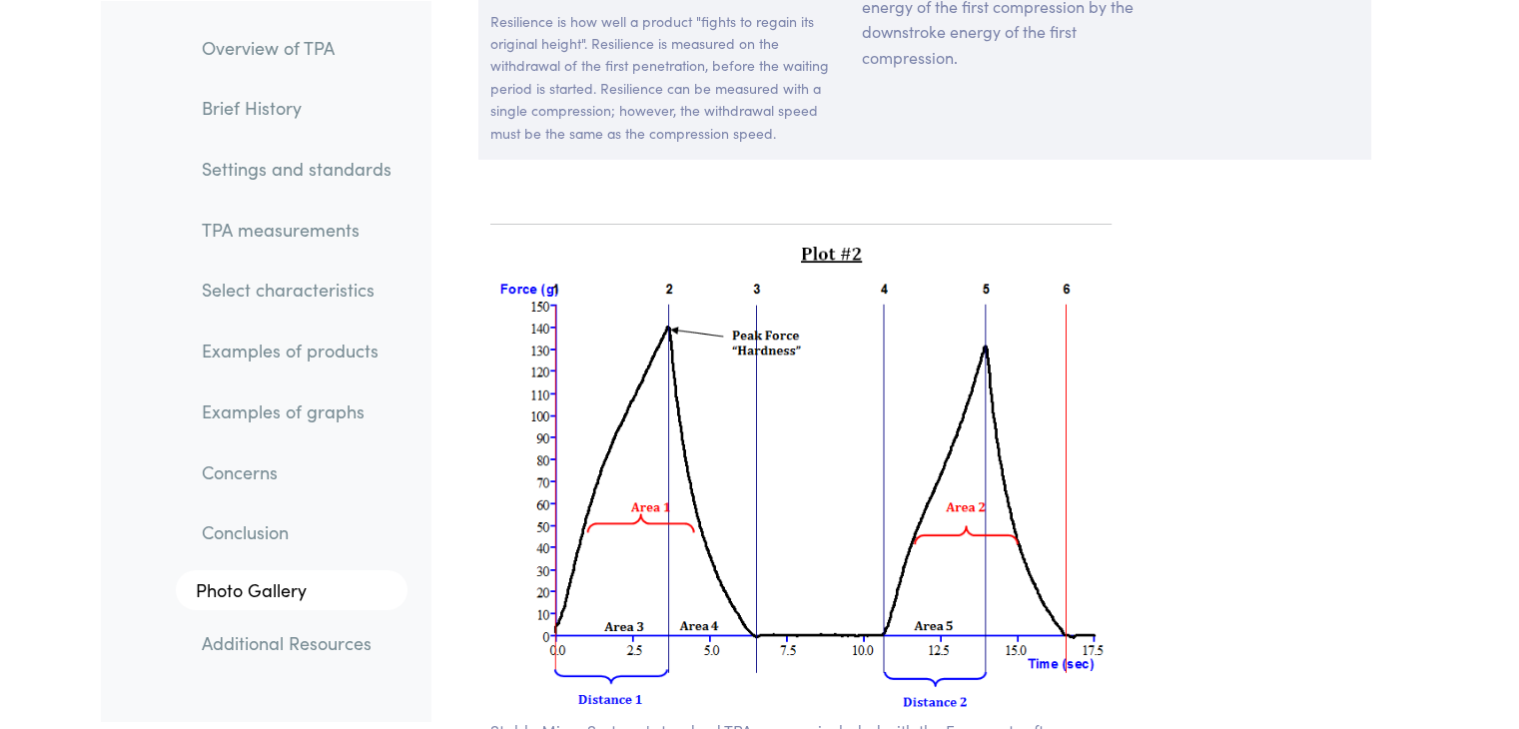
click at [639, 341] on img at bounding box center [801, 479] width 622 height 477
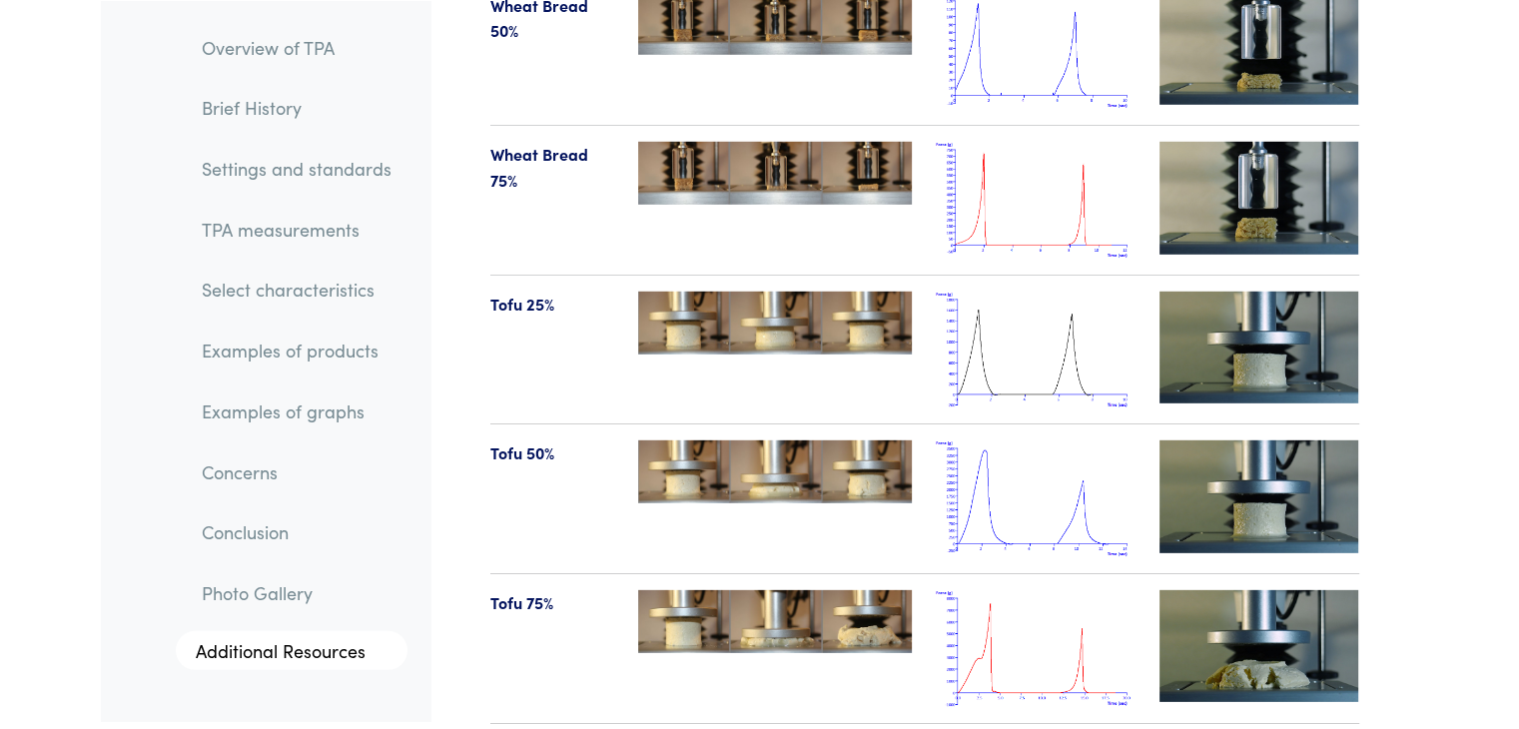
scroll to position [21067, 0]
click at [751, 452] on img at bounding box center [1036, 499] width 200 height 117
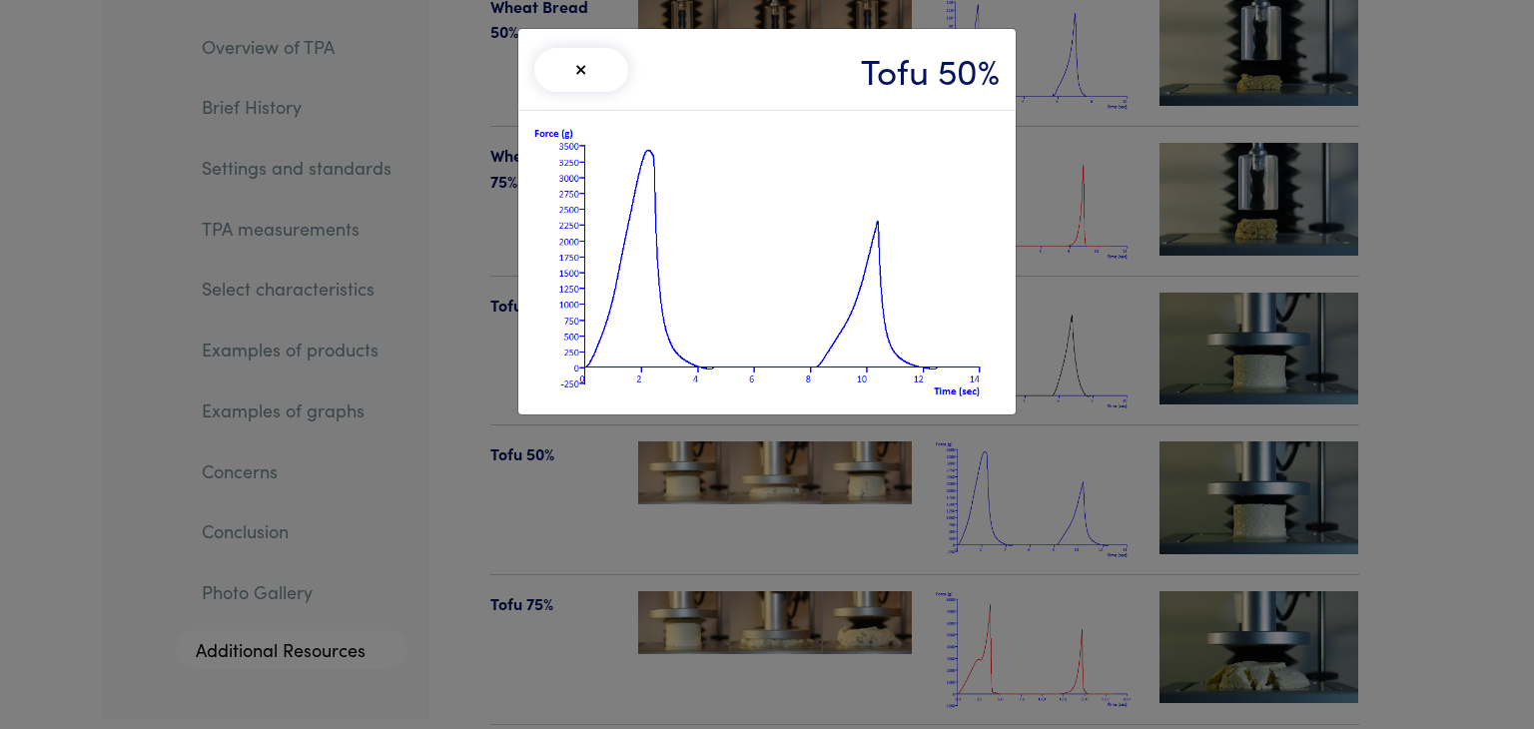
click at [751, 558] on div "× Tofu 50%" at bounding box center [767, 364] width 1534 height 729
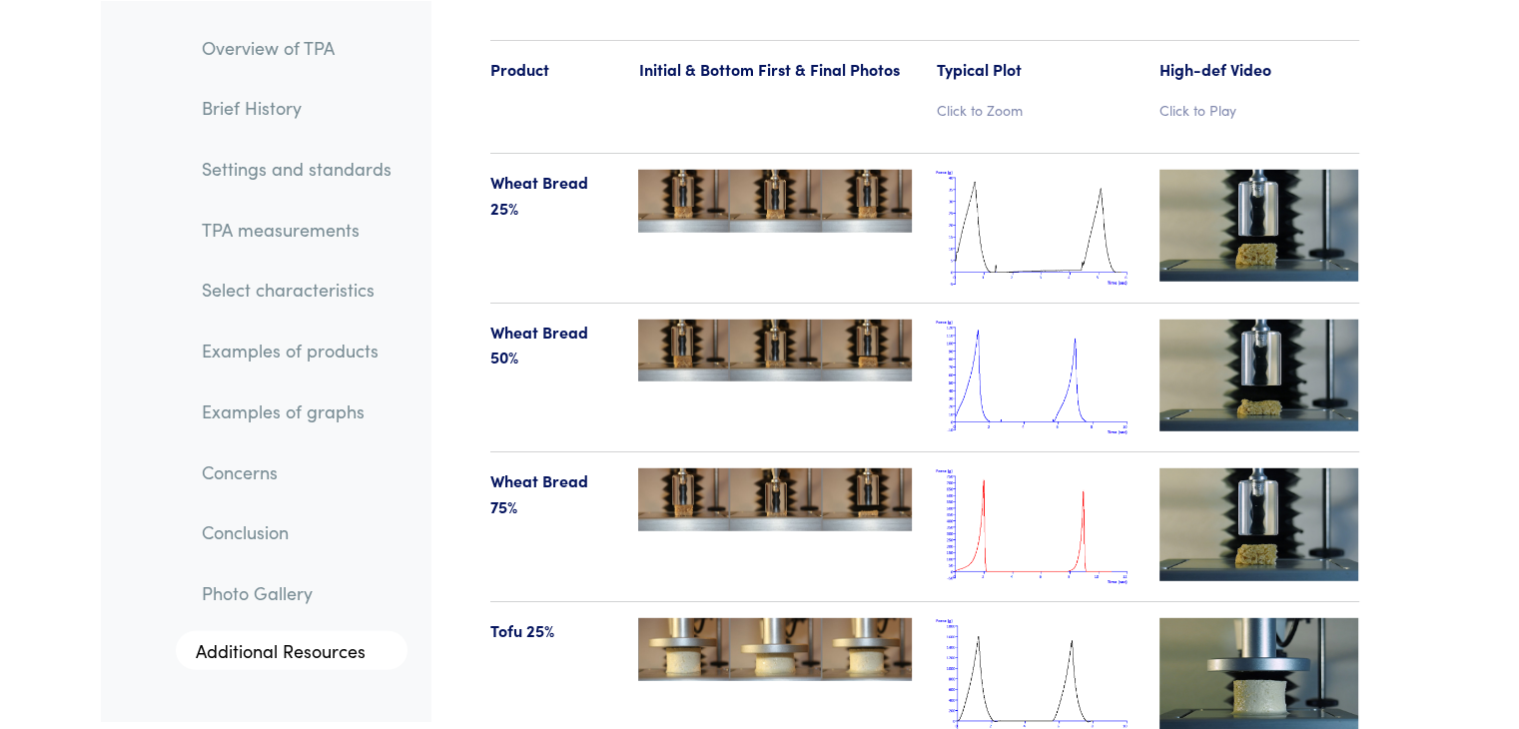
scroll to position [20750, 0]
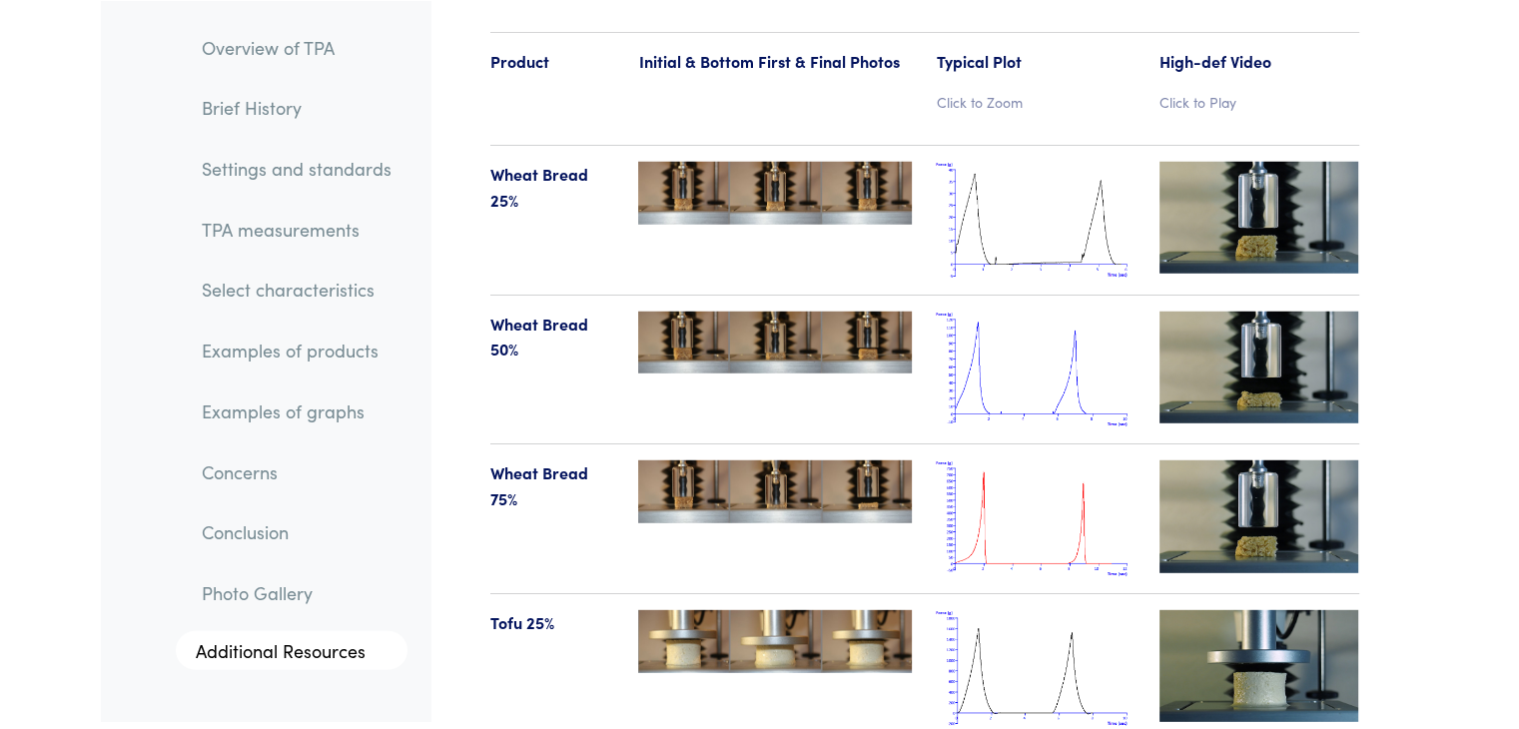
click at [751, 172] on img at bounding box center [1036, 220] width 200 height 117
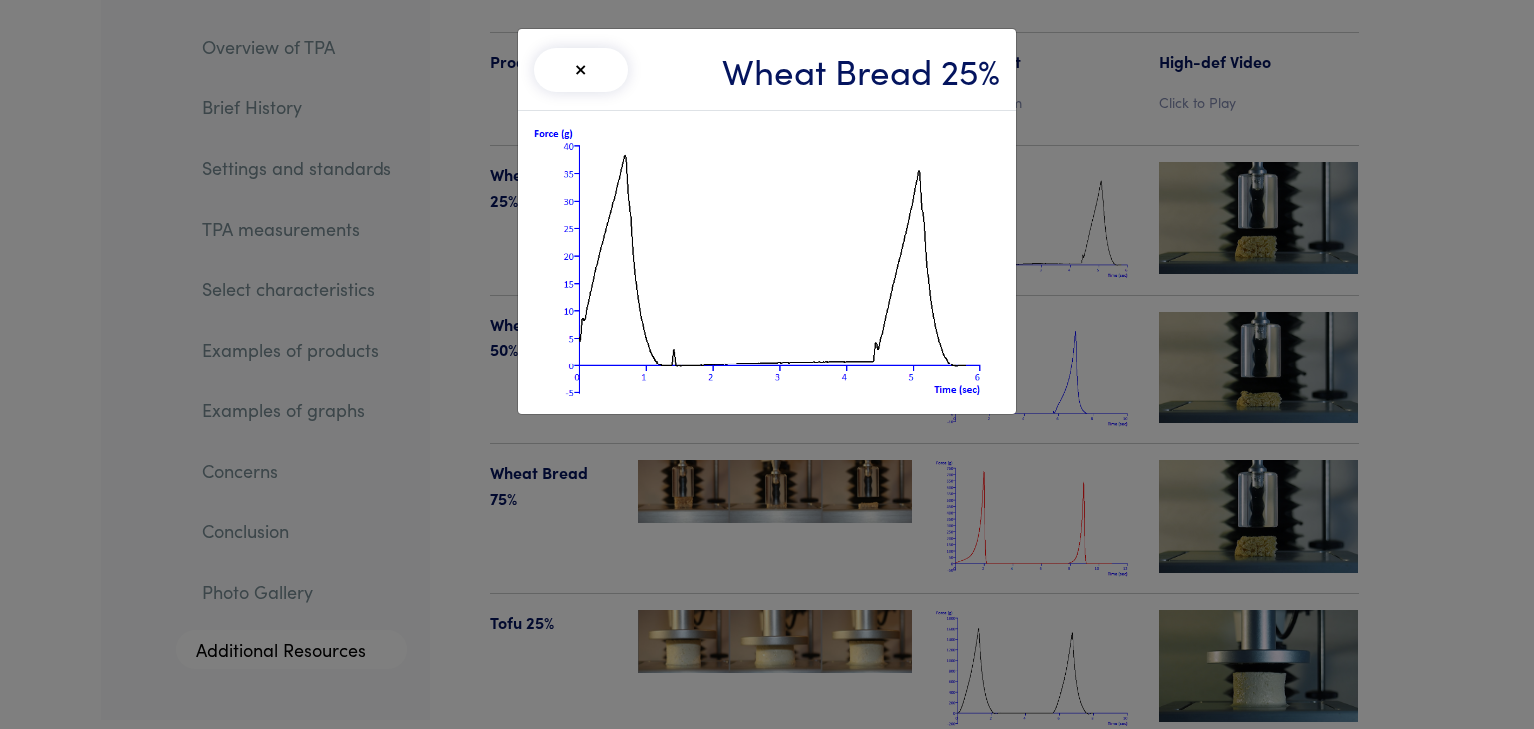
click at [751, 172] on div "× Wheat Bread 25%" at bounding box center [767, 364] width 1534 height 729
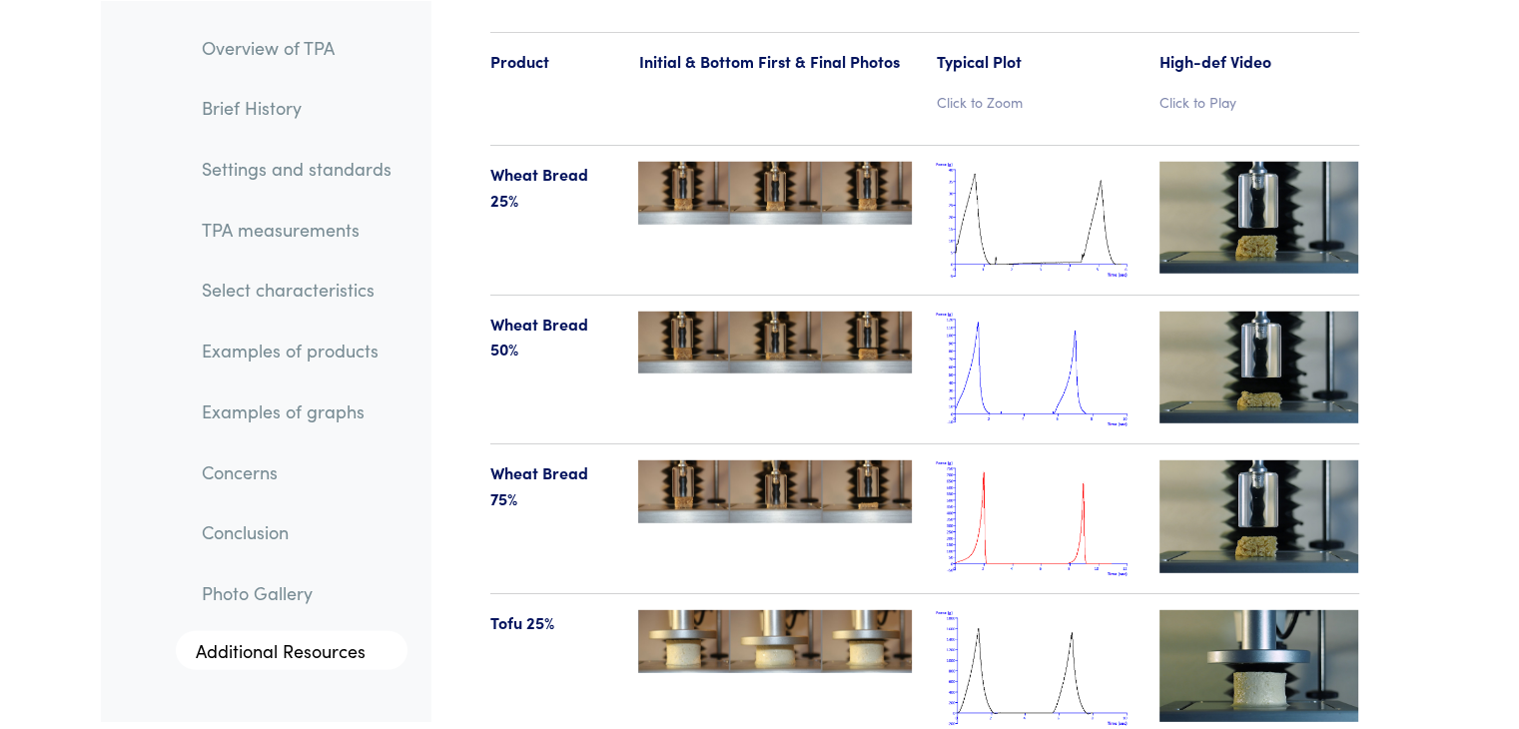
click at [751, 366] on img at bounding box center [1036, 370] width 200 height 117
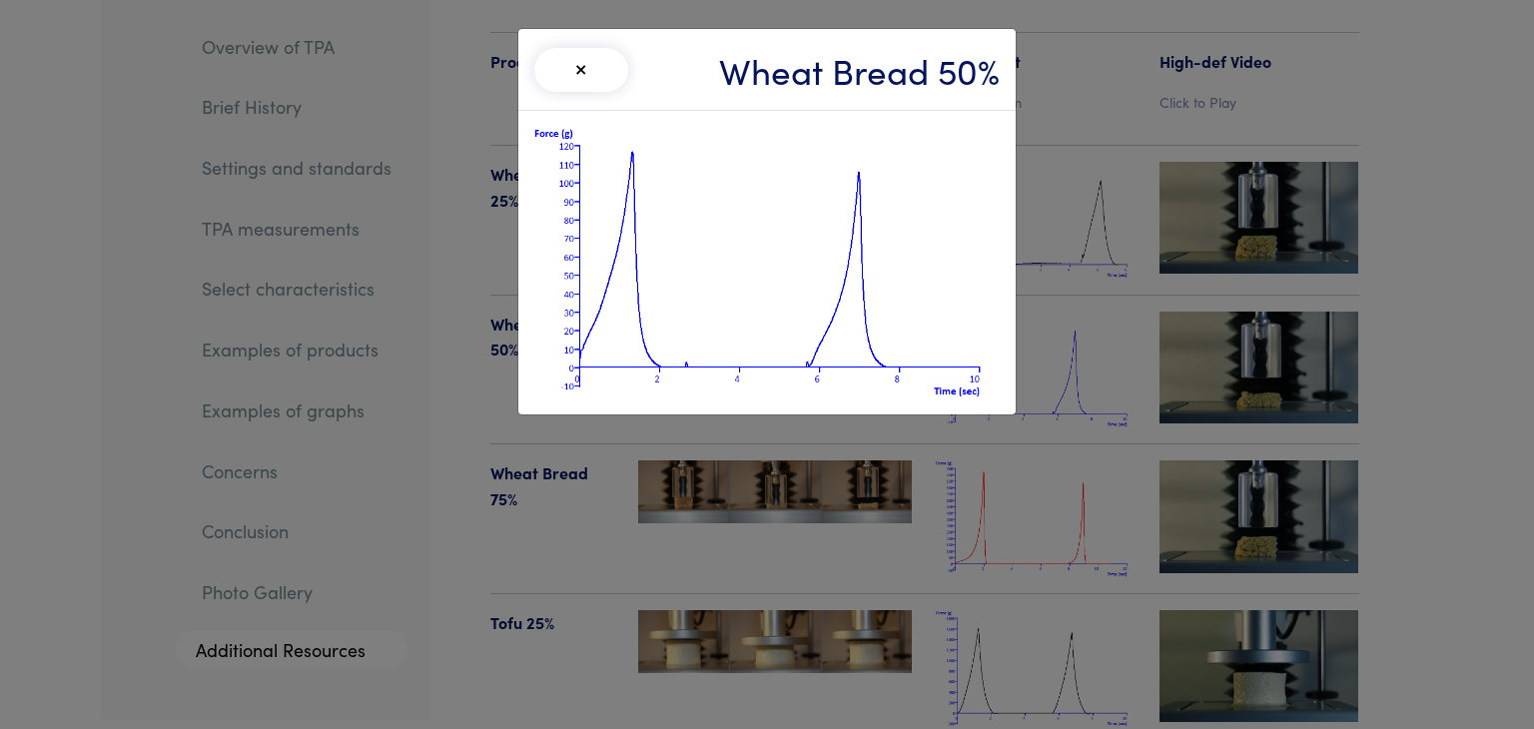
click at [751, 366] on div "× Wheat Bread 50%" at bounding box center [767, 364] width 1534 height 729
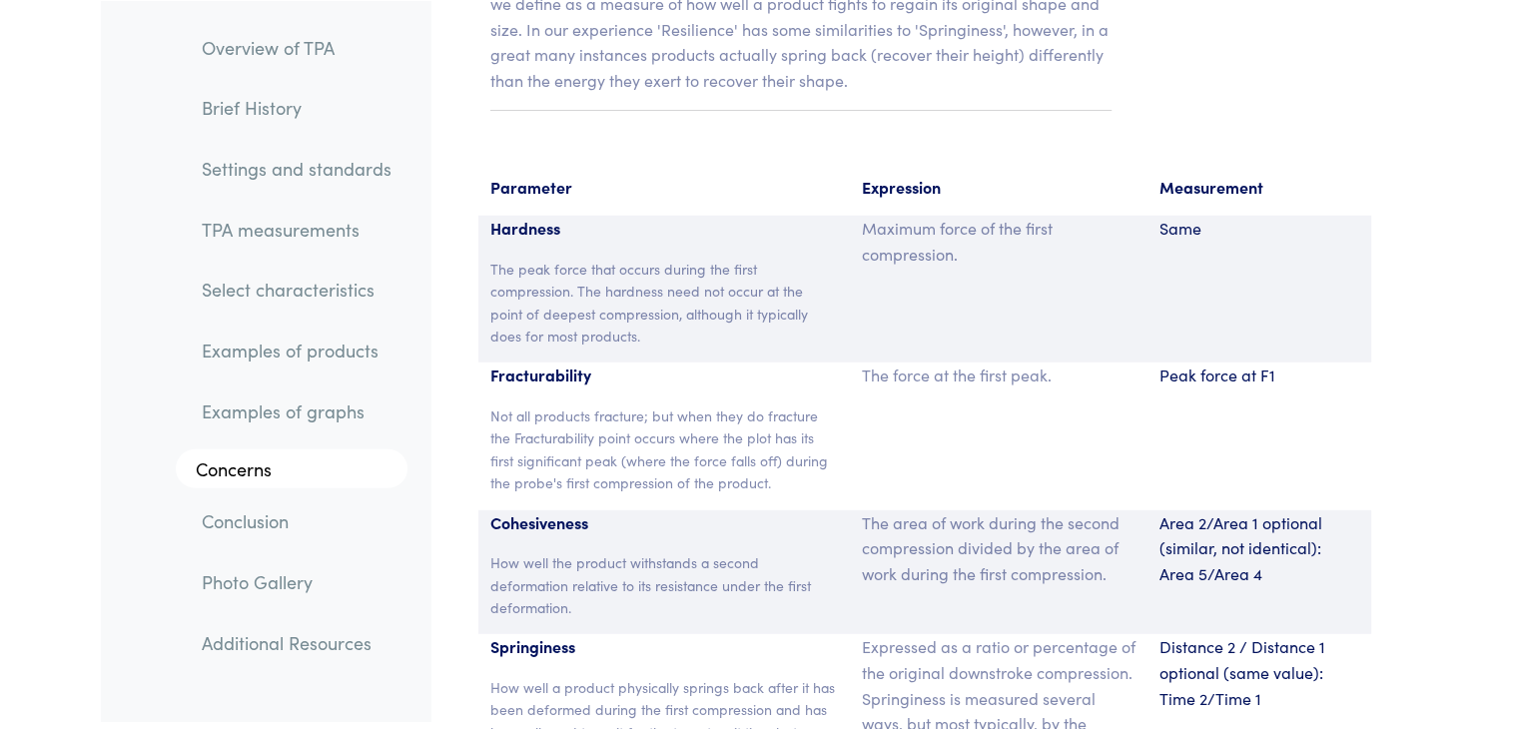
scroll to position [13046, 0]
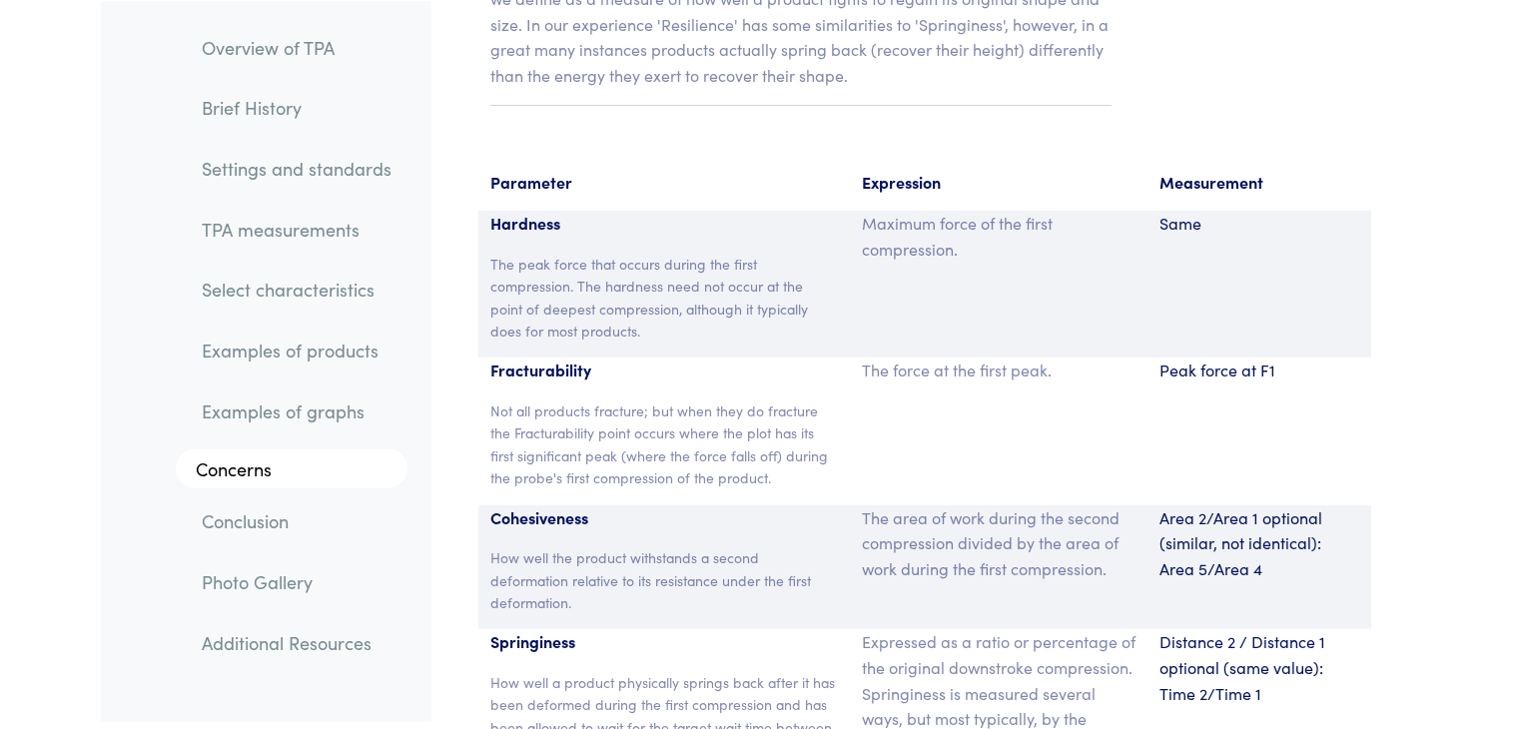
drag, startPoint x: 896, startPoint y: 464, endPoint x: 898, endPoint y: 436, distance: 28.0
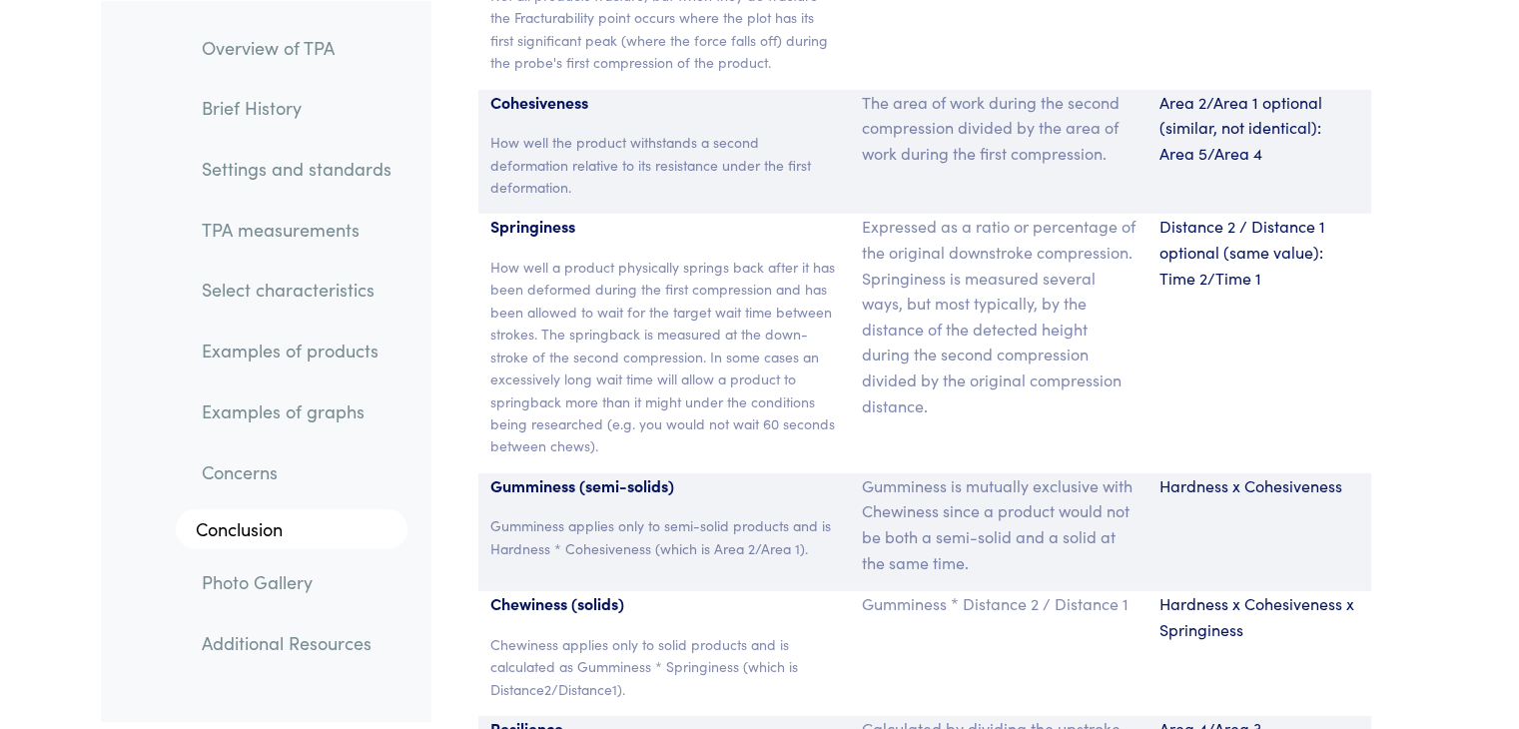
click at [751, 436] on div "Expressed as a ratio or percentage of the original downstroke compression. Spri…" at bounding box center [999, 343] width 298 height 259
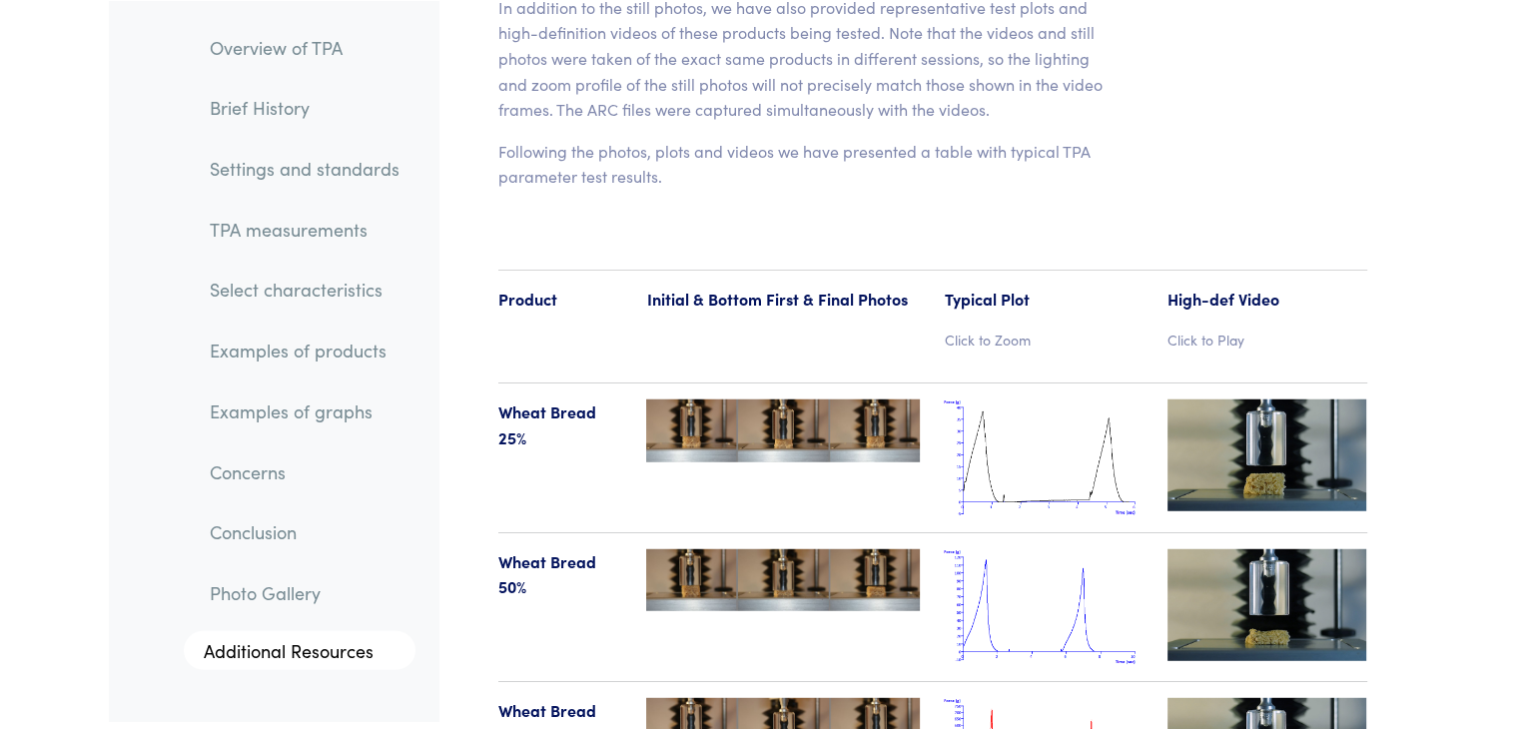
scroll to position [20319, 0]
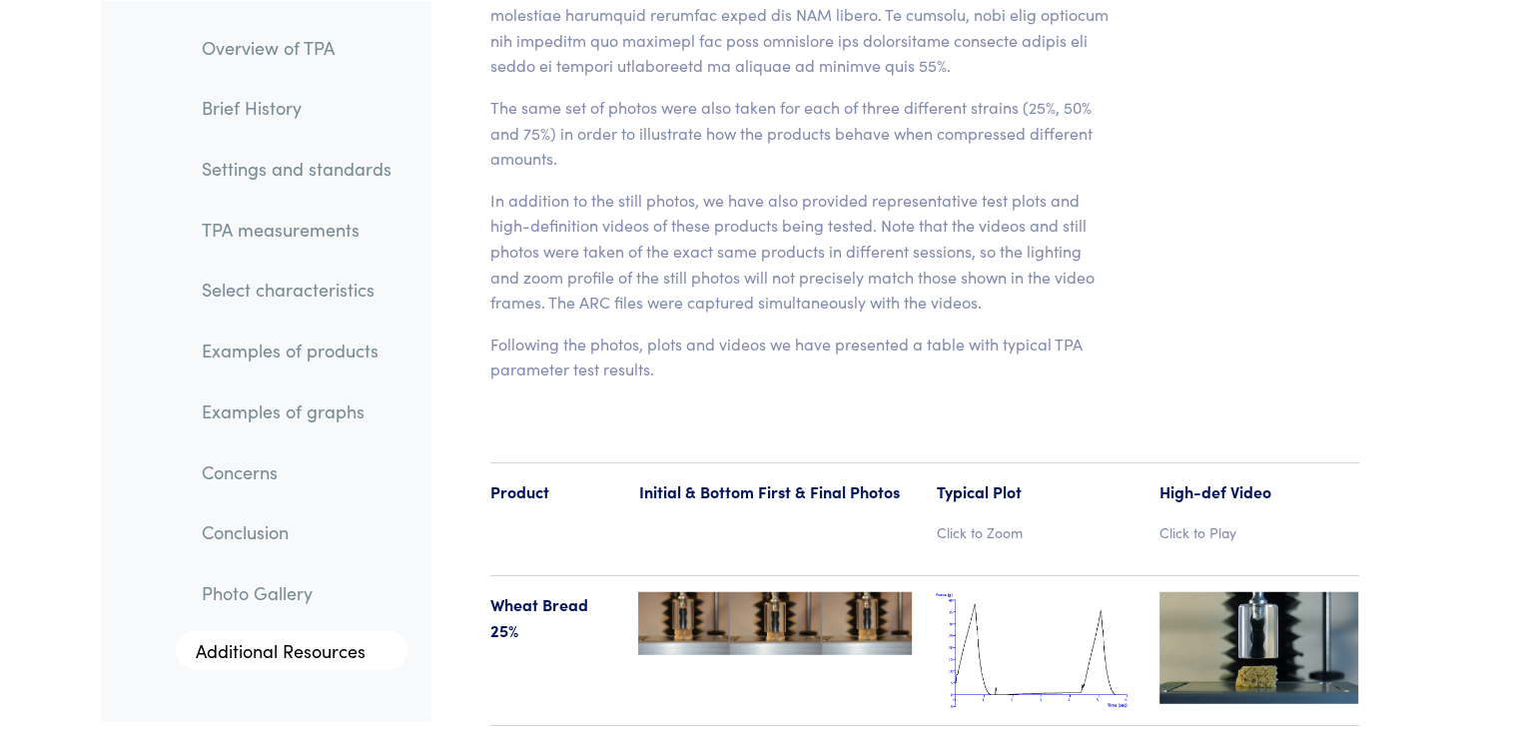
click at [751, 592] on img at bounding box center [1036, 650] width 200 height 117
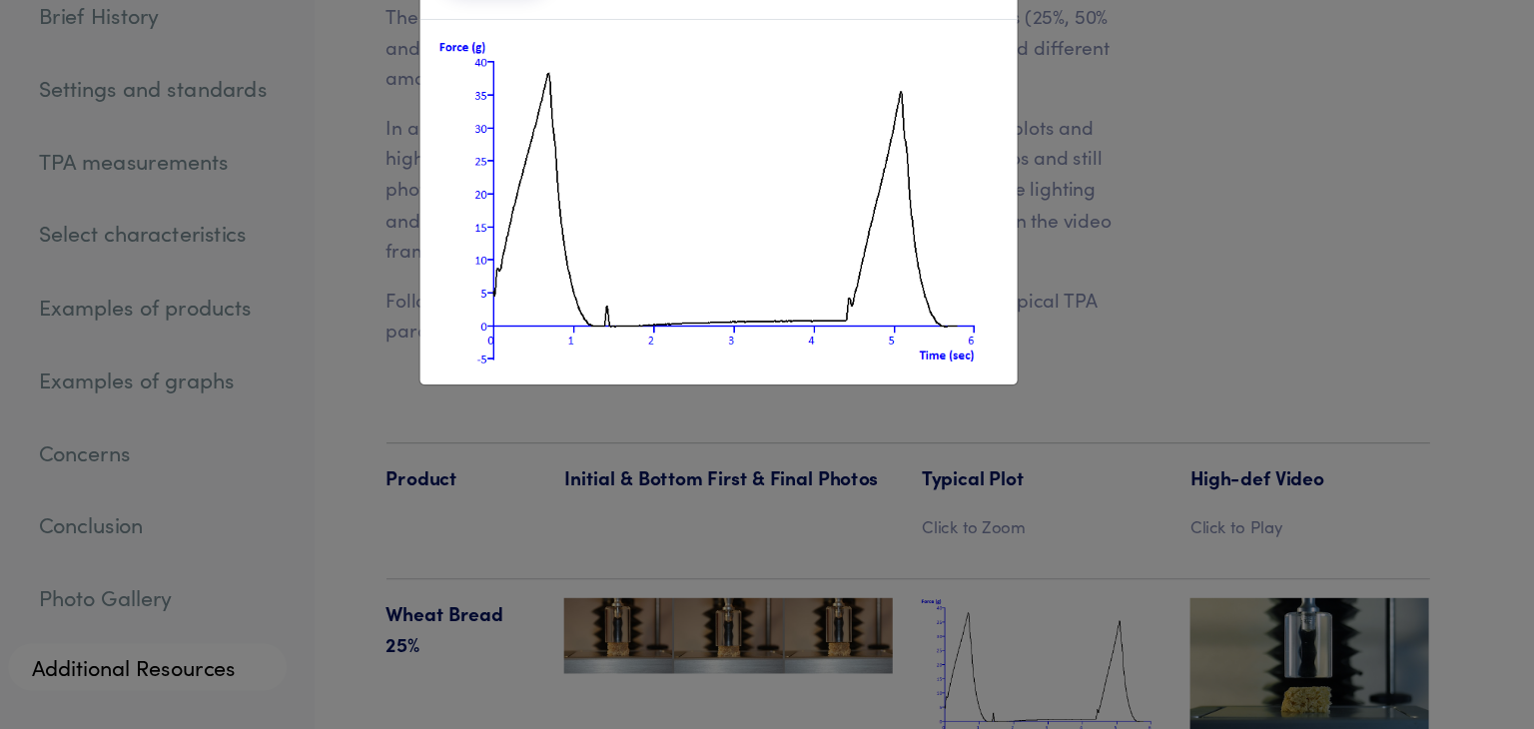
click at [751, 565] on div "× Wheat Bread 25%" at bounding box center [767, 364] width 1534 height 729
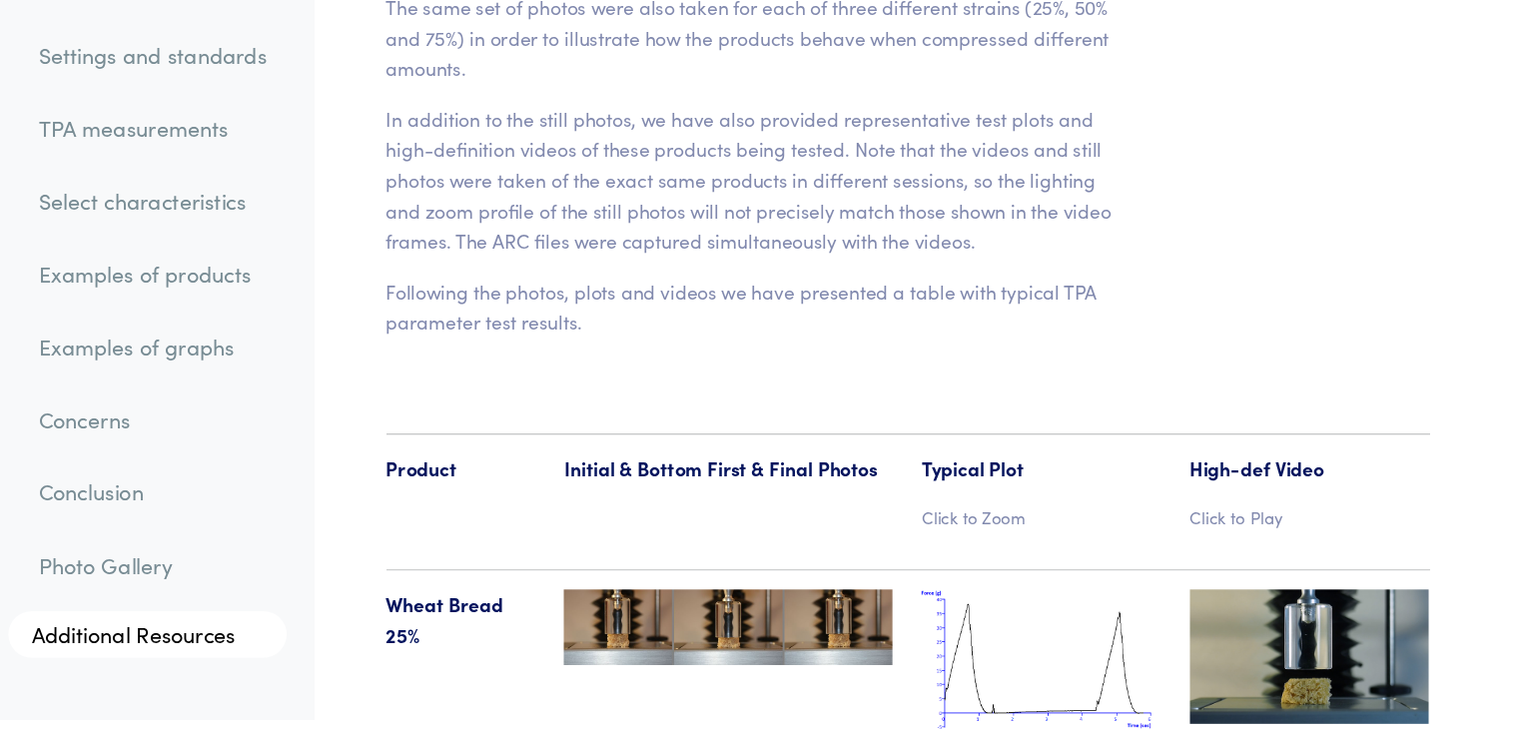
scroll to position [20299, 0]
